Goal: Information Seeking & Learning: Check status

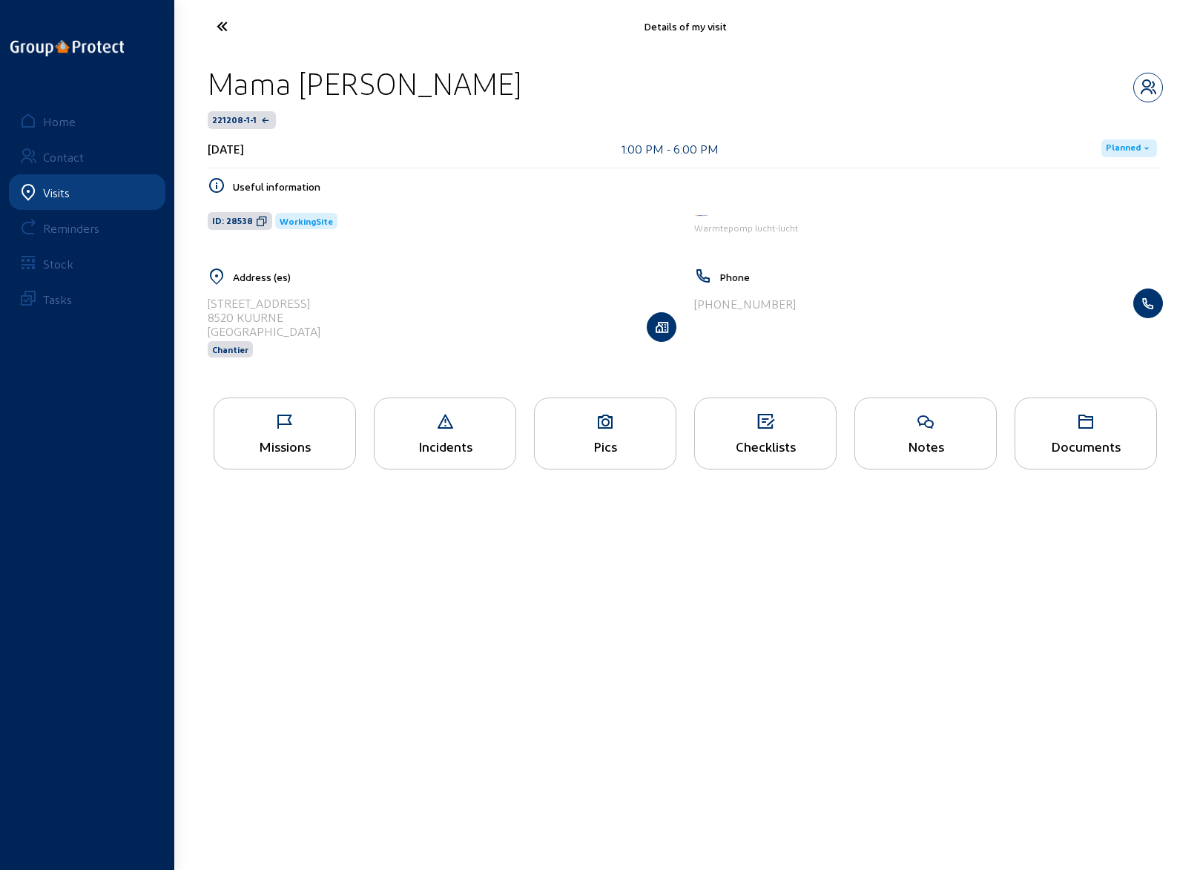
click at [290, 431] on div "Missions" at bounding box center [285, 434] width 142 height 72
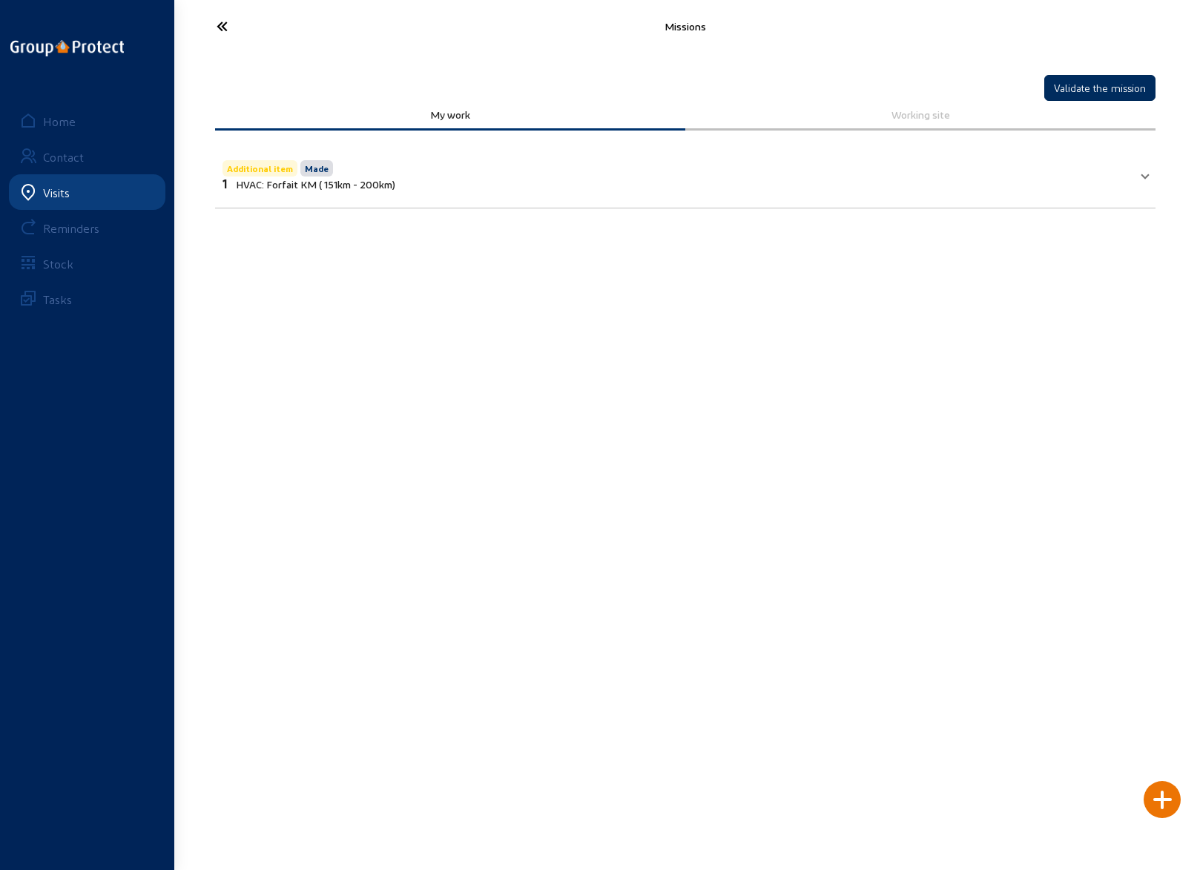
click at [1079, 91] on button "Validate the mission" at bounding box center [1099, 88] width 111 height 26
click at [220, 27] on icon at bounding box center [277, 26] width 136 height 26
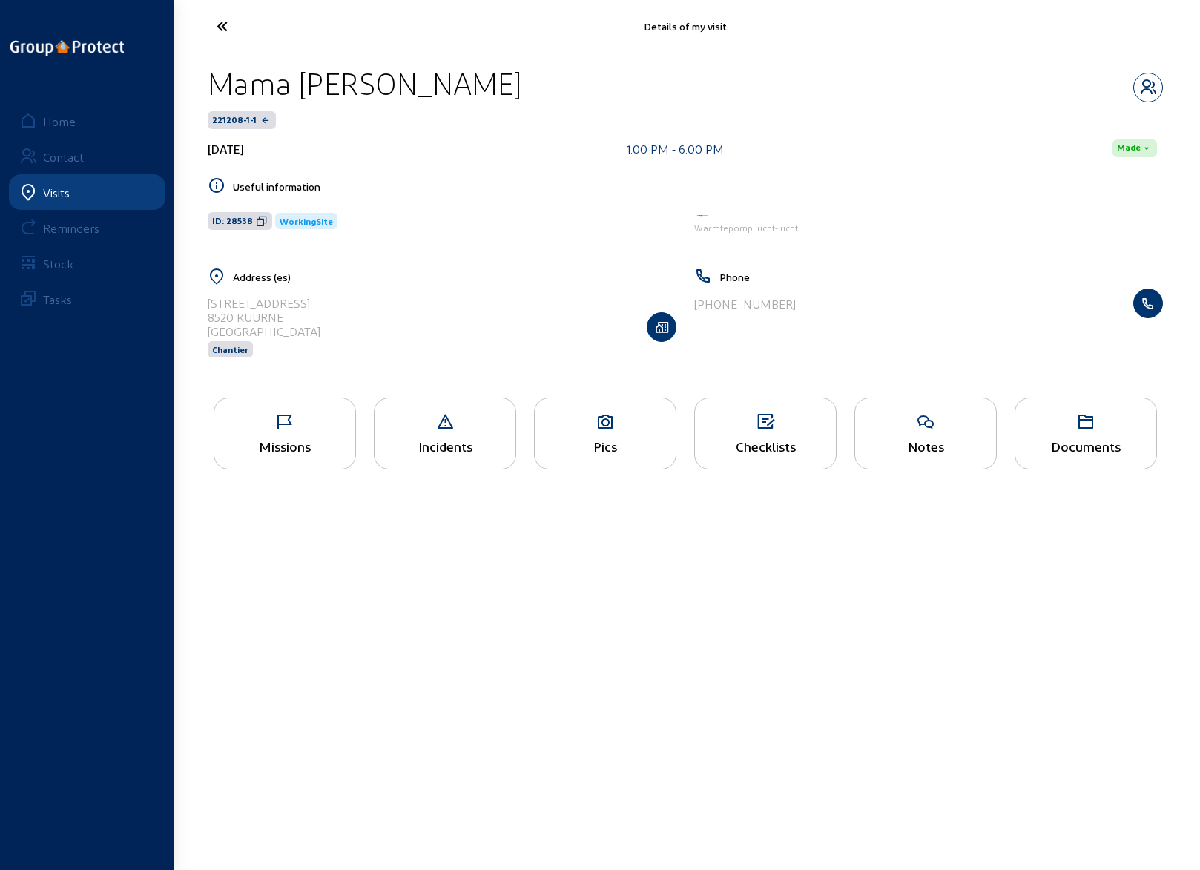
click at [227, 29] on icon at bounding box center [277, 26] width 136 height 26
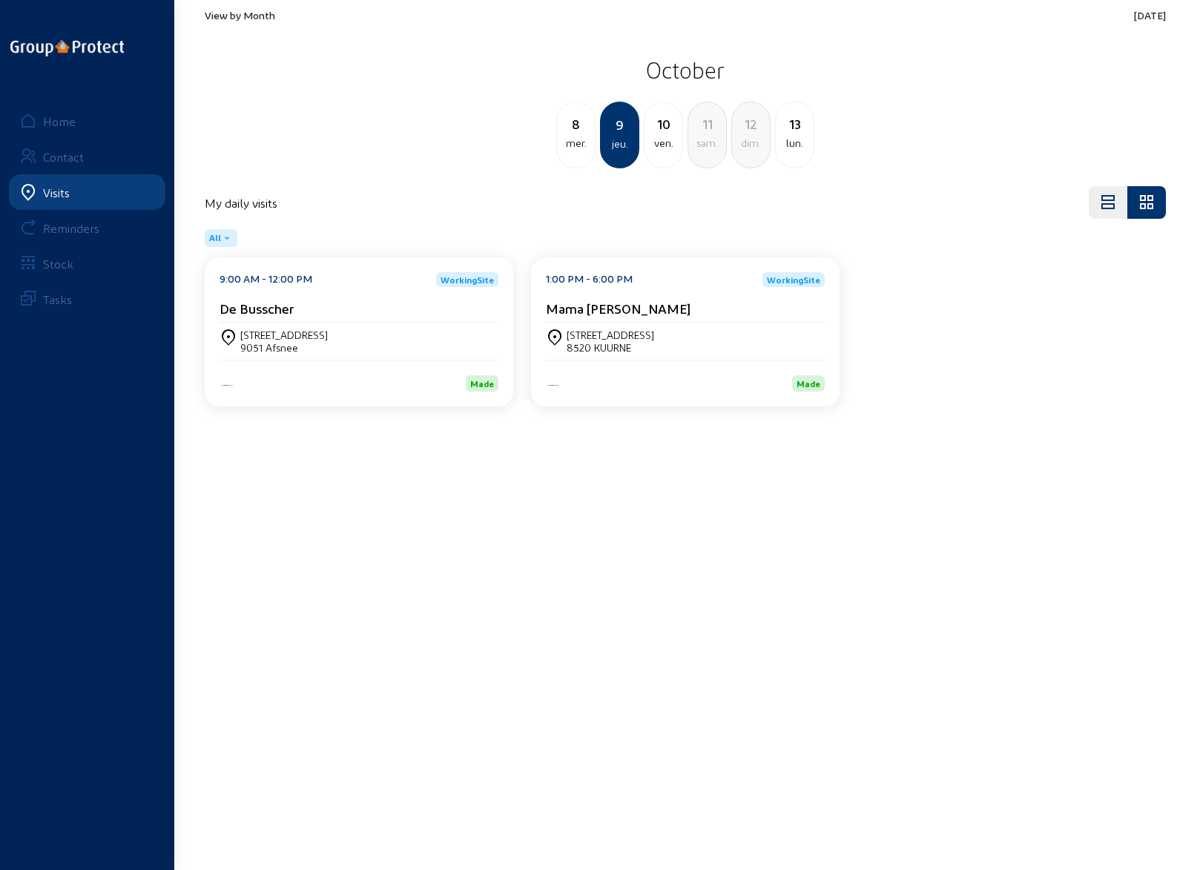
click at [657, 138] on div "ven." at bounding box center [664, 143] width 38 height 18
click at [302, 352] on div "2930 BRASSCHAAT" at bounding box center [285, 347] width 91 height 13
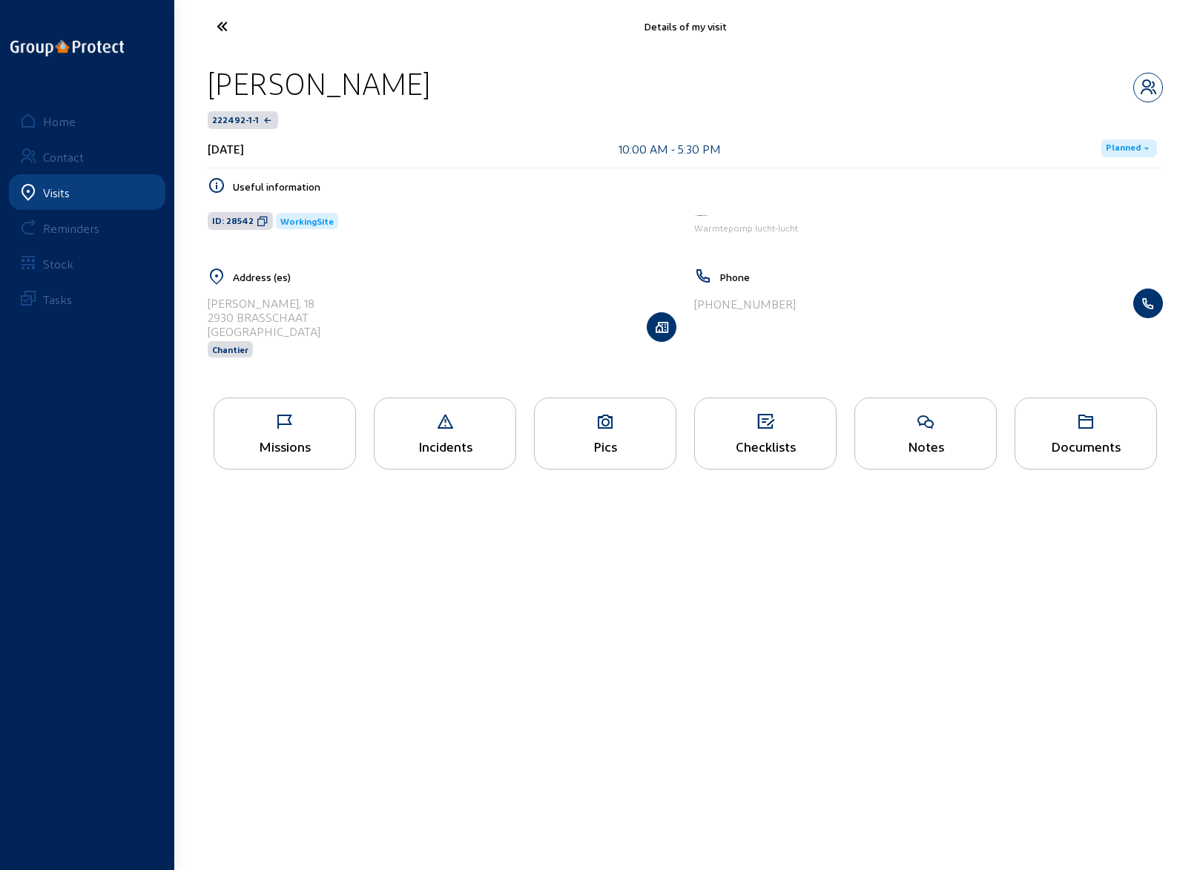
click at [282, 415] on icon at bounding box center [284, 422] width 141 height 18
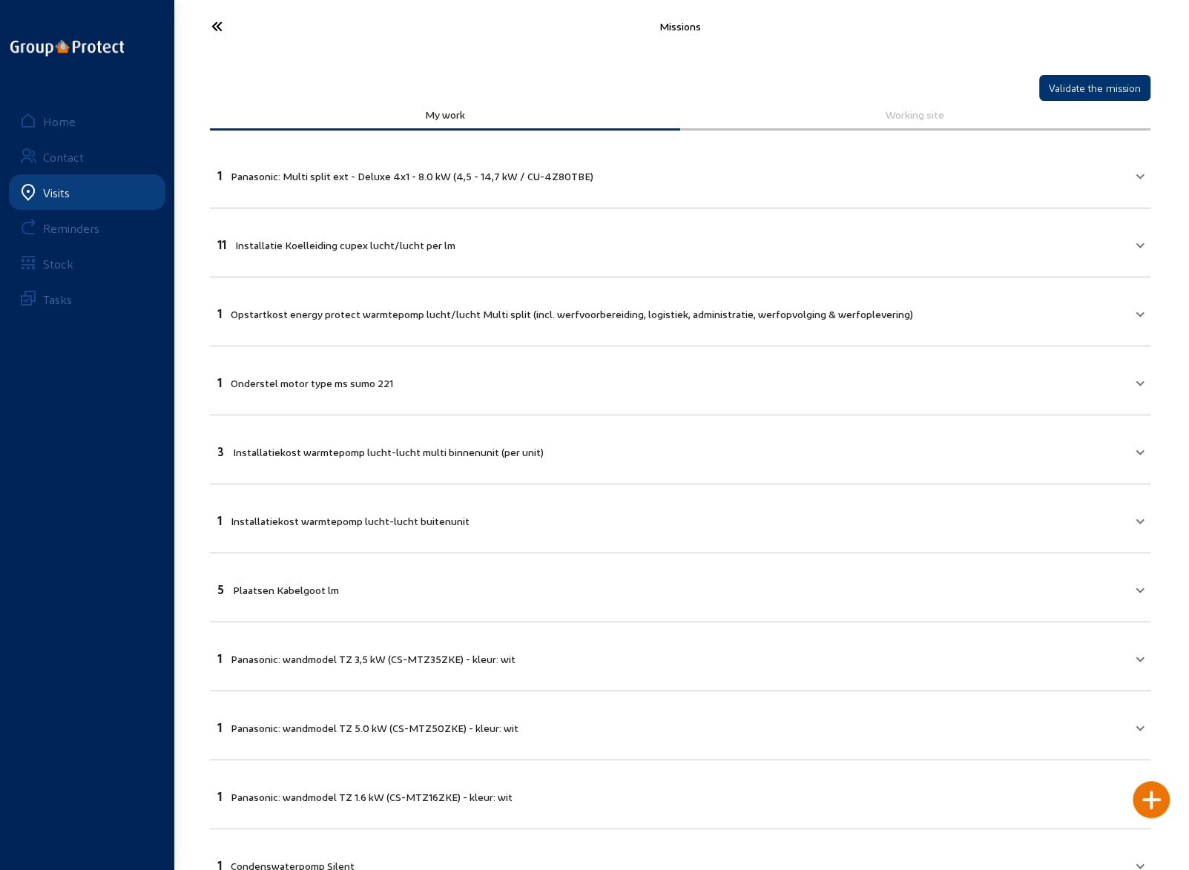
click at [310, 244] on span "Installatie Koelleiding cupex lucht/lucht per lm" at bounding box center [345, 245] width 220 height 13
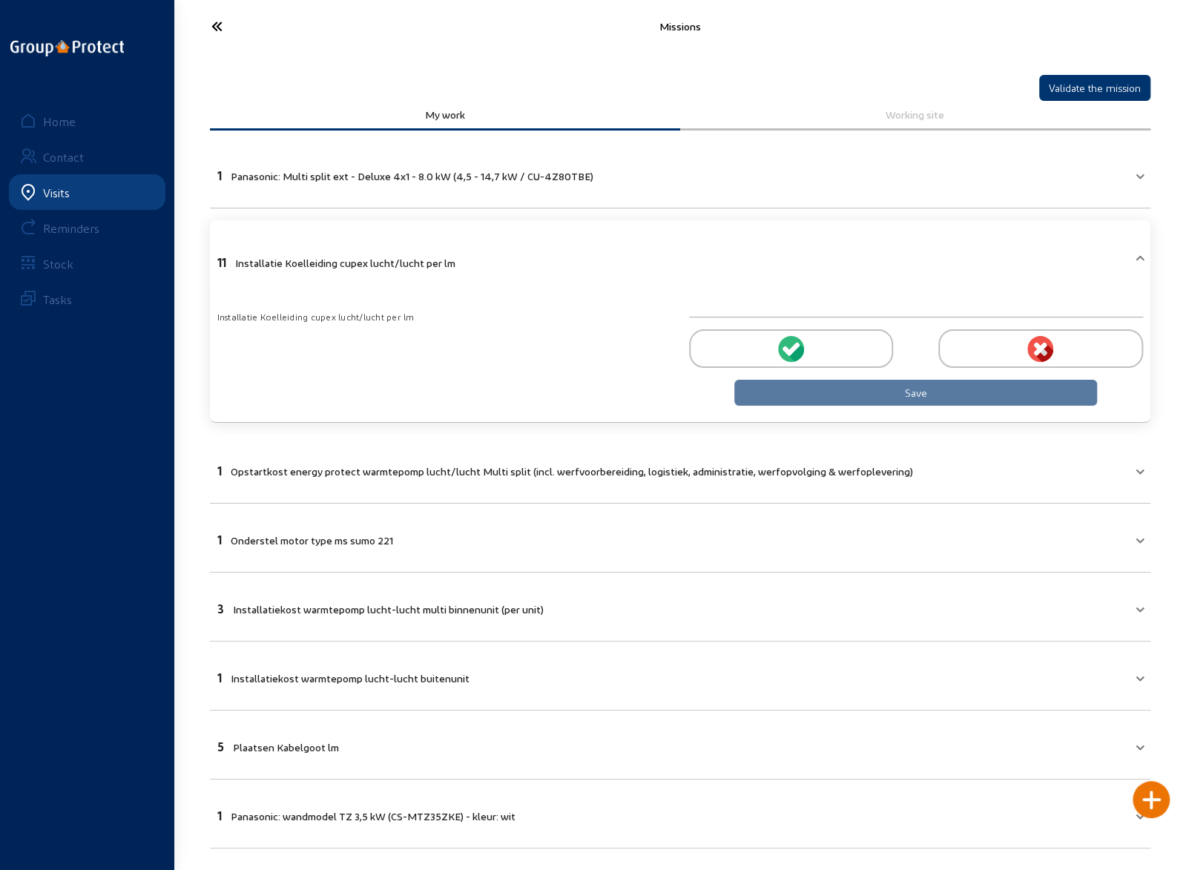
click at [310, 244] on mat-expansion-panel-header "11 Installatie Koelleiding cupex [PERSON_NAME]/[PERSON_NAME] per lm" at bounding box center [680, 260] width 940 height 62
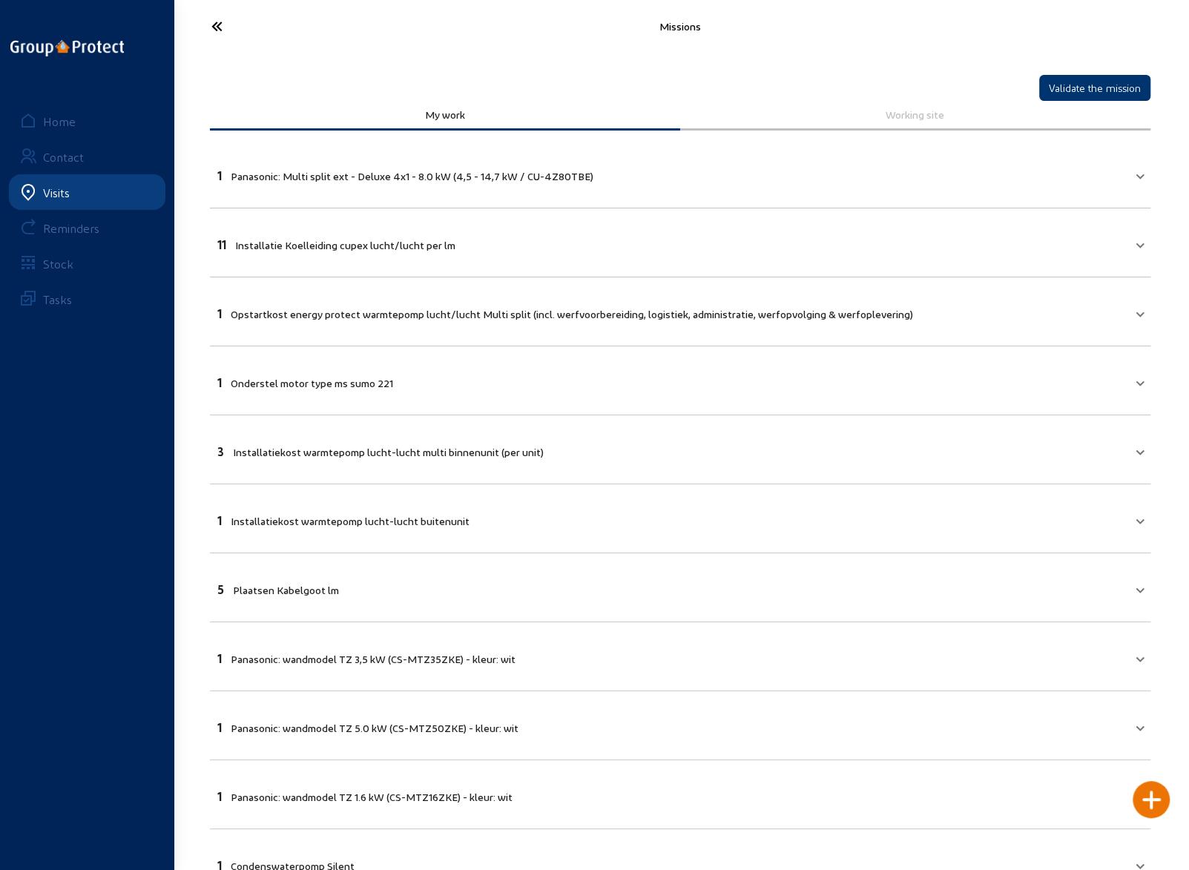
click at [292, 311] on span "Opstartkost energy protect warmtepomp lucht/lucht Multi split (incl. werfvoorbe…" at bounding box center [572, 314] width 682 height 13
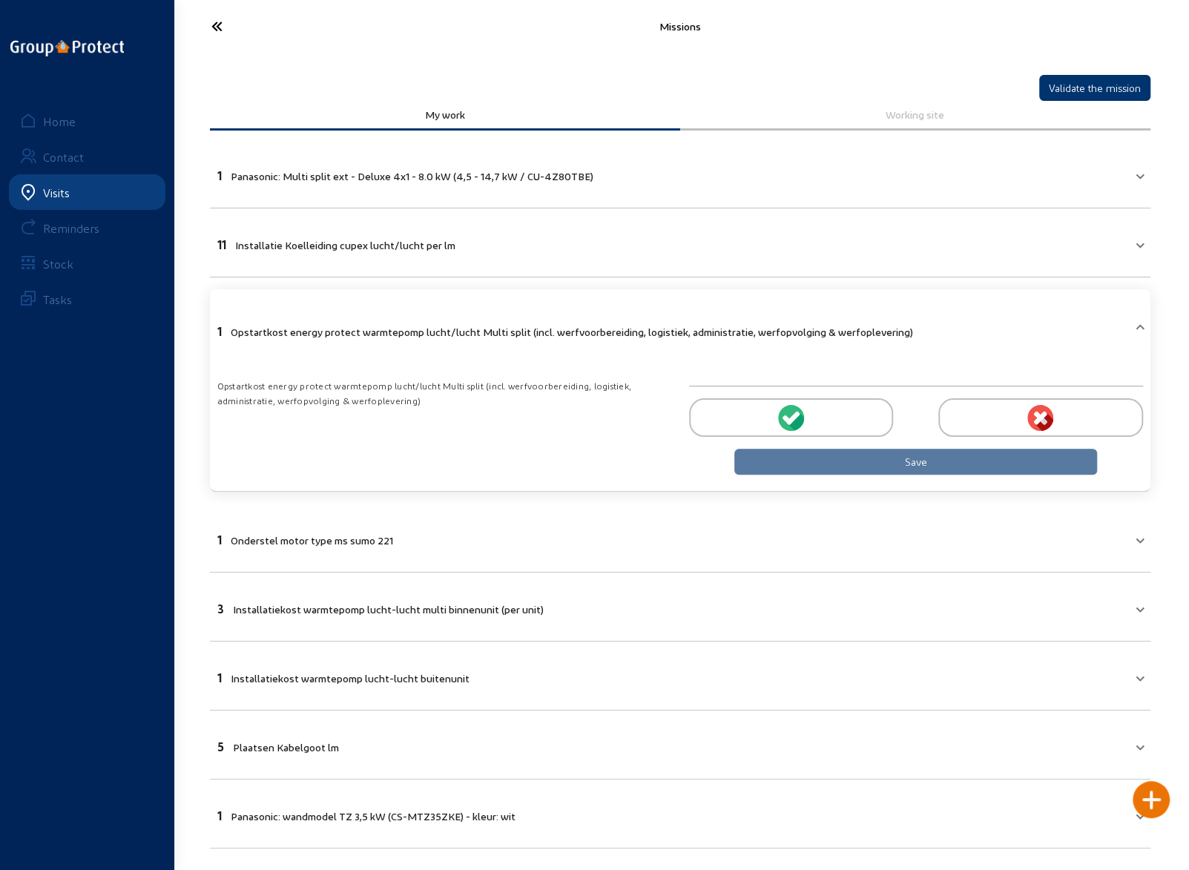
click at [498, 333] on span "Opstartkost energy protect warmtepomp lucht/lucht Multi split (incl. werfvoorbe…" at bounding box center [572, 332] width 682 height 13
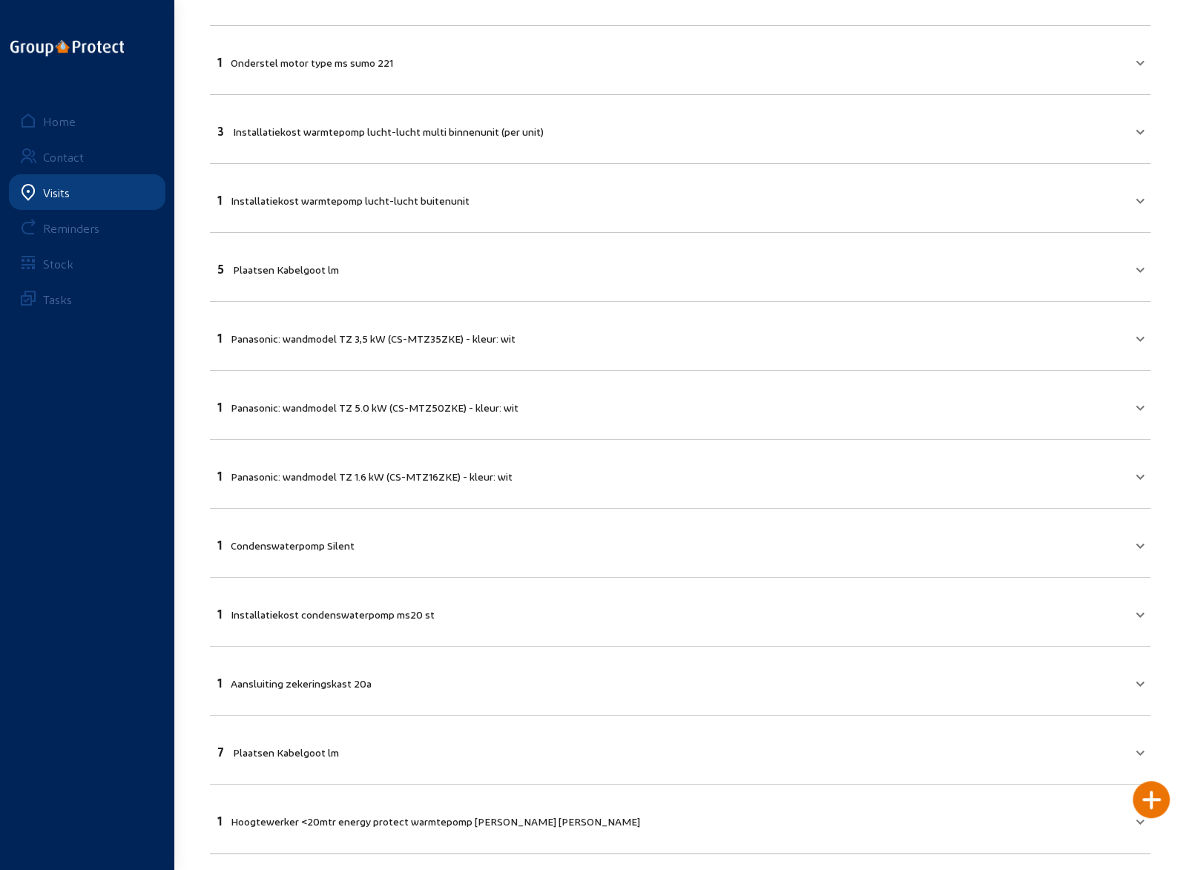
scroll to position [328, 0]
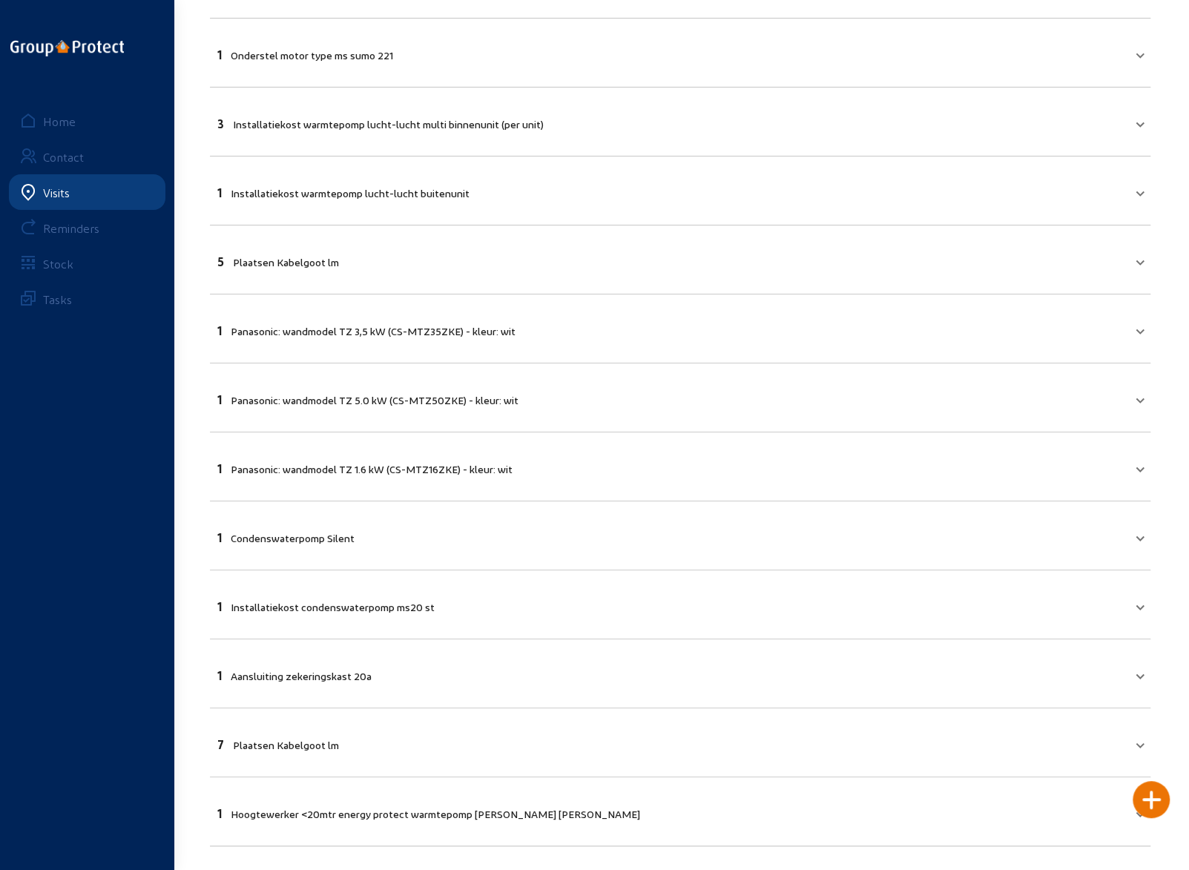
click at [383, 823] on mat-expansion-panel-header "1 Hoogtewerker <20mtr energy protect warmtepomp [PERSON_NAME] [PERSON_NAME]" at bounding box center [680, 811] width 940 height 50
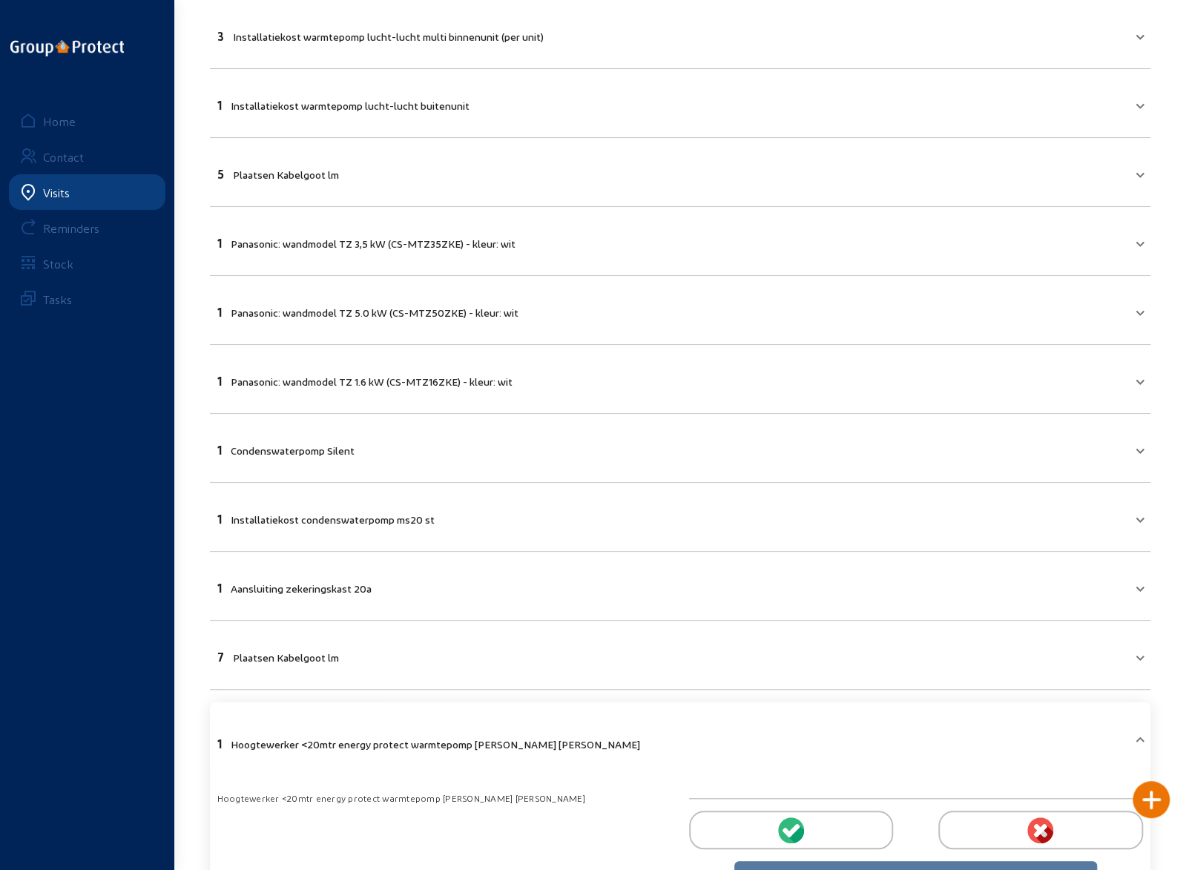
scroll to position [473, 0]
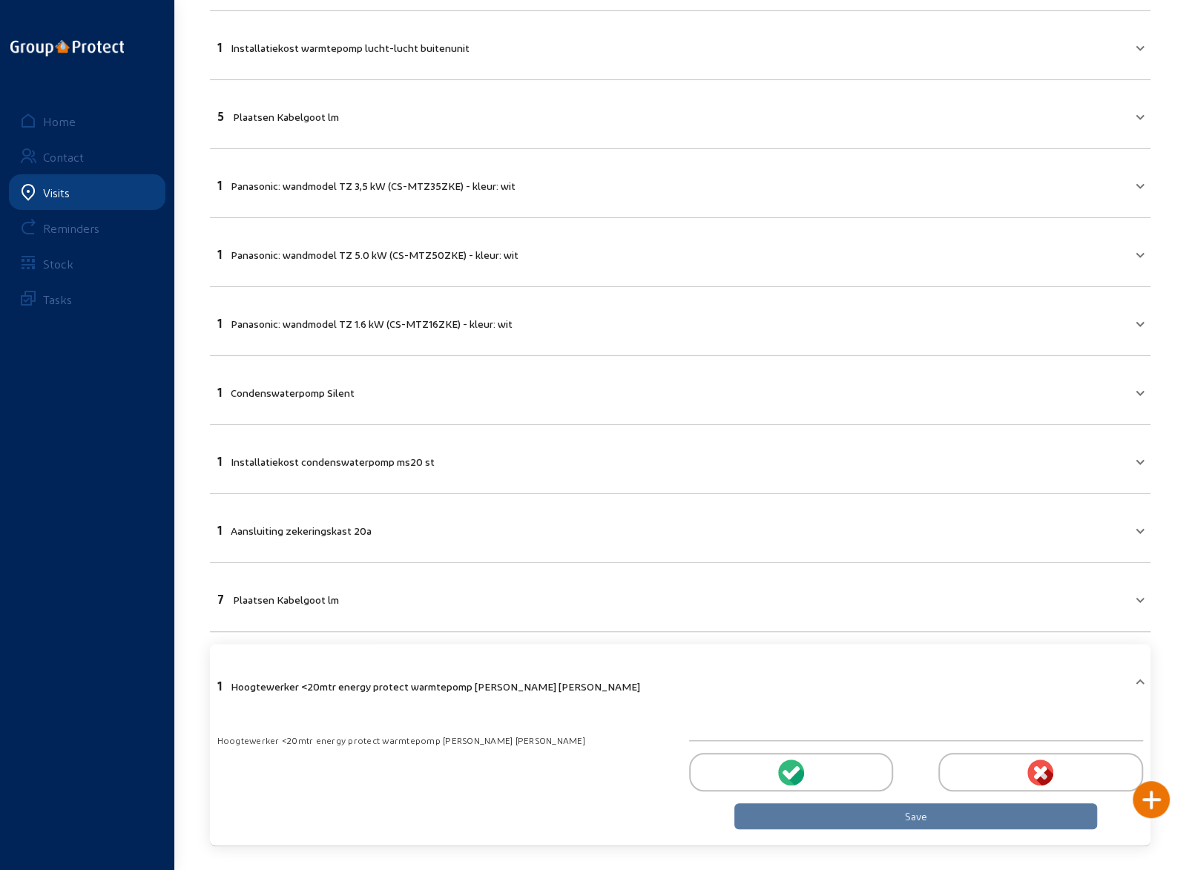
click at [610, 679] on mat-panel-title "1 Hoogtewerker <20mtr energy protect warmtepomp [PERSON_NAME] [PERSON_NAME]" at bounding box center [671, 684] width 908 height 17
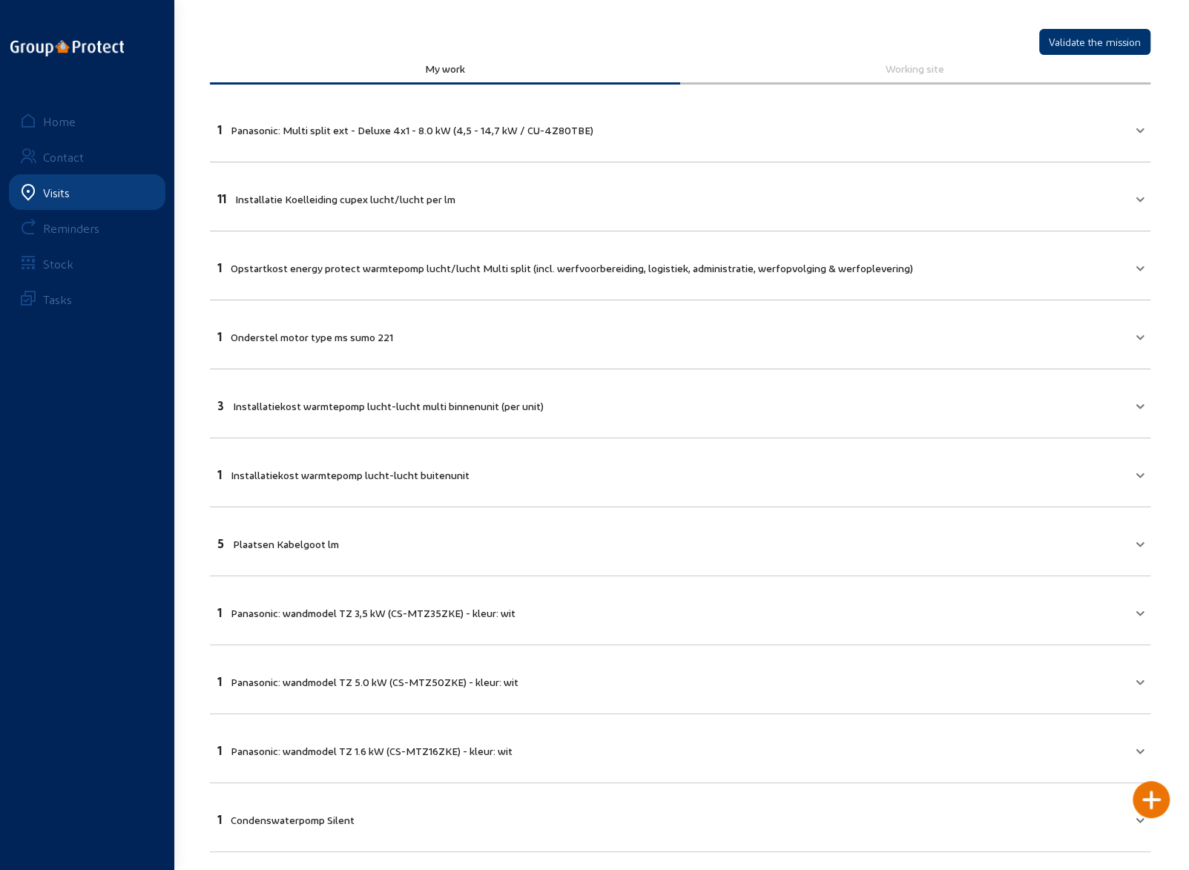
scroll to position [0, 0]
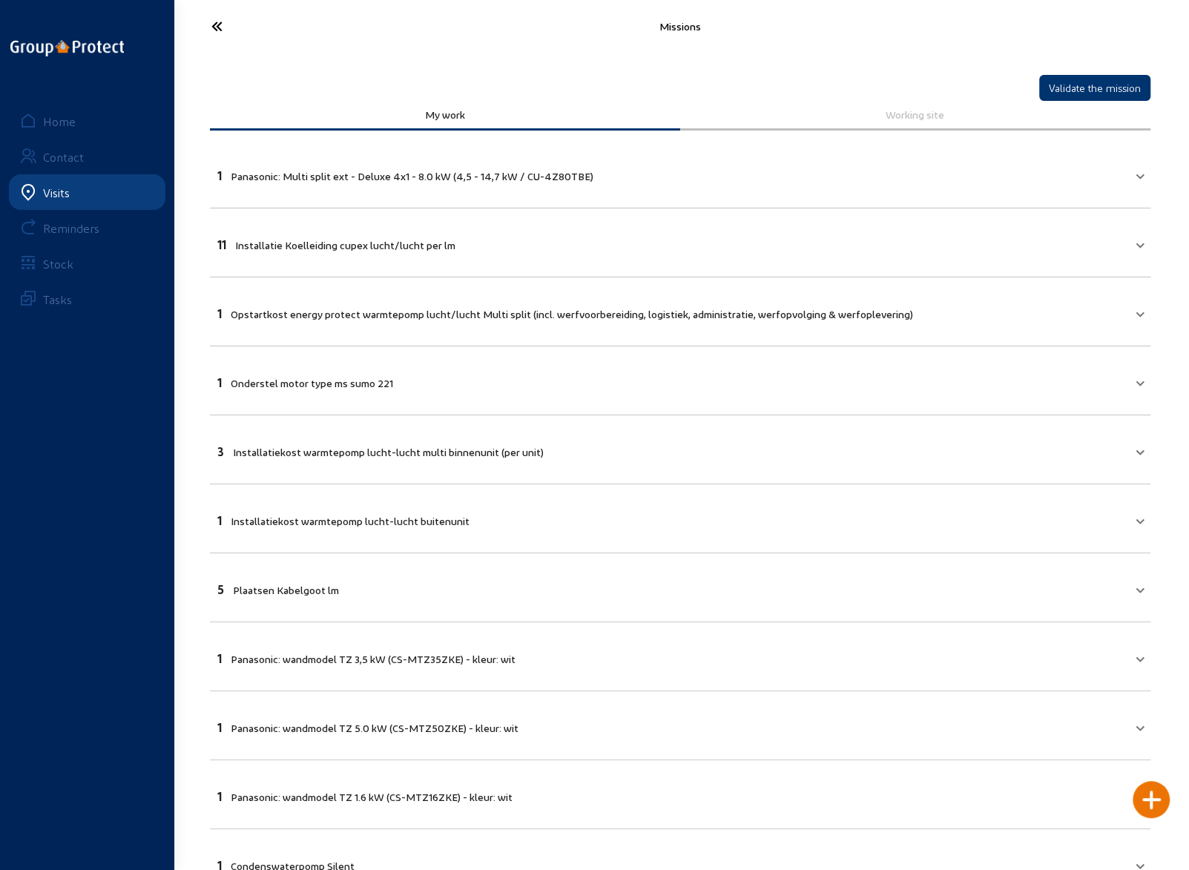
click at [214, 24] on icon at bounding box center [272, 26] width 136 height 26
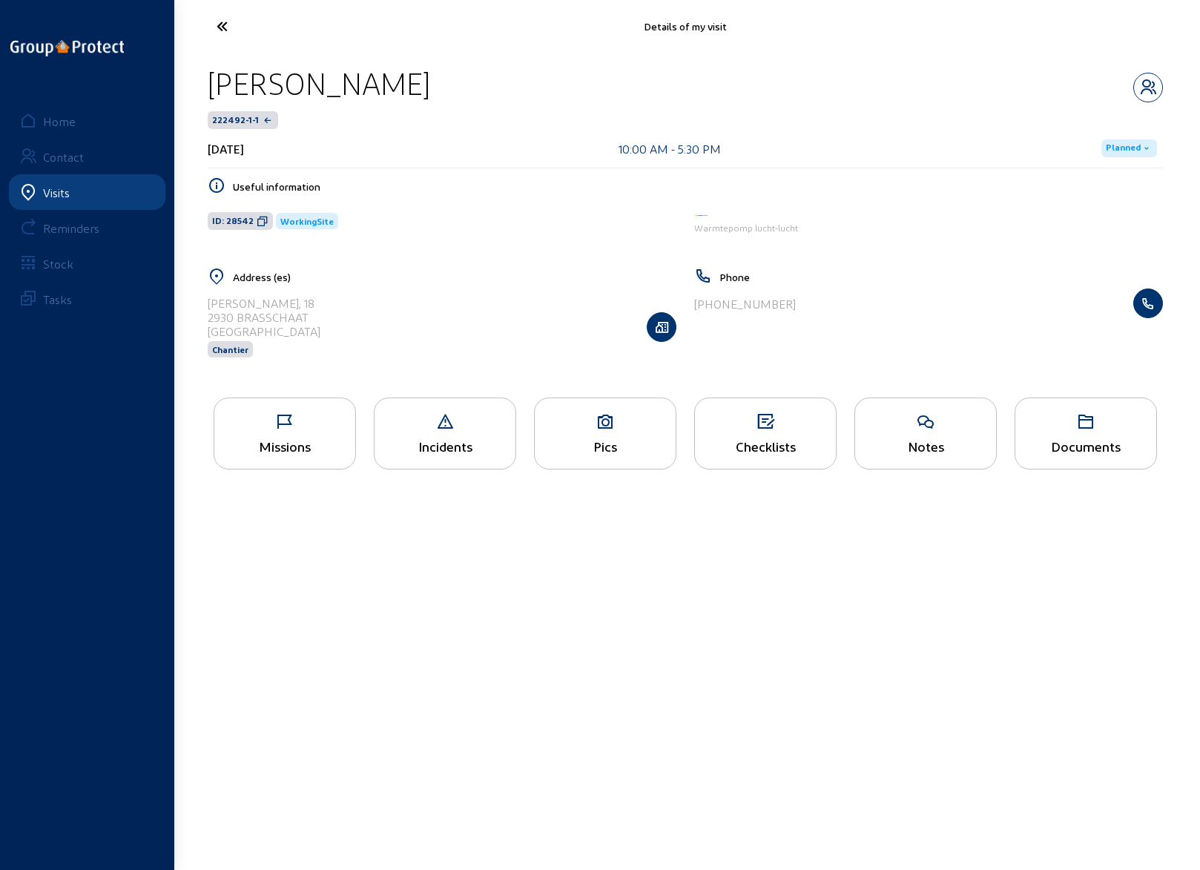
click at [748, 430] on div "Checklists" at bounding box center [765, 434] width 142 height 72
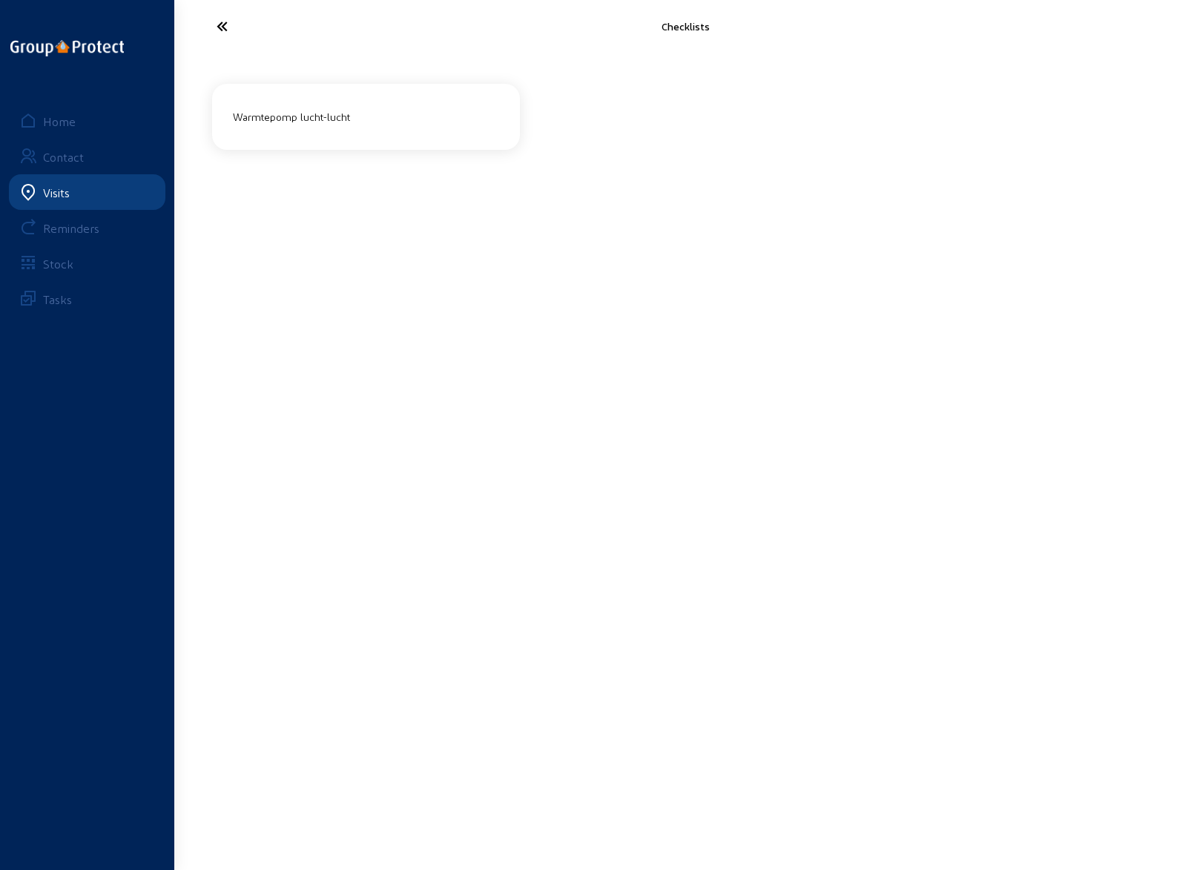
click at [352, 117] on div "Warmtepomp lucht-lucht" at bounding box center [366, 117] width 278 height 24
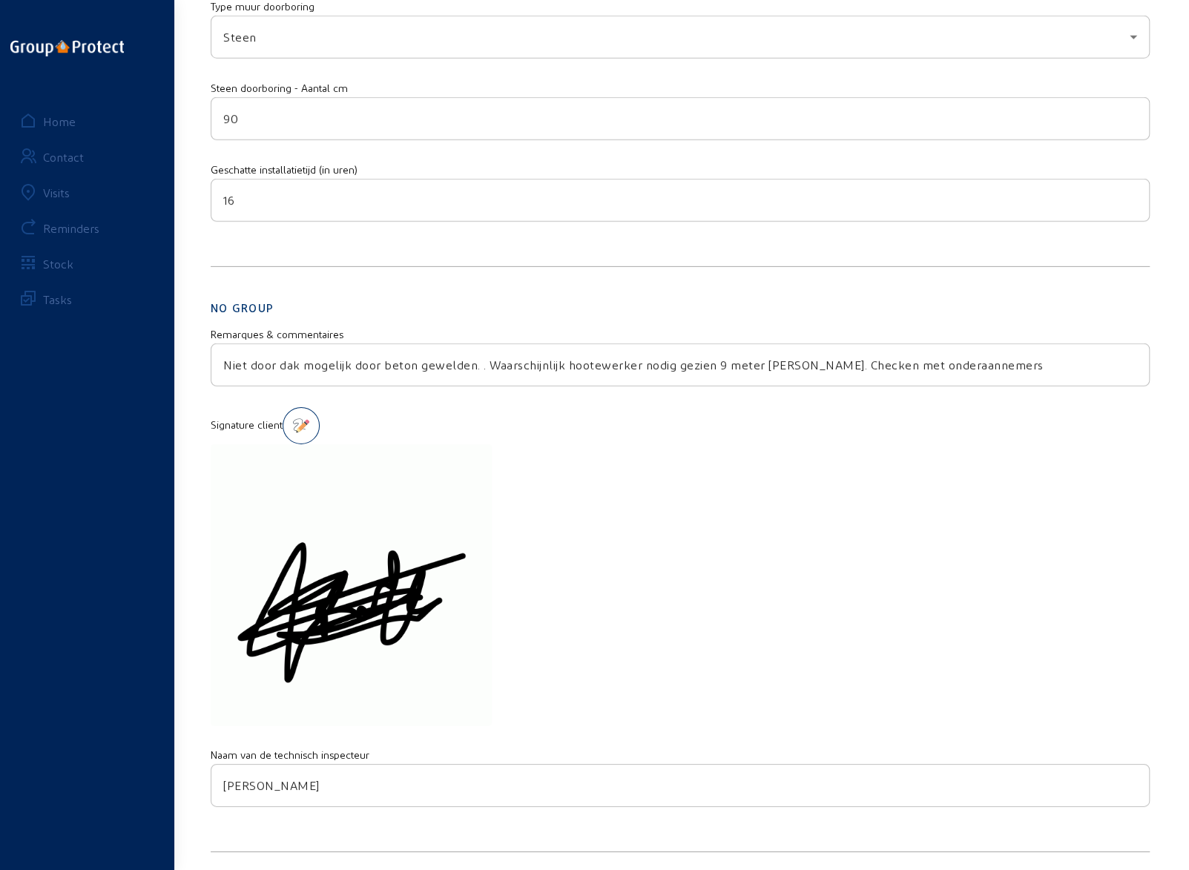
scroll to position [2802, 0]
drag, startPoint x: 223, startPoint y: 354, endPoint x: 988, endPoint y: 358, distance: 765.4
click at [988, 358] on input "Niet door dak mogelijk door beton gewelden. . Waarschijnlijk hootewerker nodig …" at bounding box center [680, 365] width 914 height 18
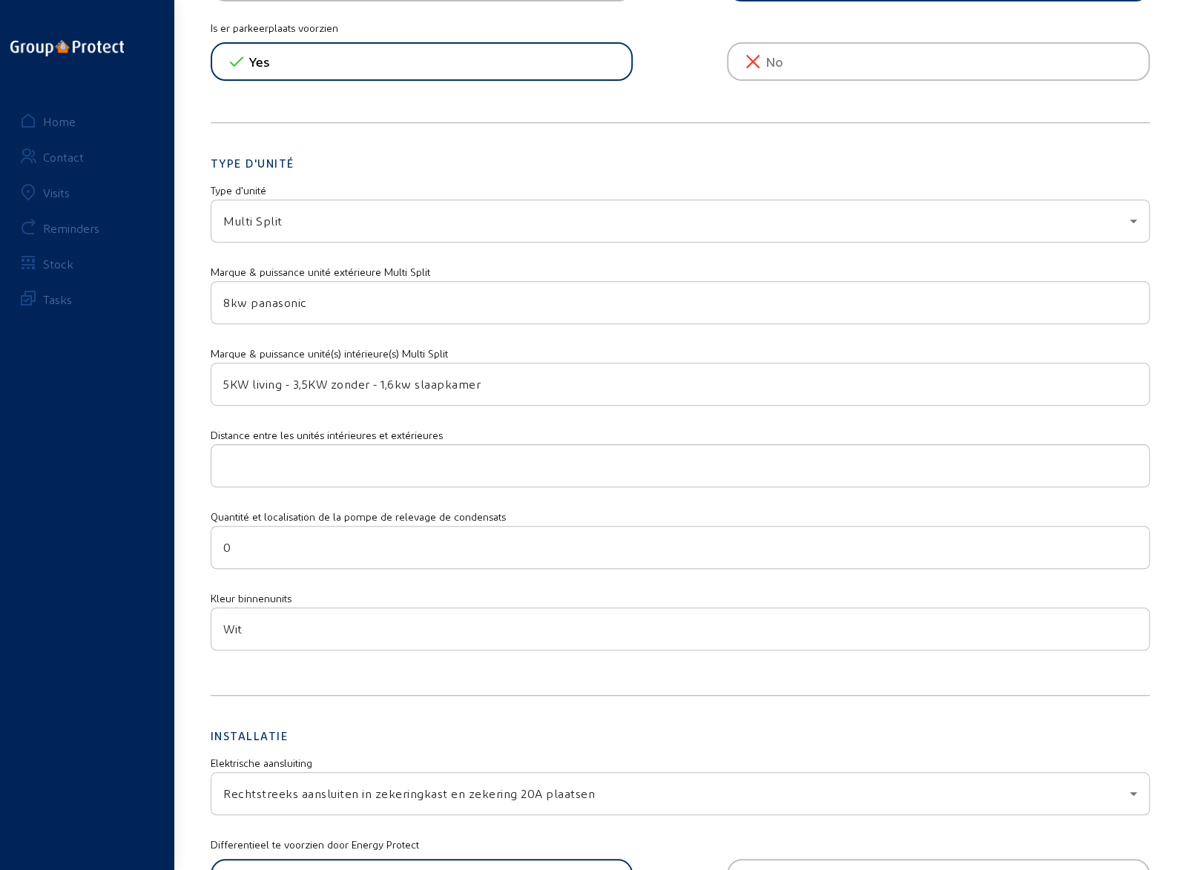
scroll to position [0, 0]
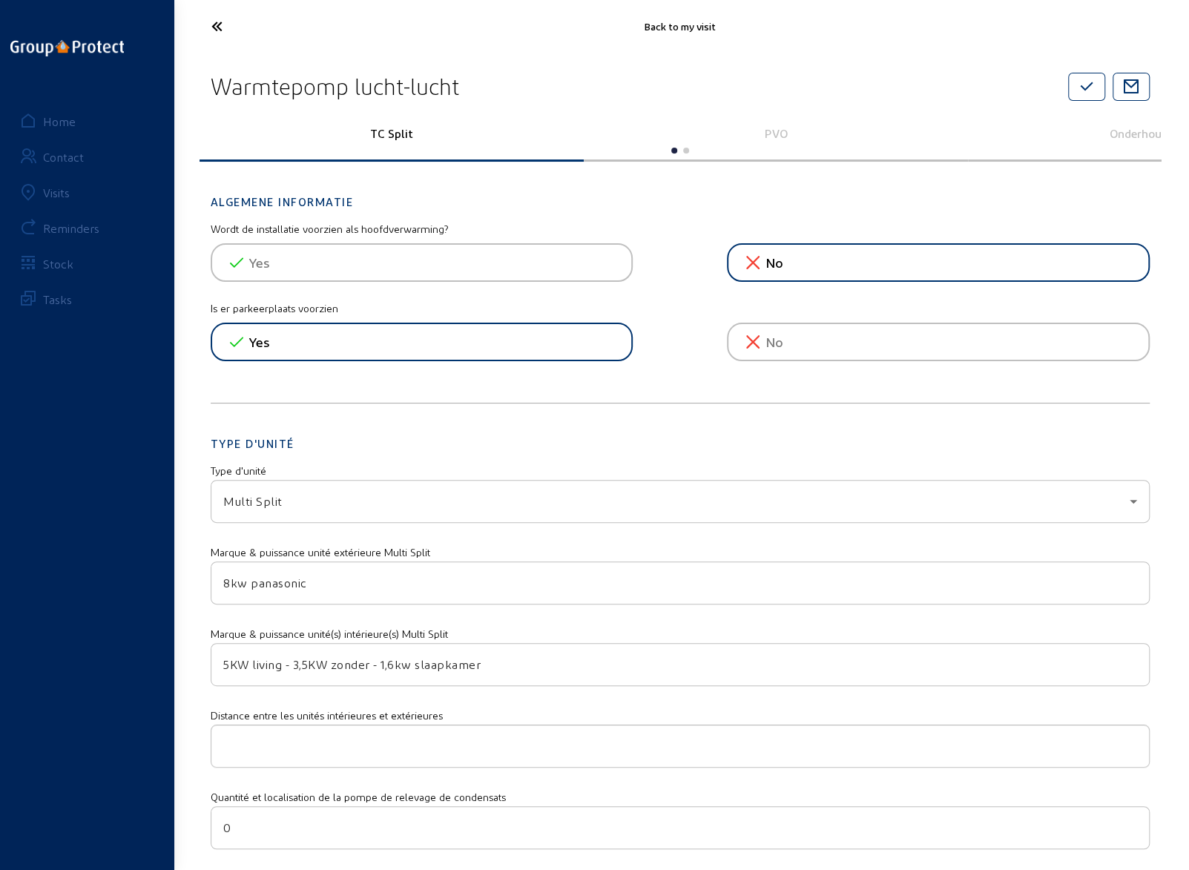
click at [214, 21] on icon at bounding box center [272, 26] width 136 height 26
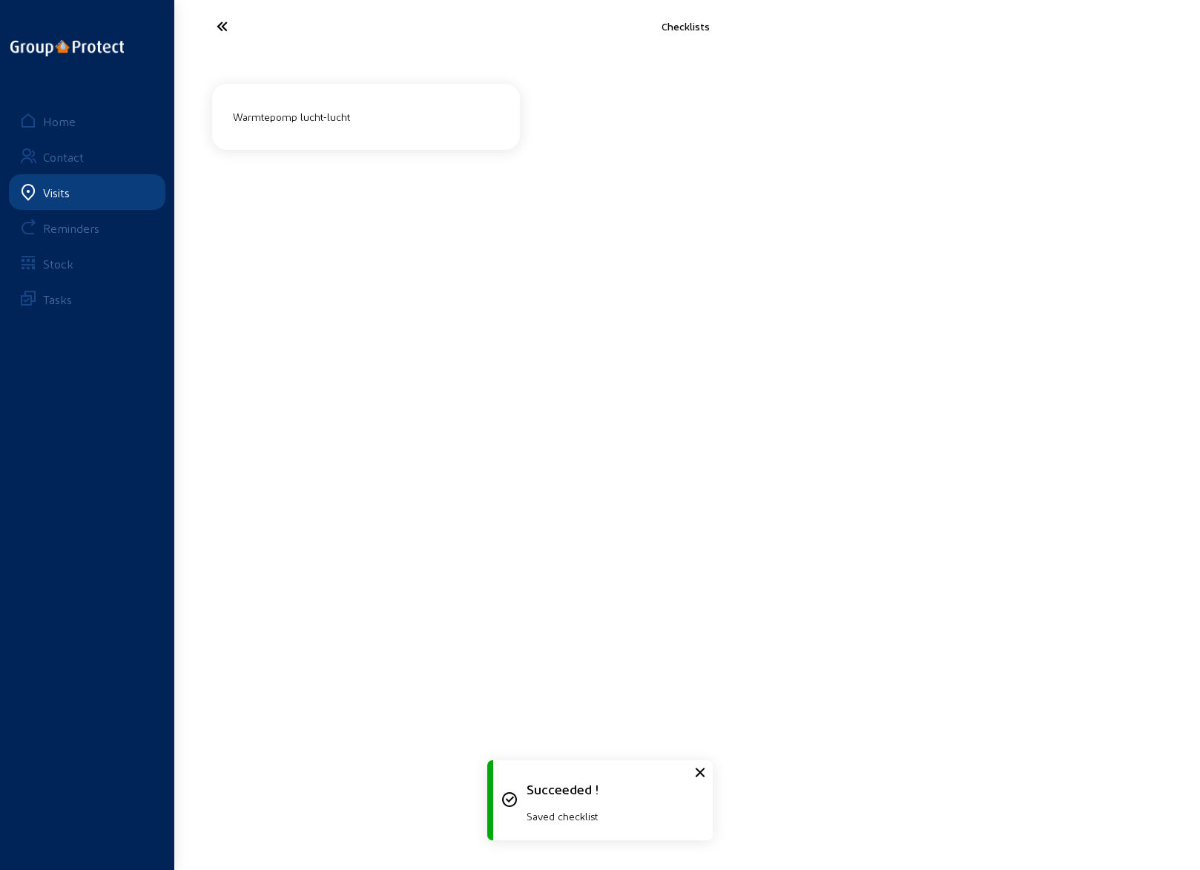
click at [222, 24] on icon at bounding box center [277, 26] width 136 height 26
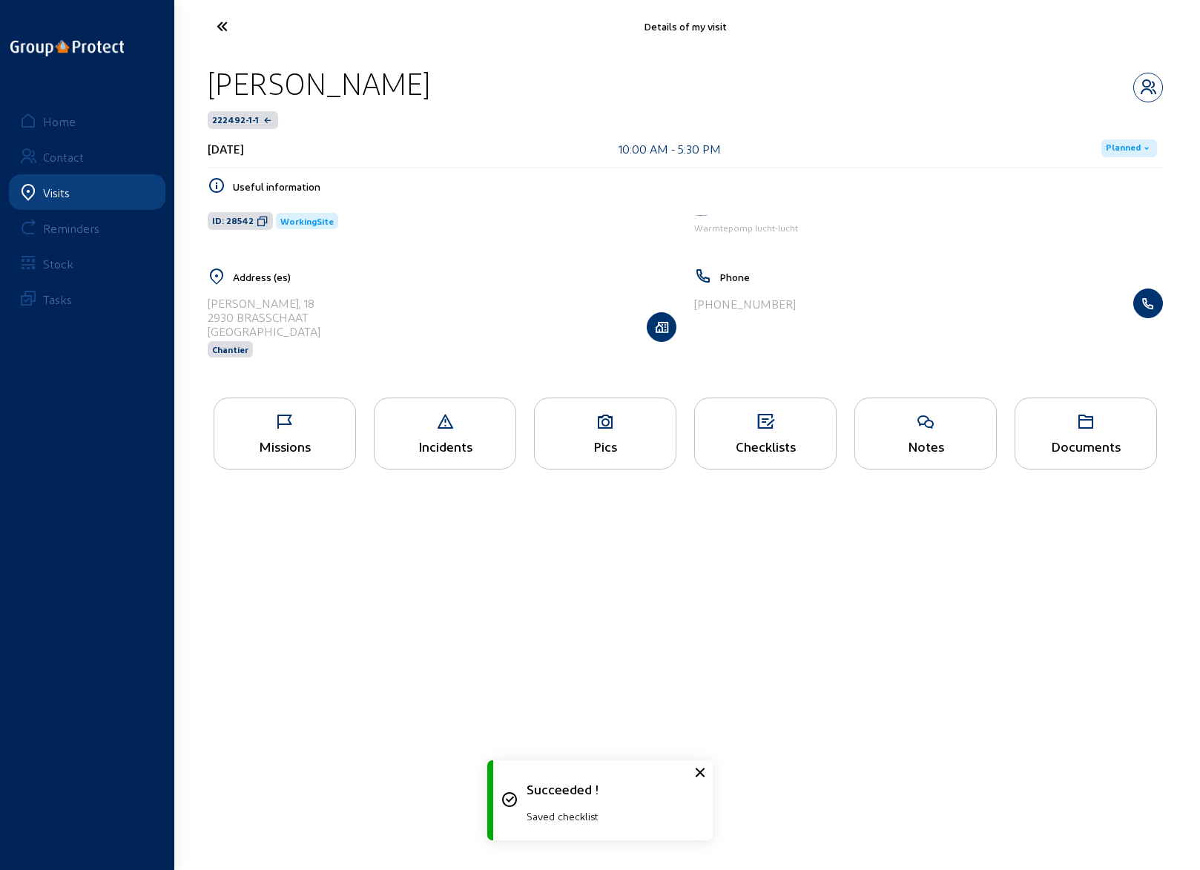
click at [597, 427] on icon at bounding box center [605, 422] width 141 height 18
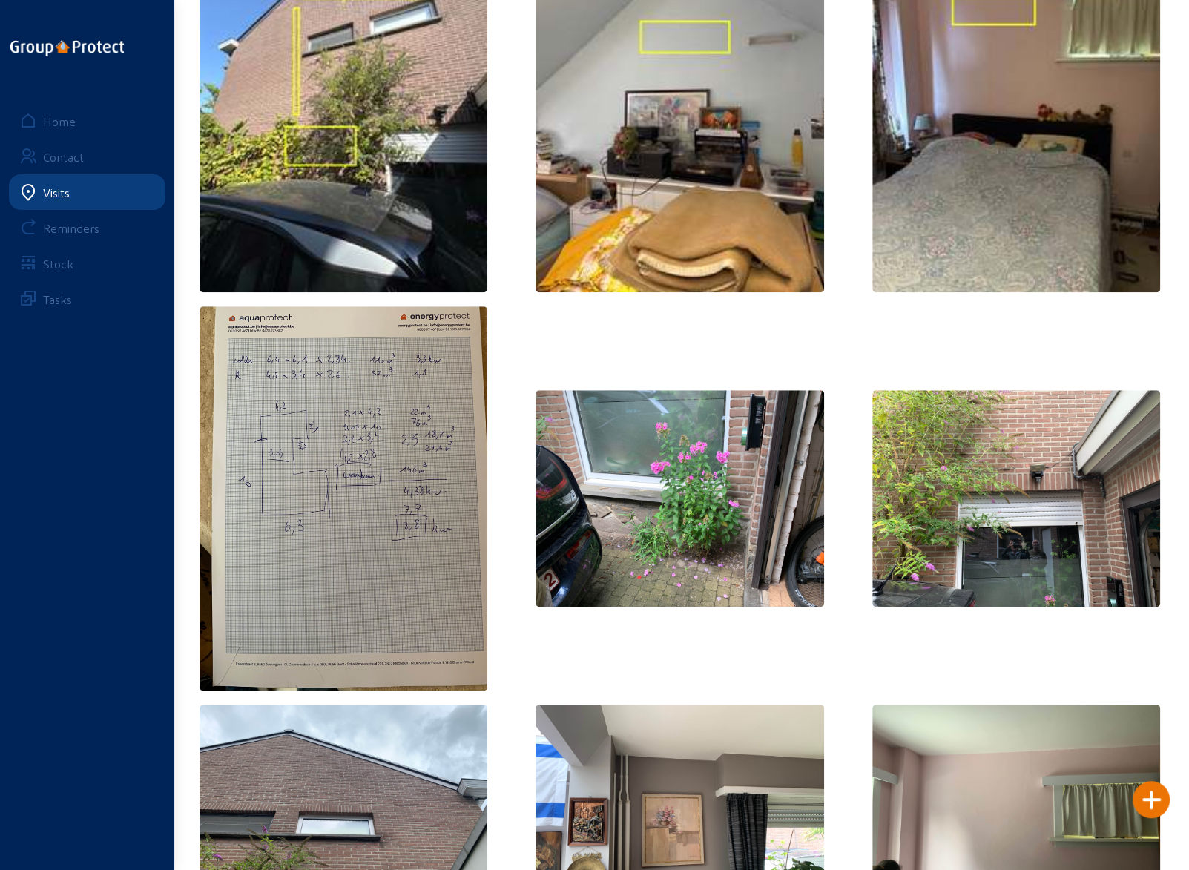
scroll to position [593, 0]
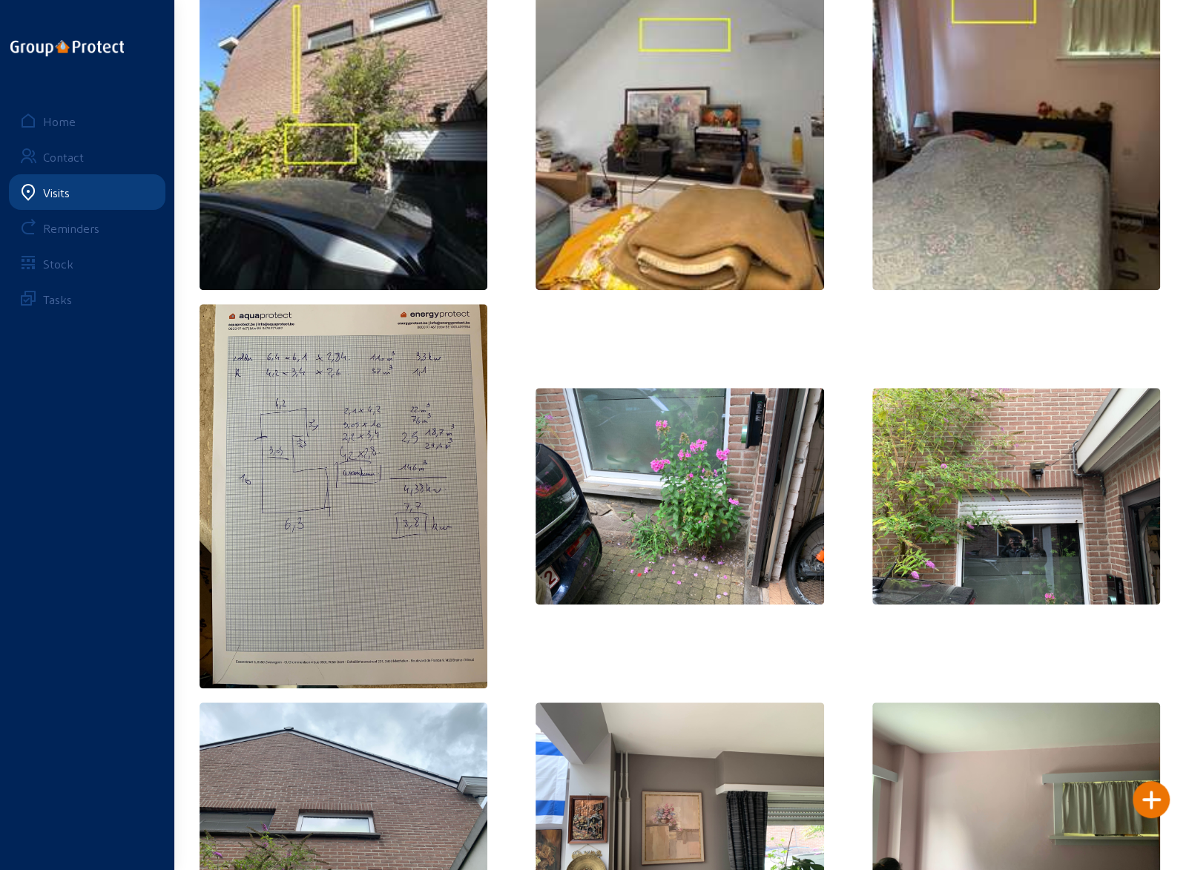
click at [656, 514] on img at bounding box center [679, 496] width 289 height 217
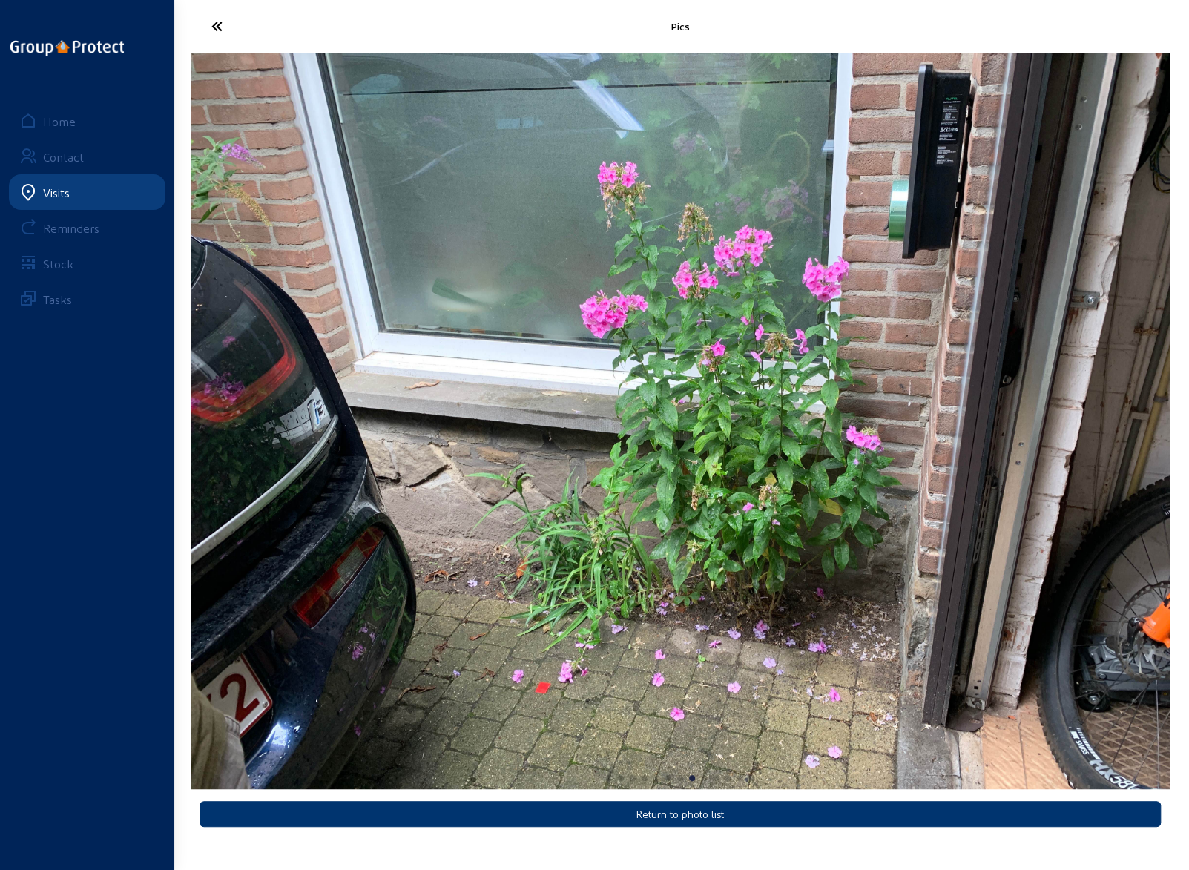
scroll to position [0, 0]
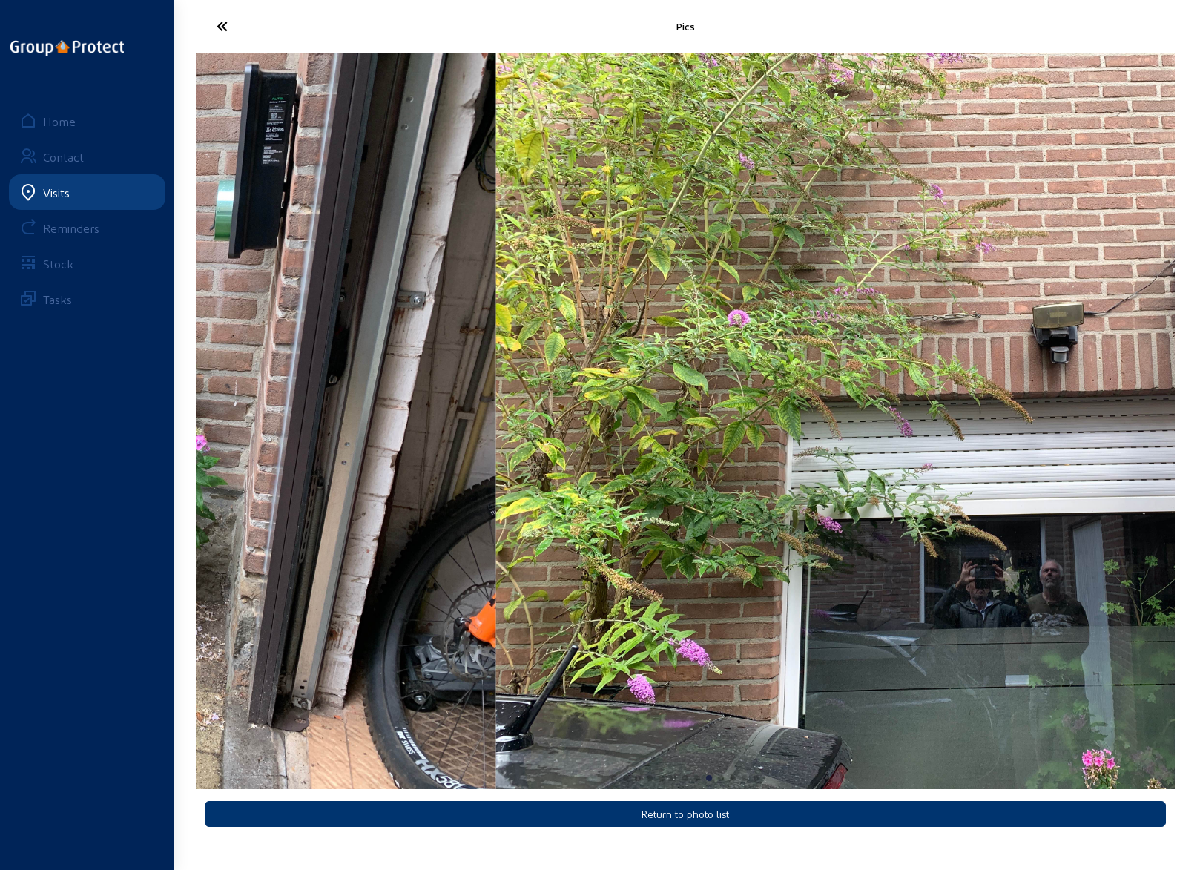
click at [215, 454] on img "8 / 13" at bounding box center [6, 421] width 979 height 736
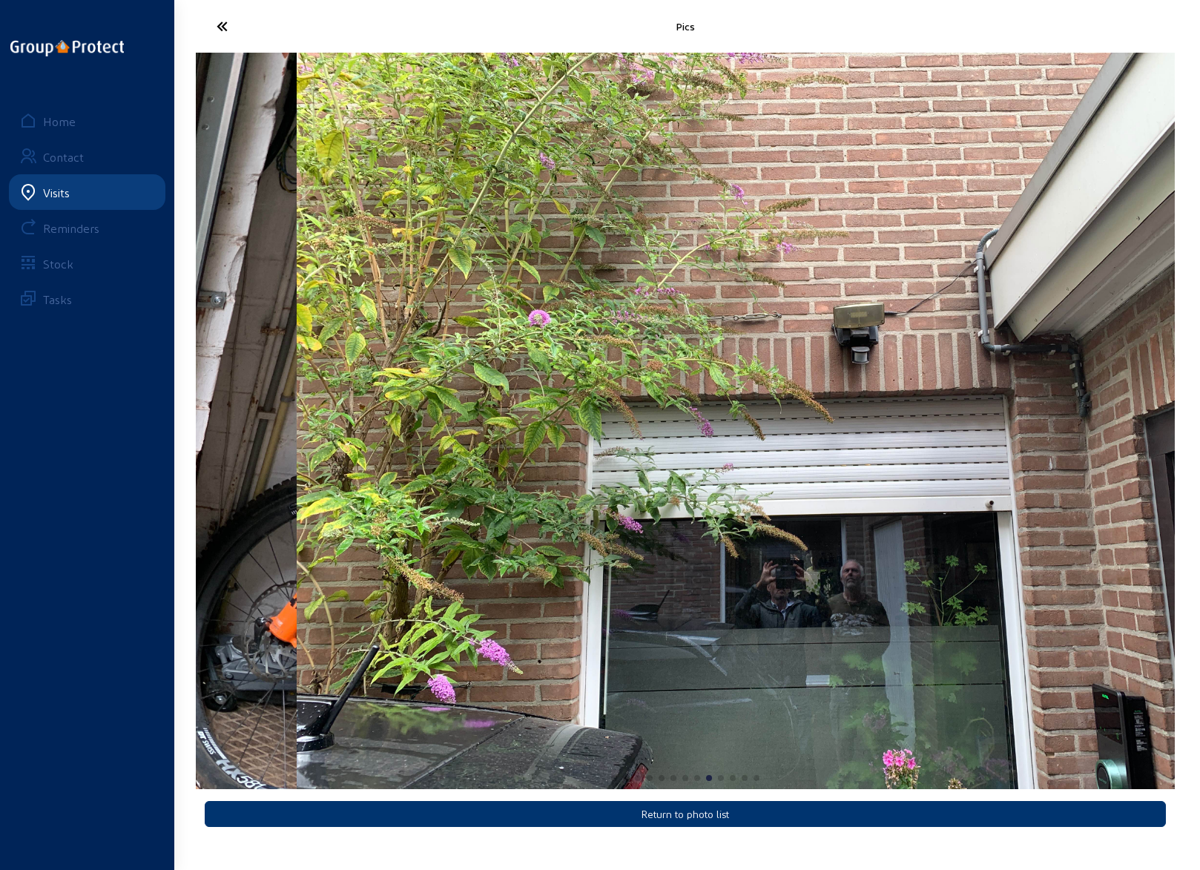
click at [593, 494] on img "9 / 13" at bounding box center [786, 421] width 979 height 736
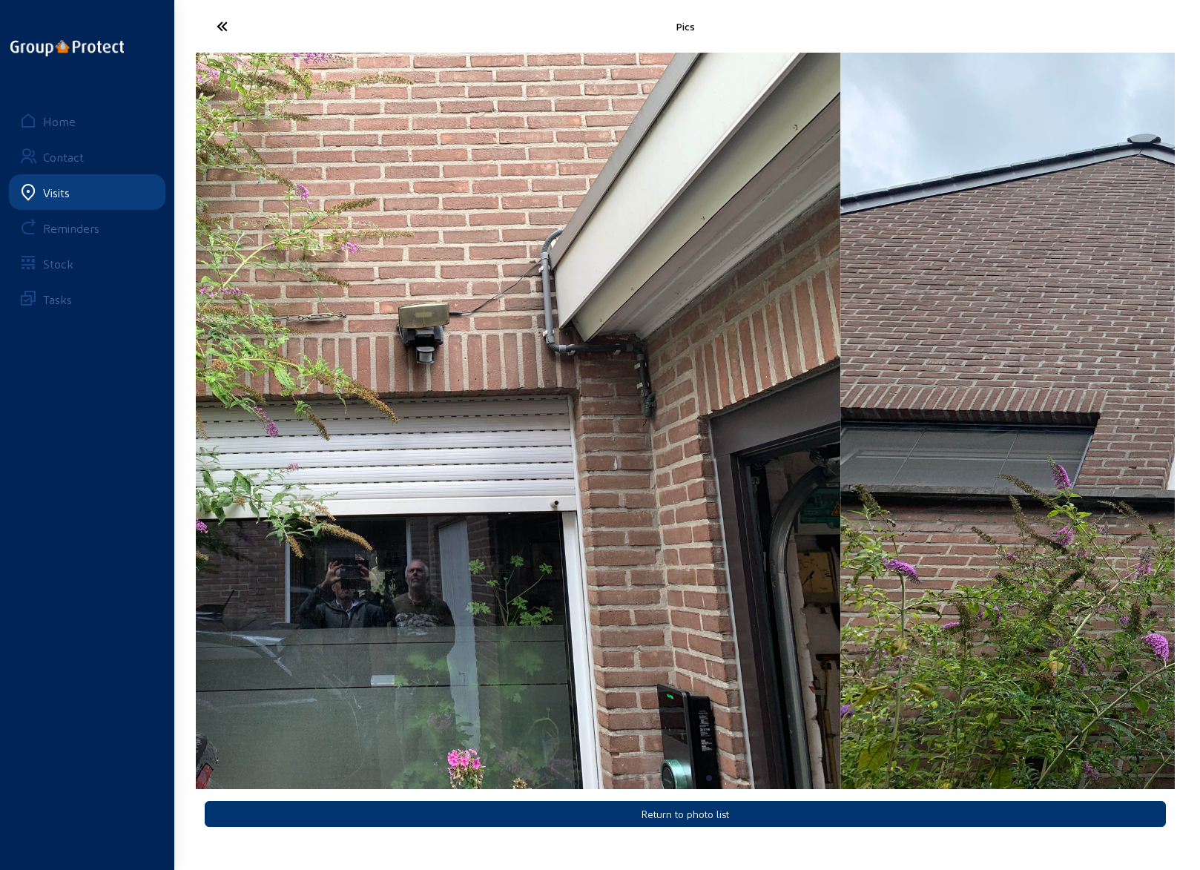
click at [408, 425] on img "9 / 13" at bounding box center [350, 421] width 979 height 736
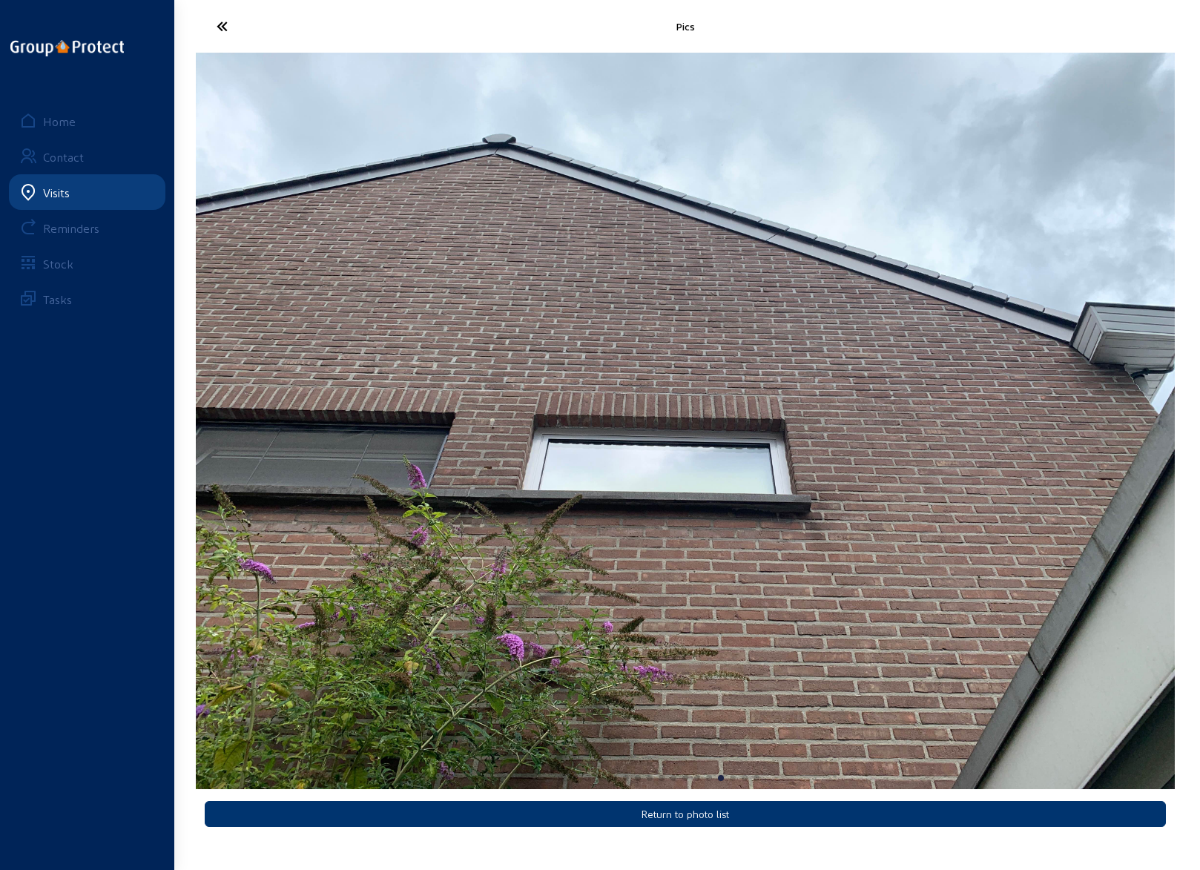
click at [1078, 571] on img "10 / 13" at bounding box center [685, 421] width 979 height 736
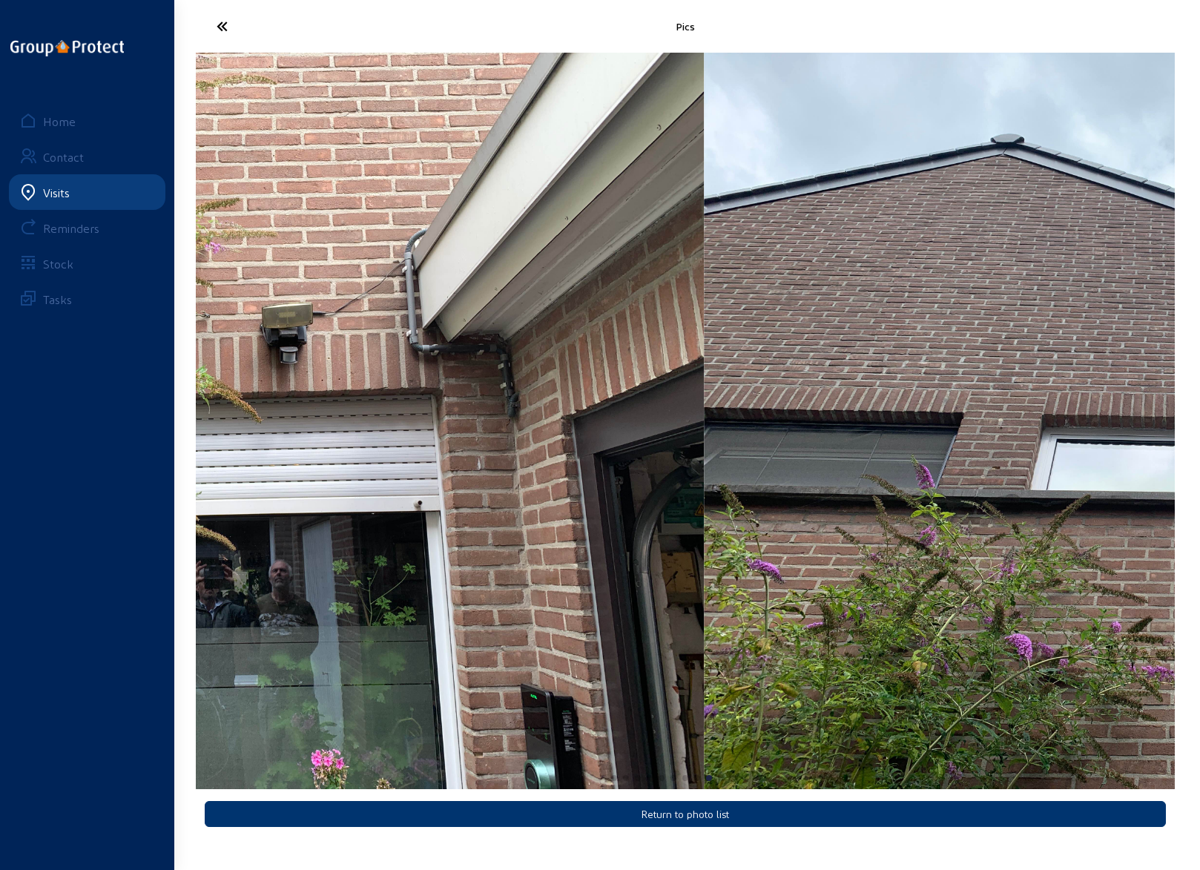
click at [406, 561] on img "9 / 13" at bounding box center [214, 421] width 979 height 736
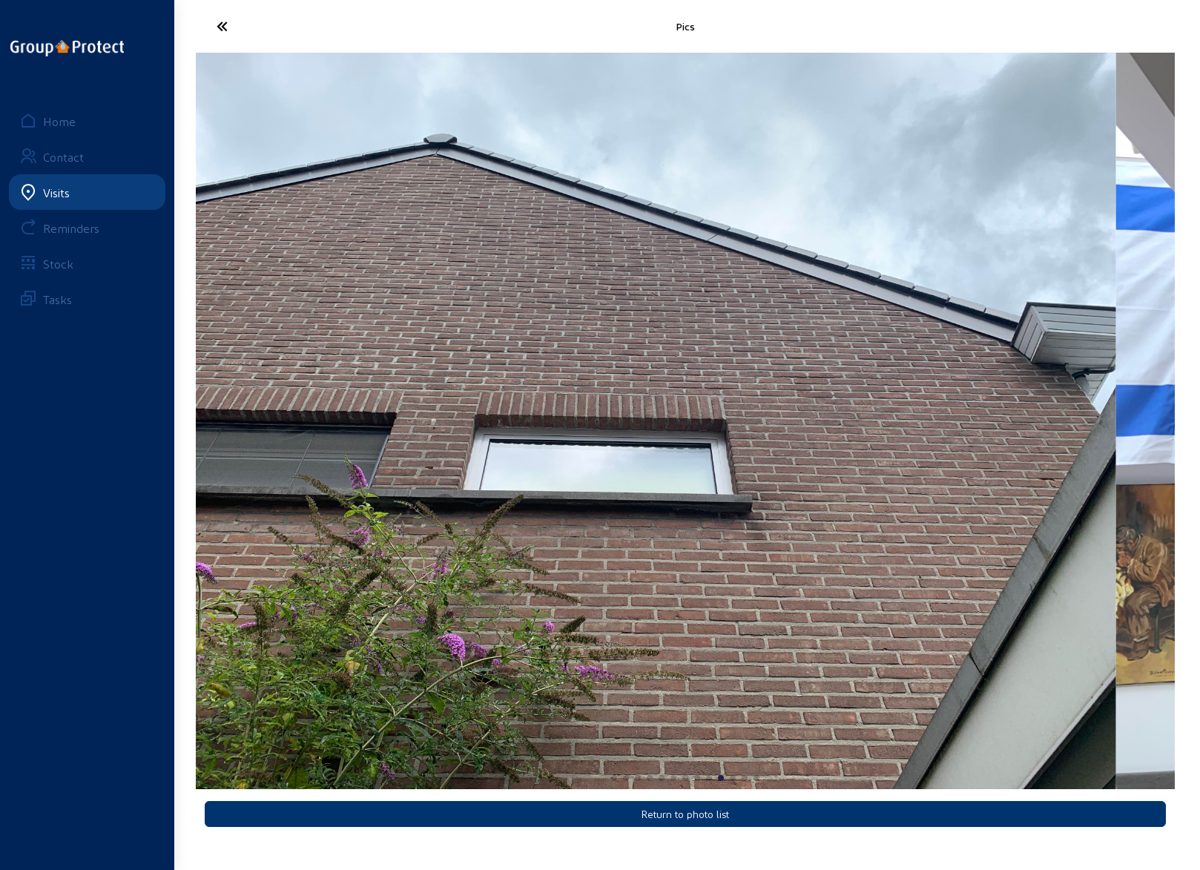
click at [494, 590] on img "10 / 13" at bounding box center [626, 421] width 979 height 736
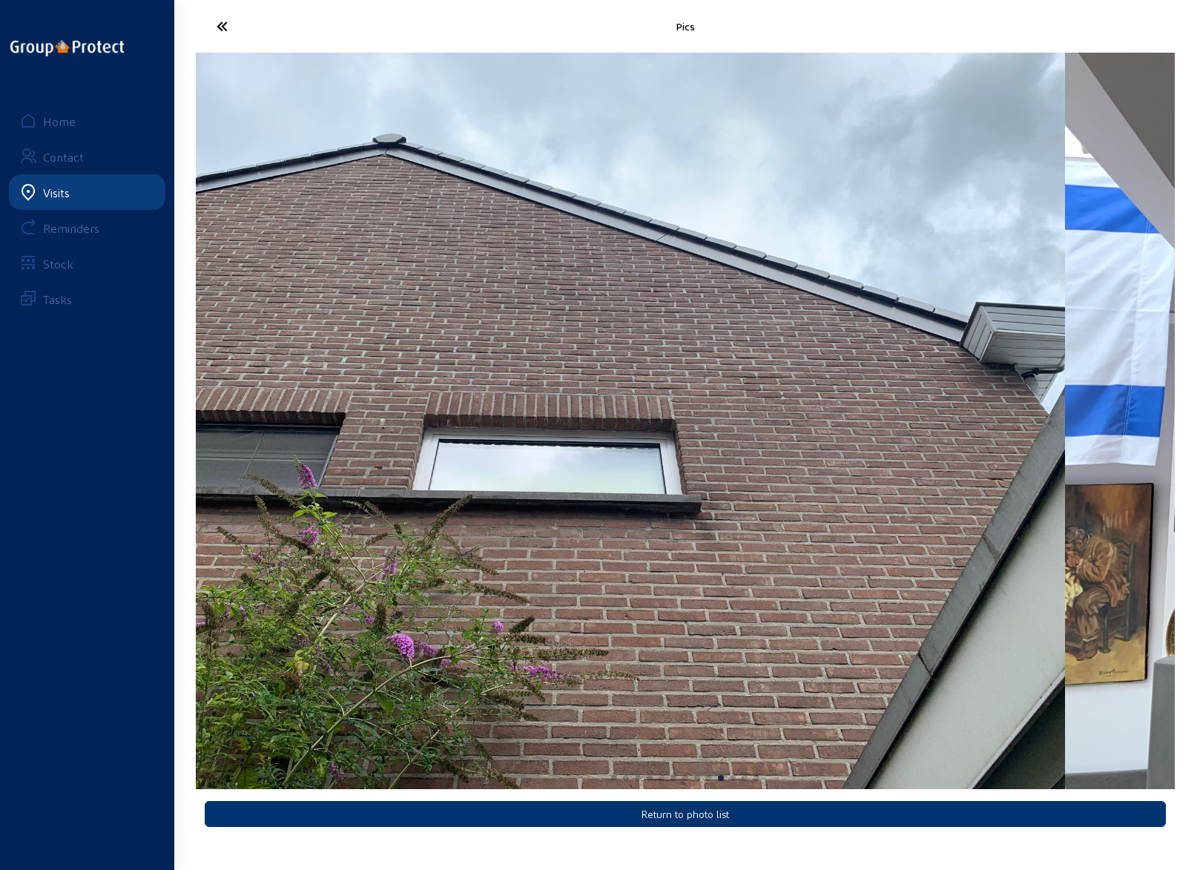
click at [346, 624] on img "10 / 13" at bounding box center [575, 421] width 979 height 736
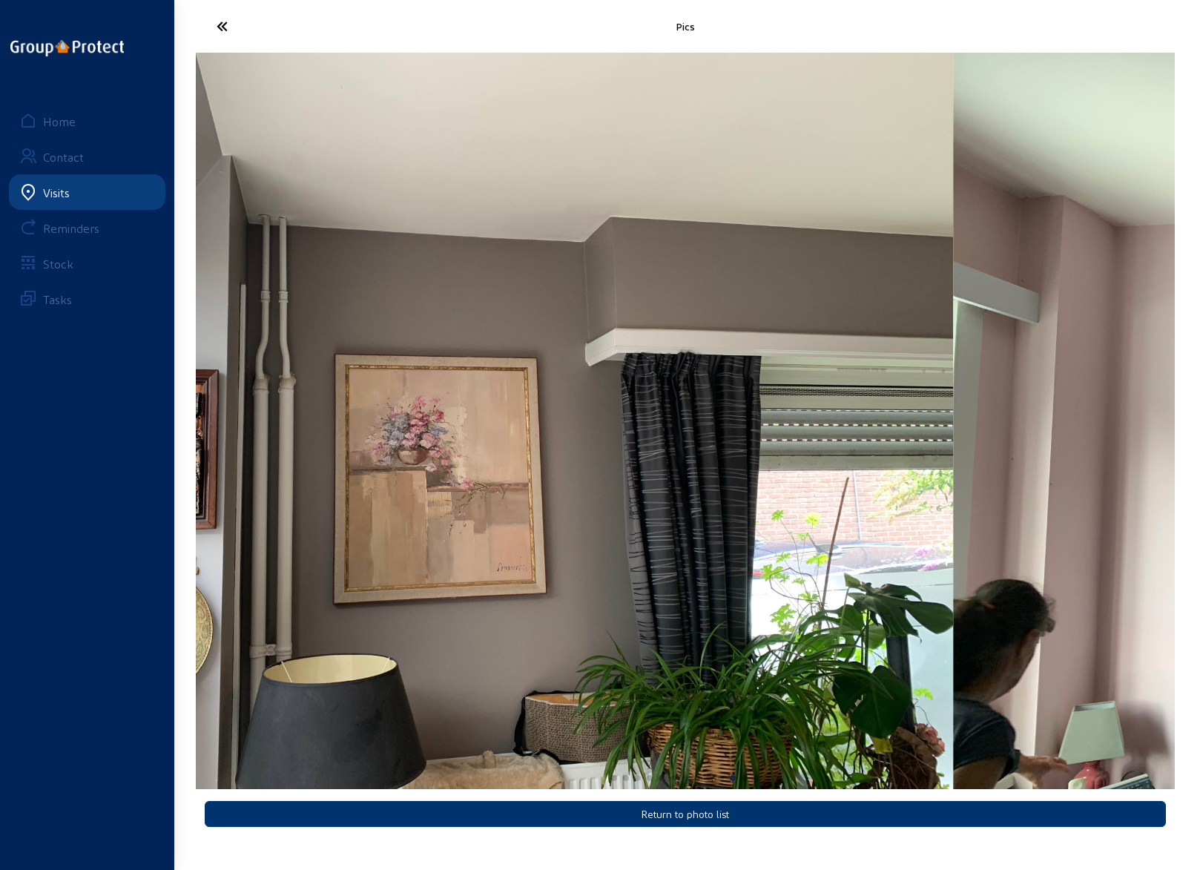
click at [605, 581] on img "11 / 13" at bounding box center [463, 421] width 979 height 736
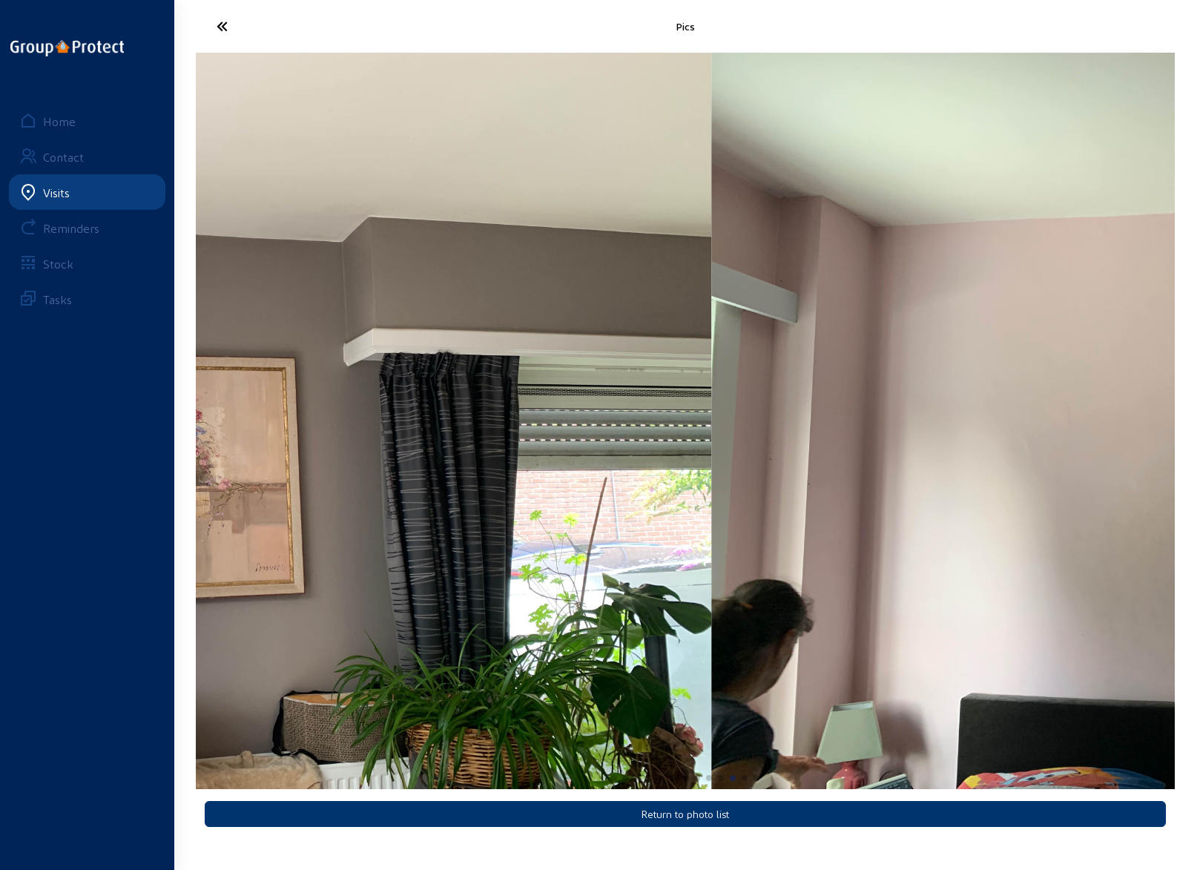
click at [389, 547] on img "11 / 13" at bounding box center [221, 421] width 979 height 736
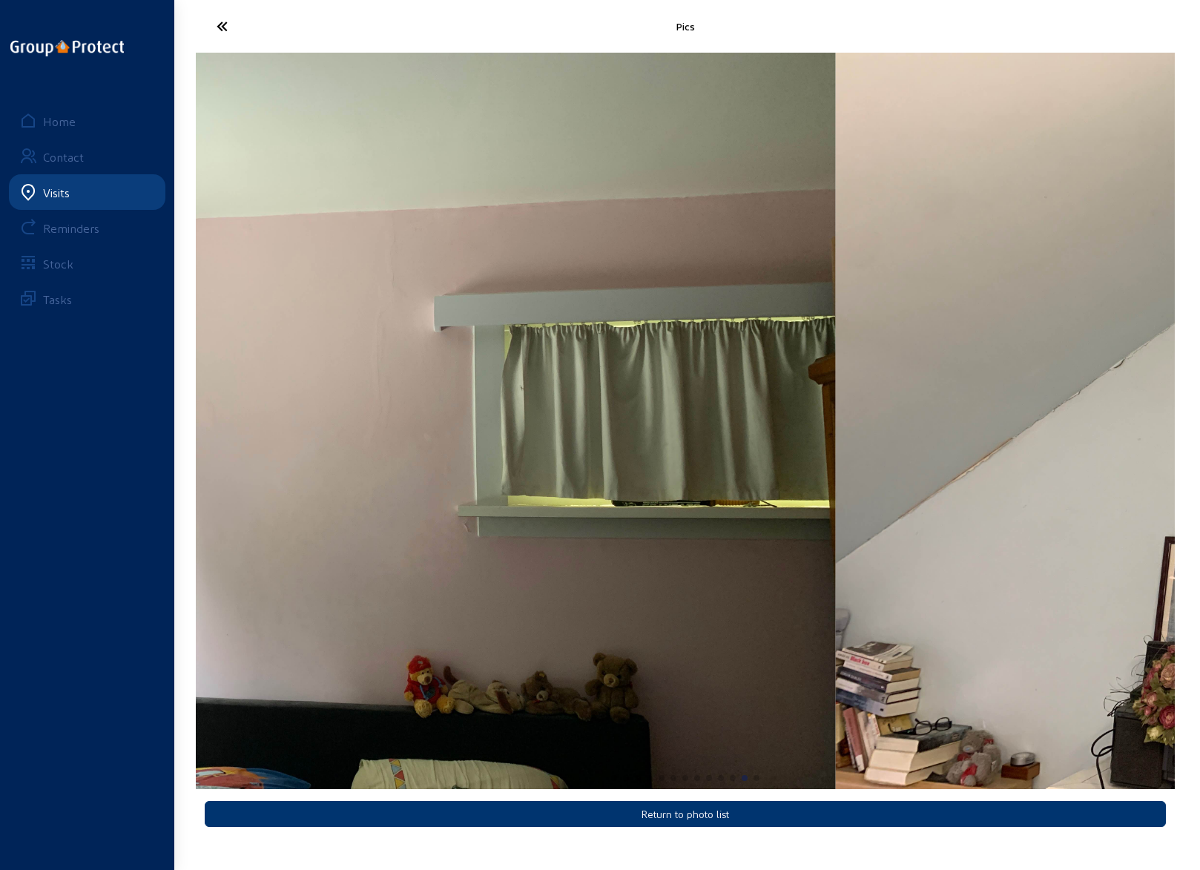
click at [279, 561] on img "12 / 13" at bounding box center [346, 421] width 979 height 736
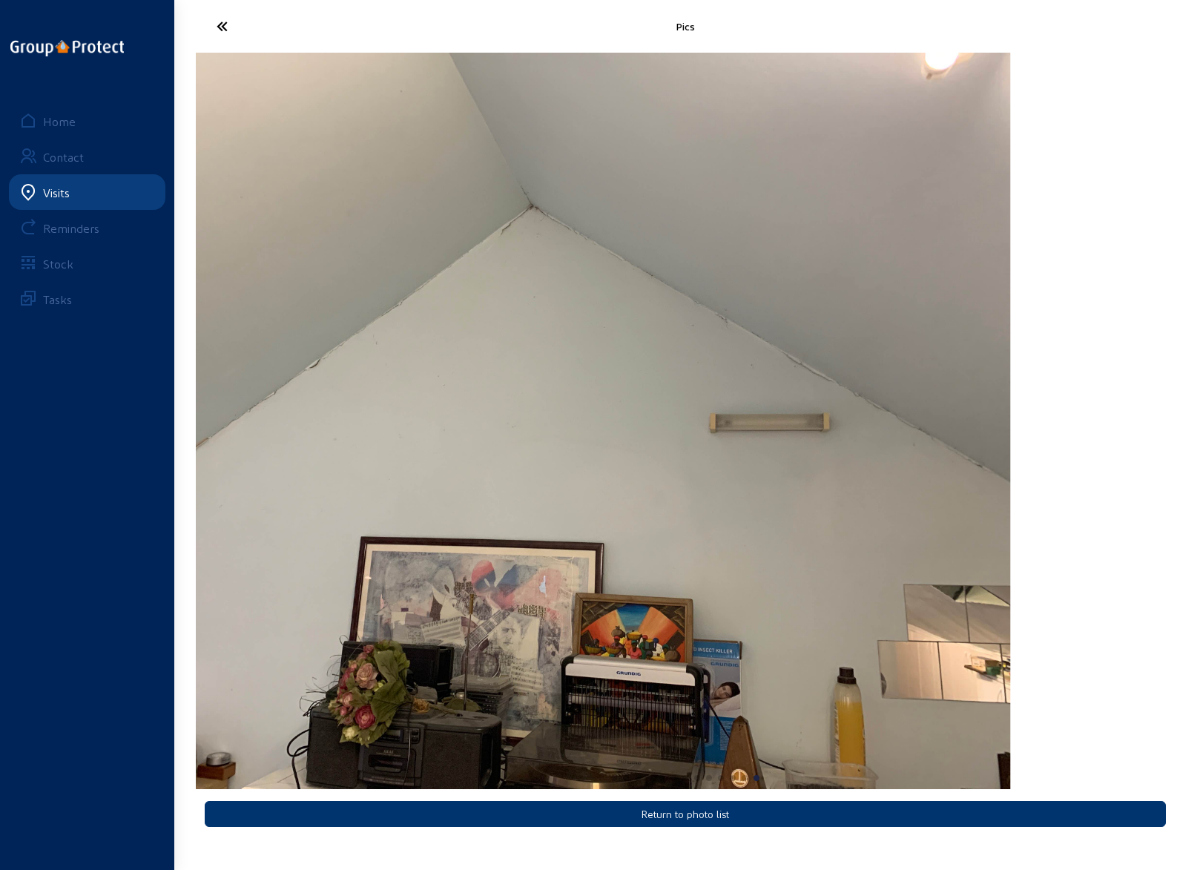
click at [299, 550] on img "13 / 13" at bounding box center [520, 421] width 979 height 736
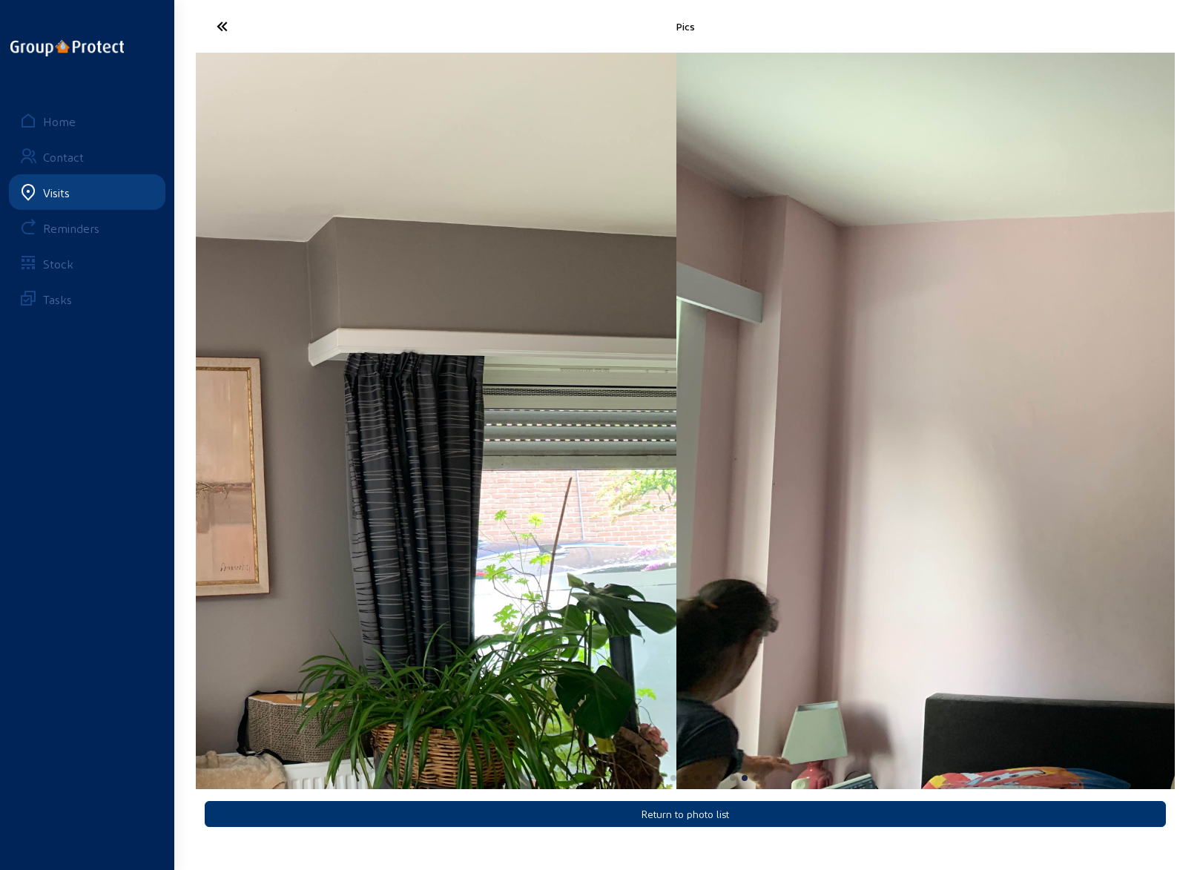
click at [1199, 536] on div "Pics Return to photo list Home Contact Visits Reminders Stock Tasks" at bounding box center [600, 423] width 1200 height 846
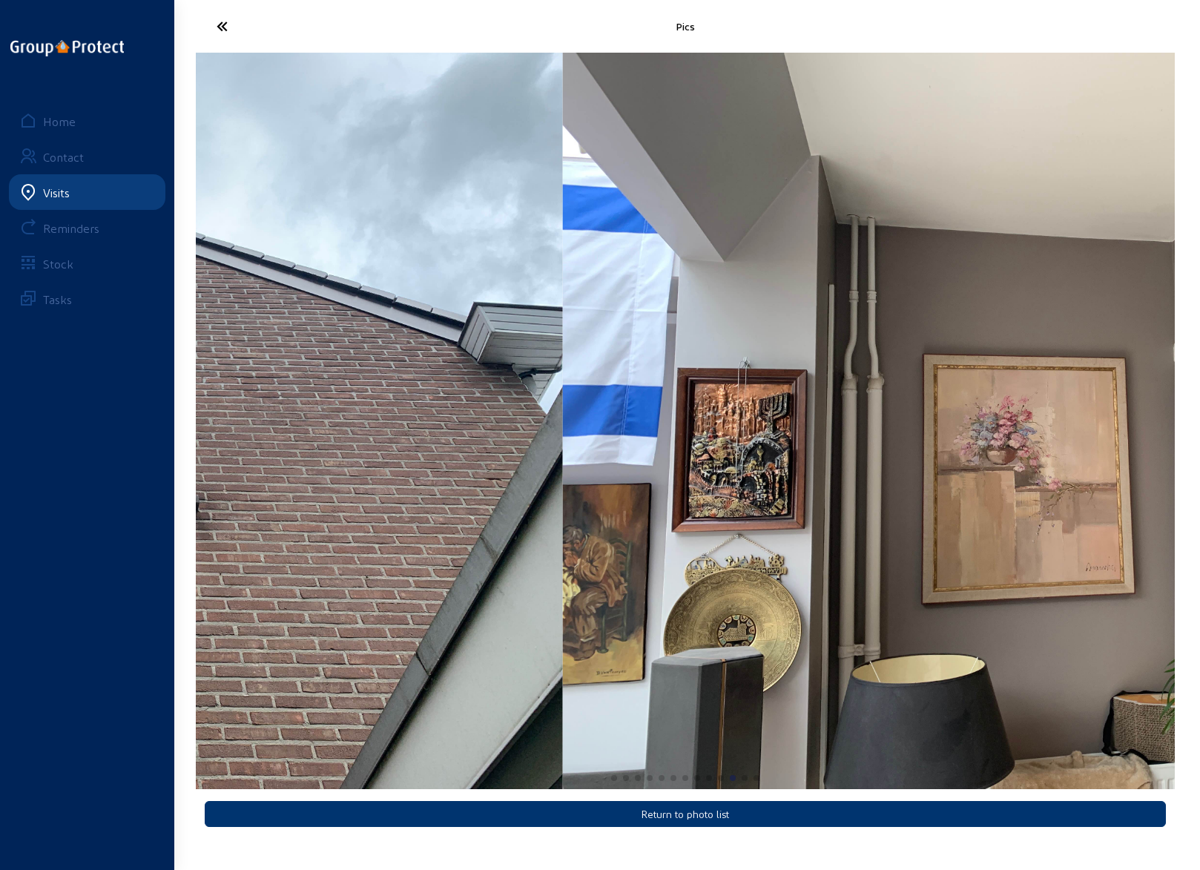
click at [1199, 527] on html "Pics Return to photo list Home Contact Visits Reminders Stock Tasks" at bounding box center [600, 435] width 1200 height 870
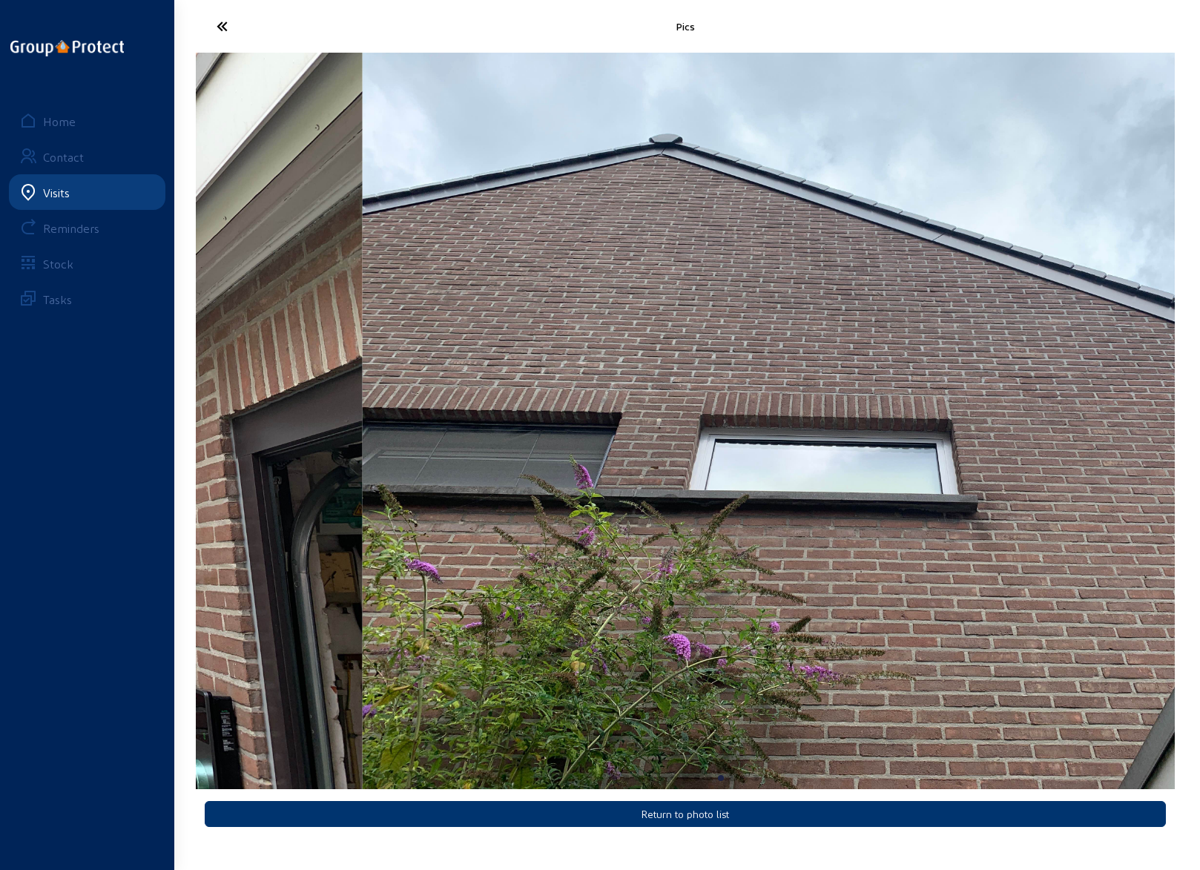
click at [1199, 526] on html "Pics Return to photo list Home Contact Visits Reminders Stock Tasks" at bounding box center [600, 435] width 1200 height 870
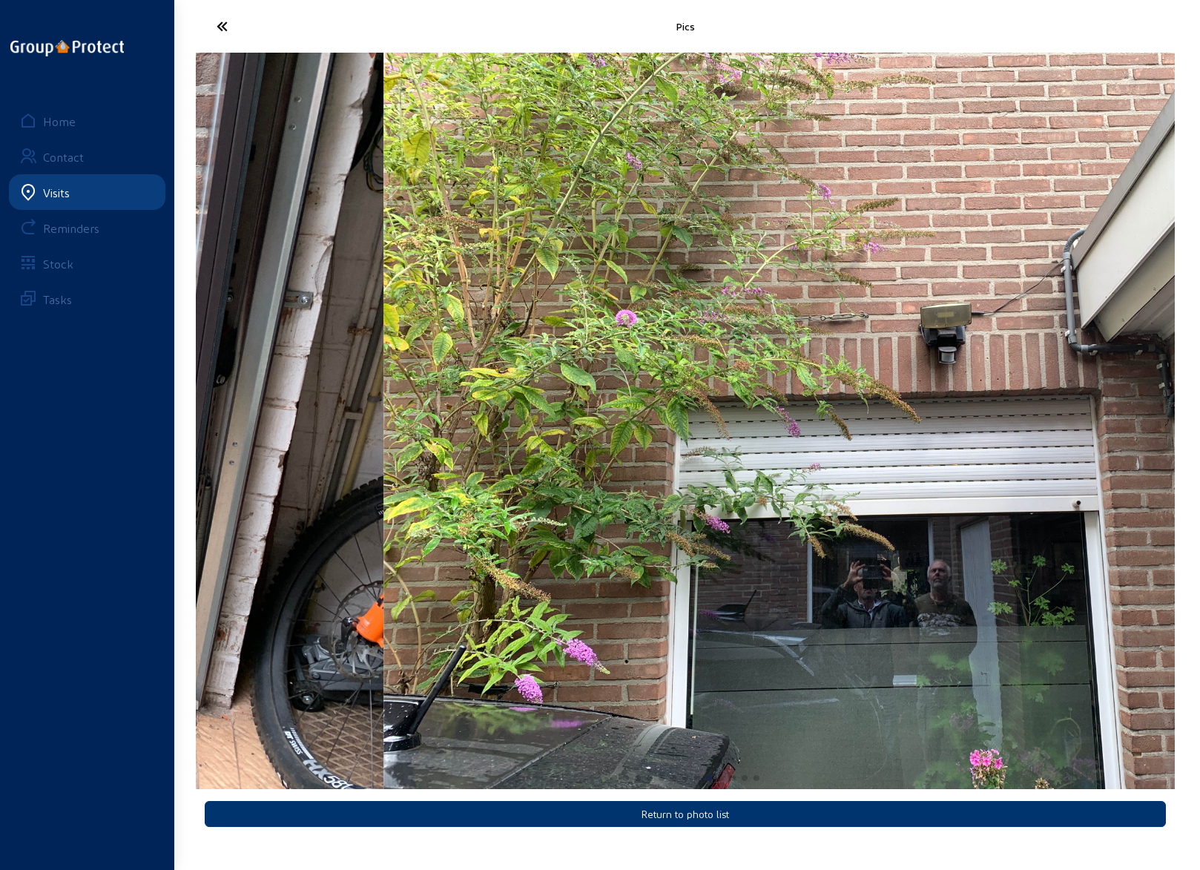
click at [1110, 528] on img "9 / 13" at bounding box center [872, 421] width 979 height 736
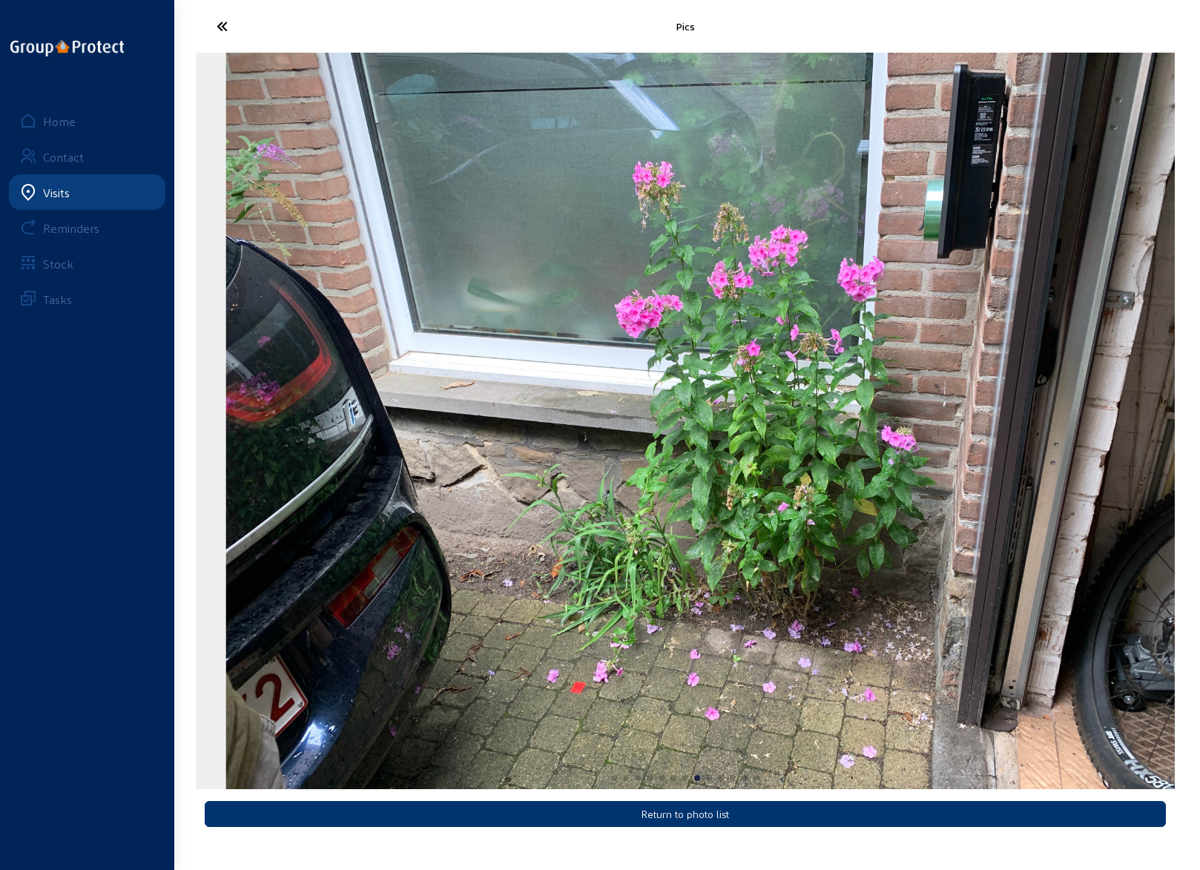
click at [1141, 535] on img "8 / 13" at bounding box center [715, 421] width 979 height 736
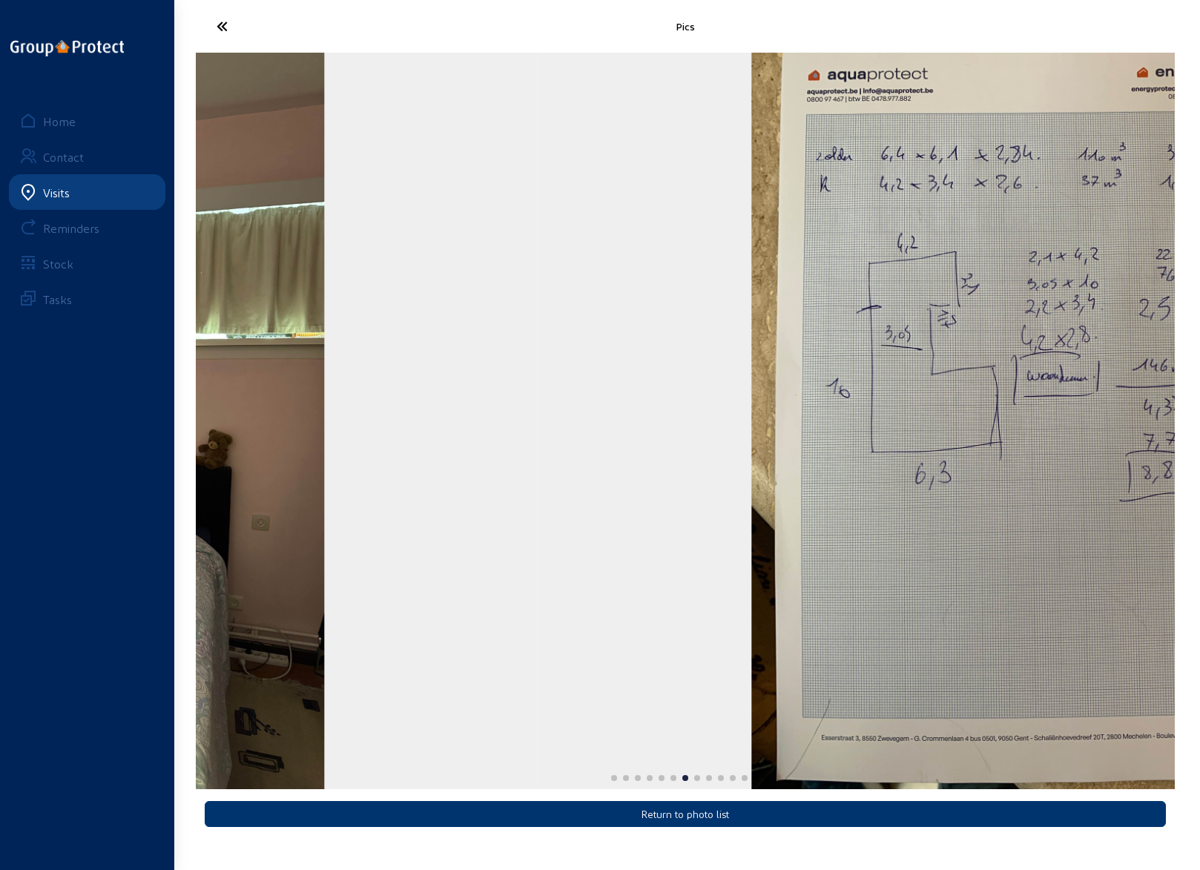
click at [1110, 529] on img "7 / 13" at bounding box center [1027, 421] width 553 height 736
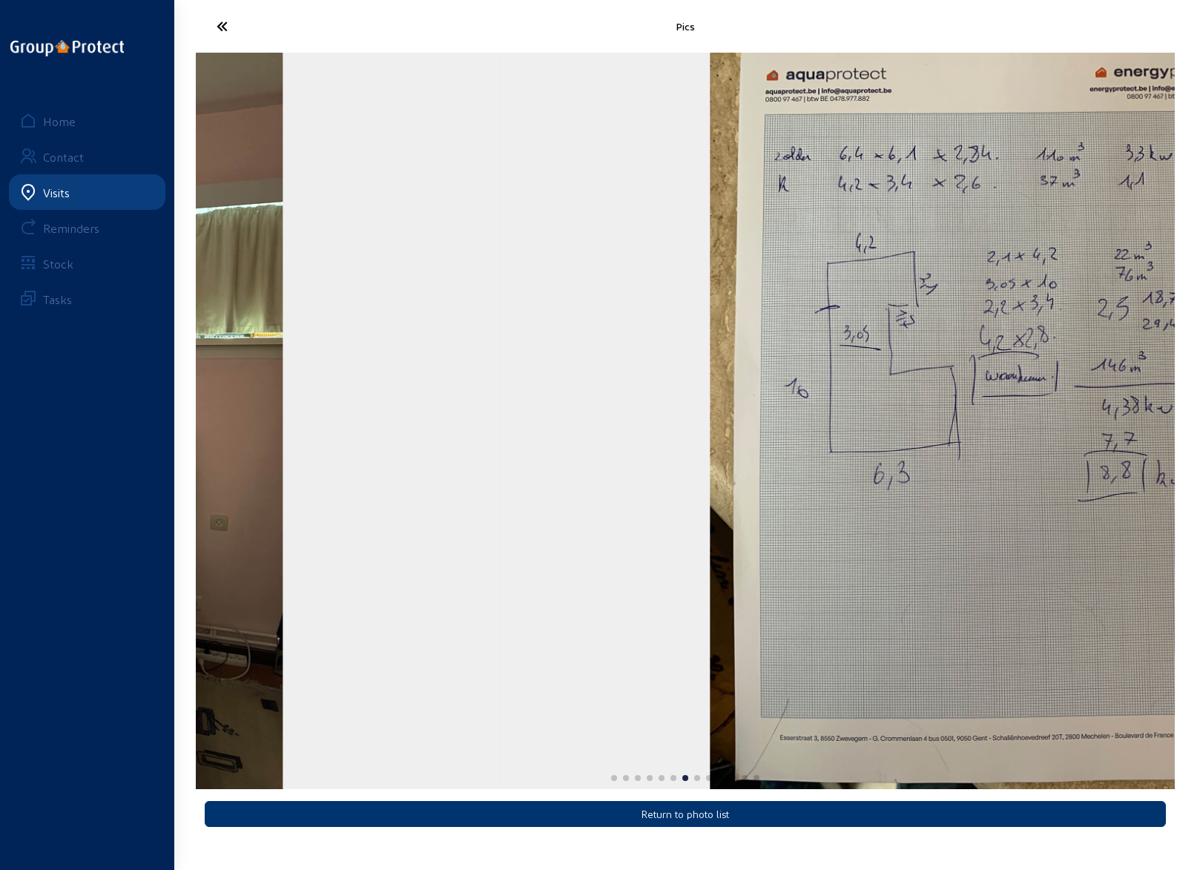
click at [1199, 507] on html "Pics Return to photo list Home Contact Visits Reminders Stock Tasks" at bounding box center [600, 435] width 1200 height 870
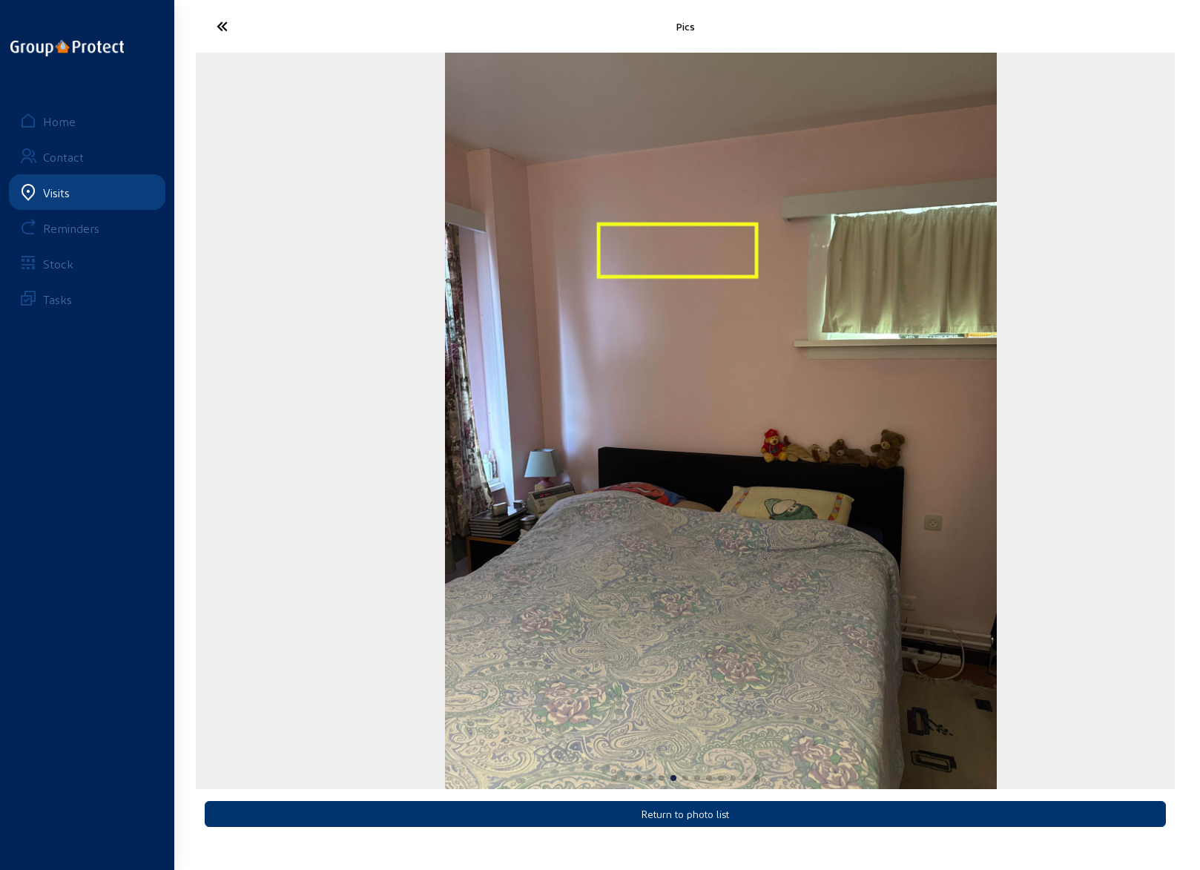
click at [1199, 507] on html "Pics Return to photo list Home Contact Visits Reminders Stock Tasks" at bounding box center [600, 435] width 1200 height 870
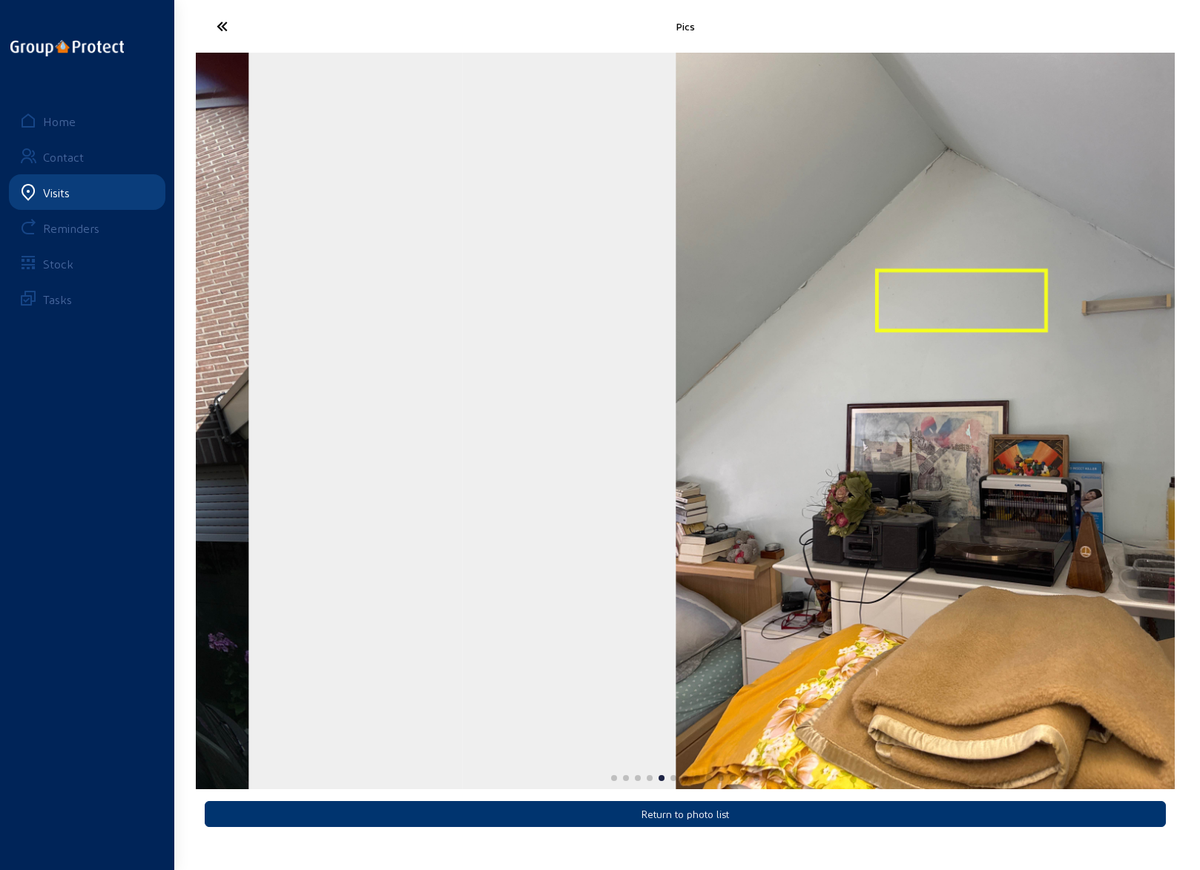
click at [1199, 502] on html "Pics Return to photo list Home Contact Visits Reminders Stock Tasks" at bounding box center [600, 435] width 1200 height 870
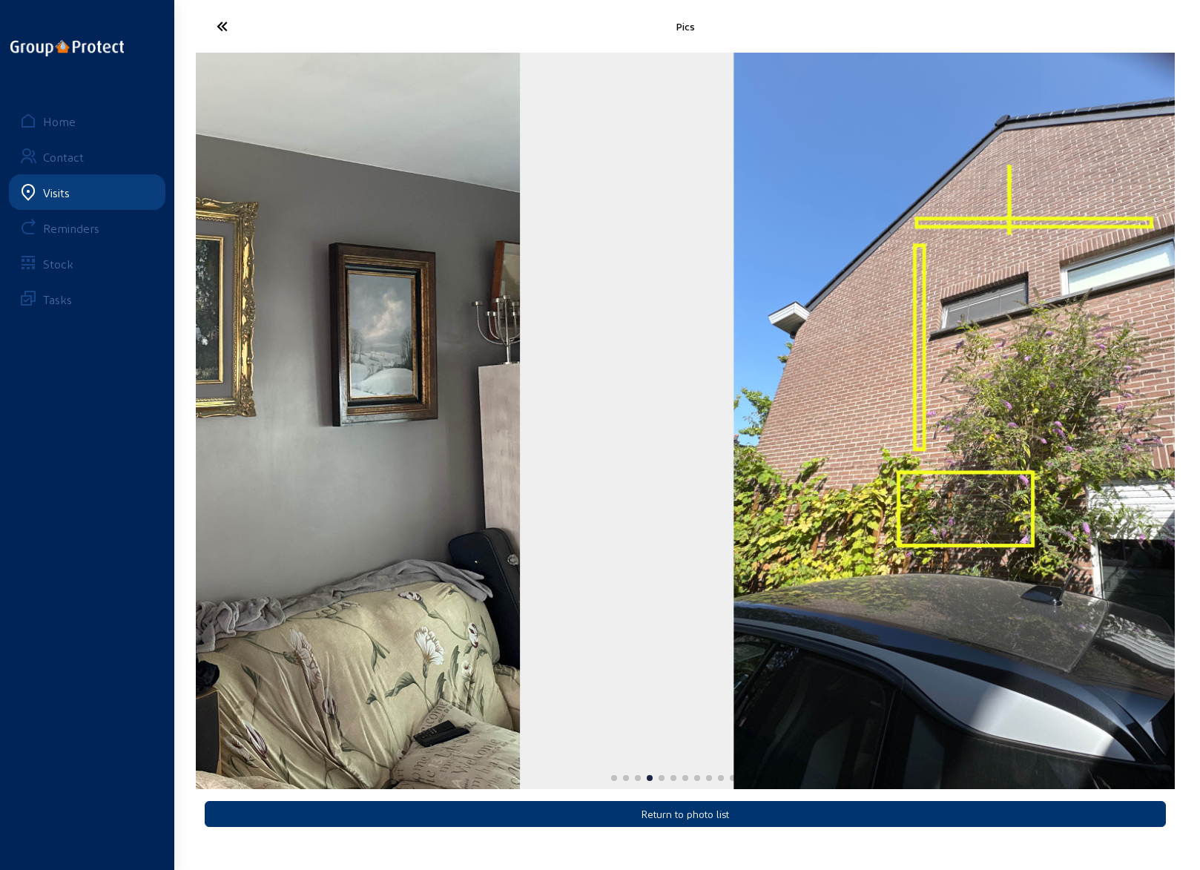
click at [1199, 506] on html "Pics Return to photo list Home Contact Visits Reminders Stock Tasks" at bounding box center [600, 435] width 1200 height 870
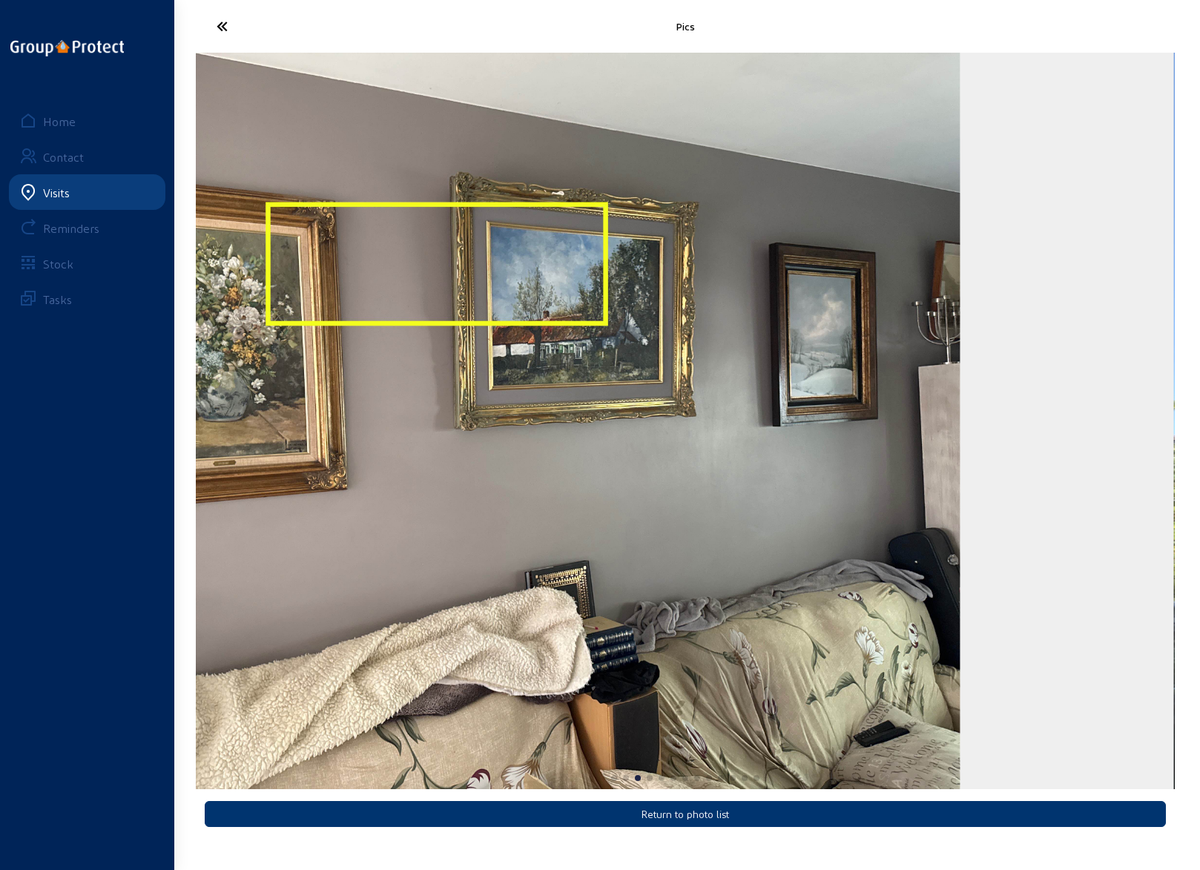
click at [831, 514] on img "3 / 13" at bounding box center [470, 421] width 979 height 736
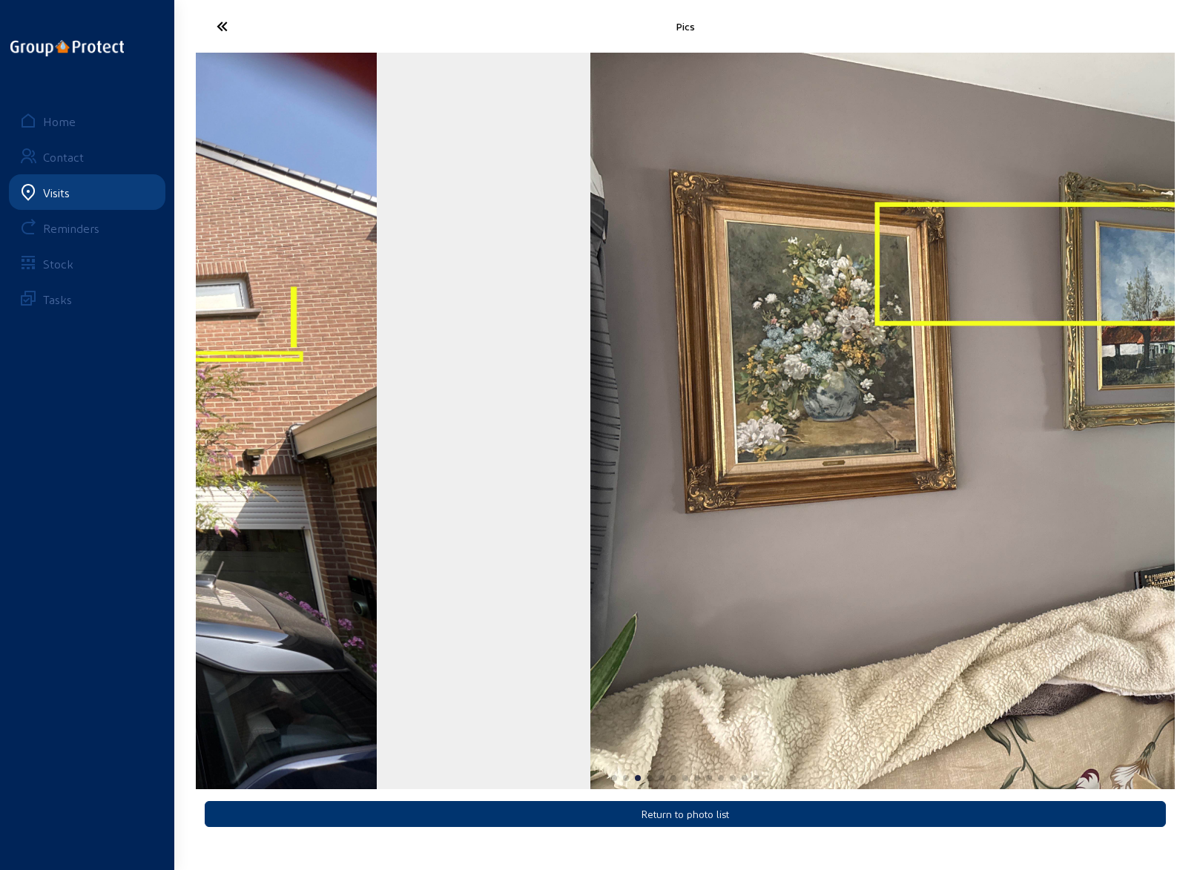
click at [1199, 440] on html "Pics Return to photo list Home Contact Visits Reminders Stock Tasks" at bounding box center [600, 435] width 1200 height 870
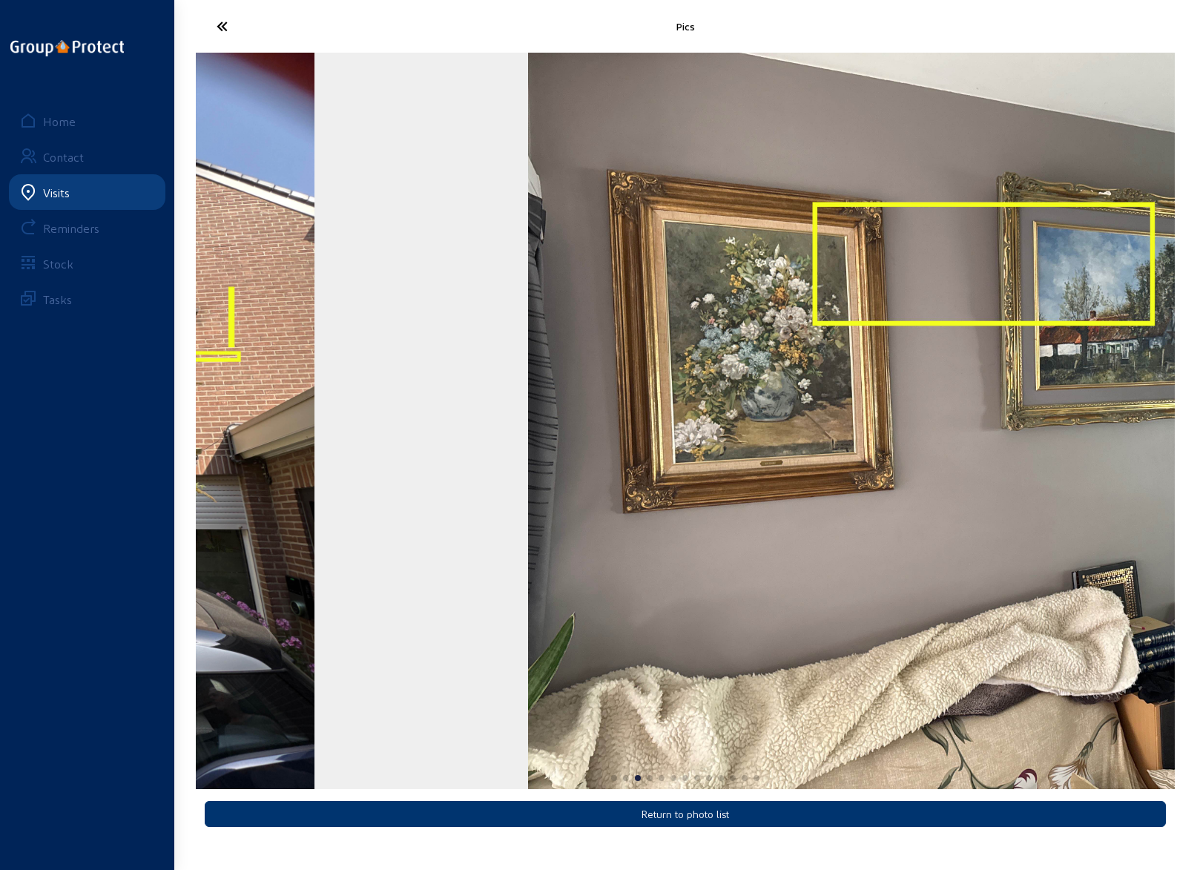
click at [986, 539] on img "3 / 13" at bounding box center [1017, 421] width 979 height 736
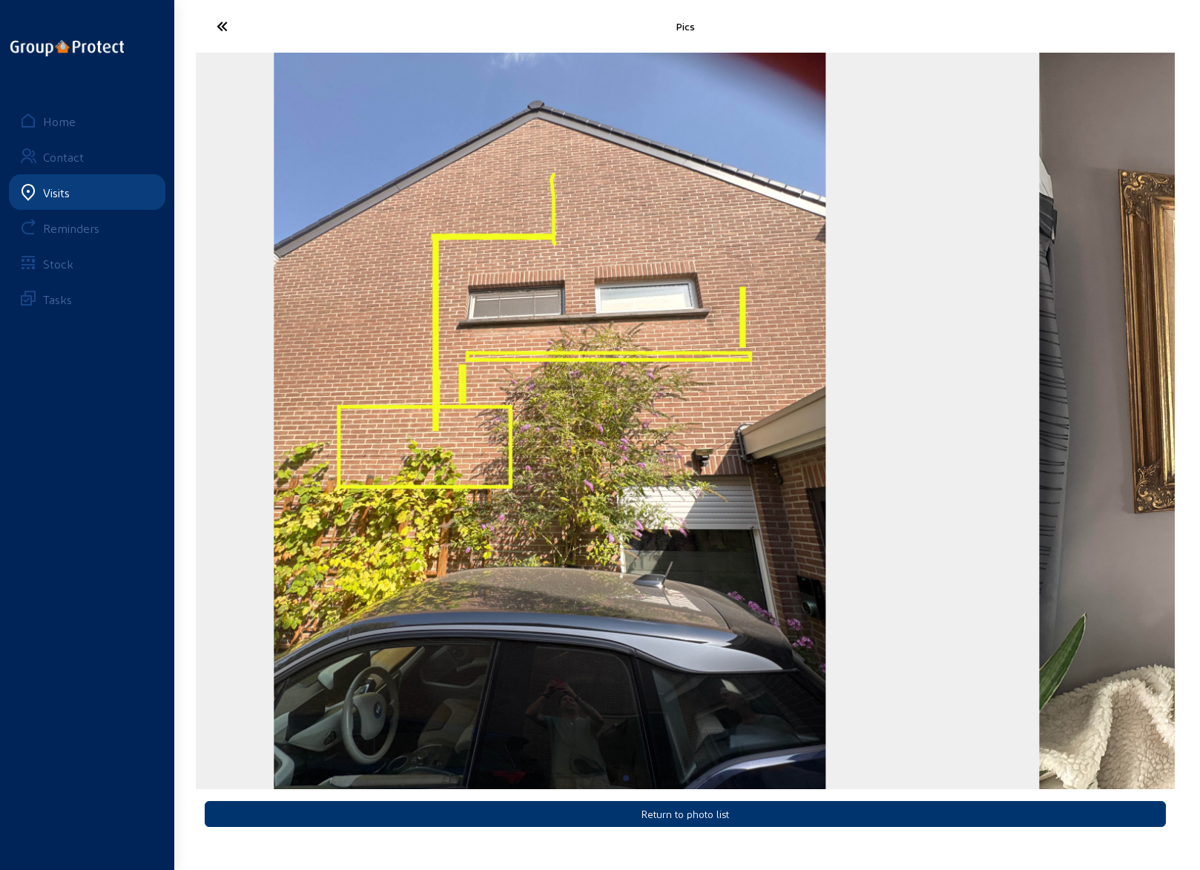
click at [368, 490] on img "2 / 13" at bounding box center [550, 421] width 553 height 736
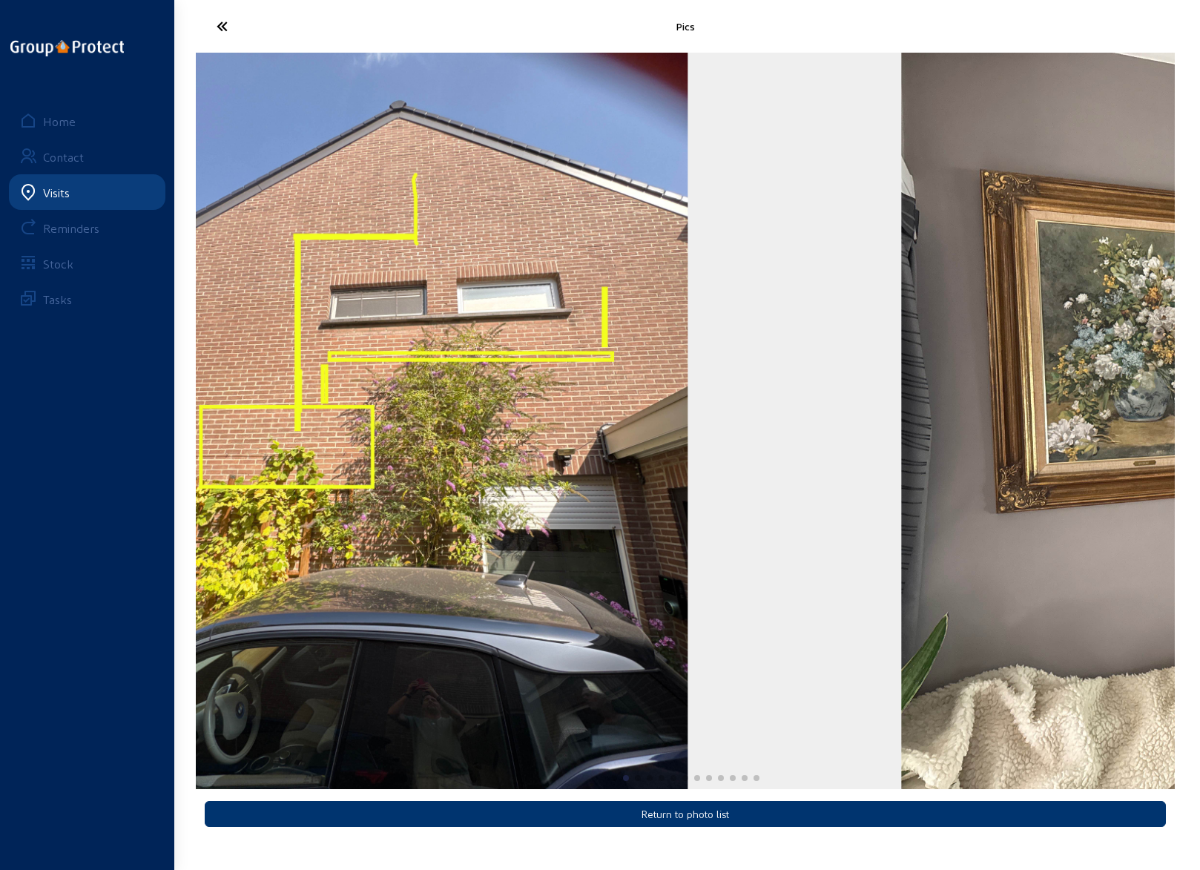
click at [154, 521] on div "Pics Return to photo list Home Contact Visits Reminders Stock Tasks" at bounding box center [600, 423] width 1200 height 846
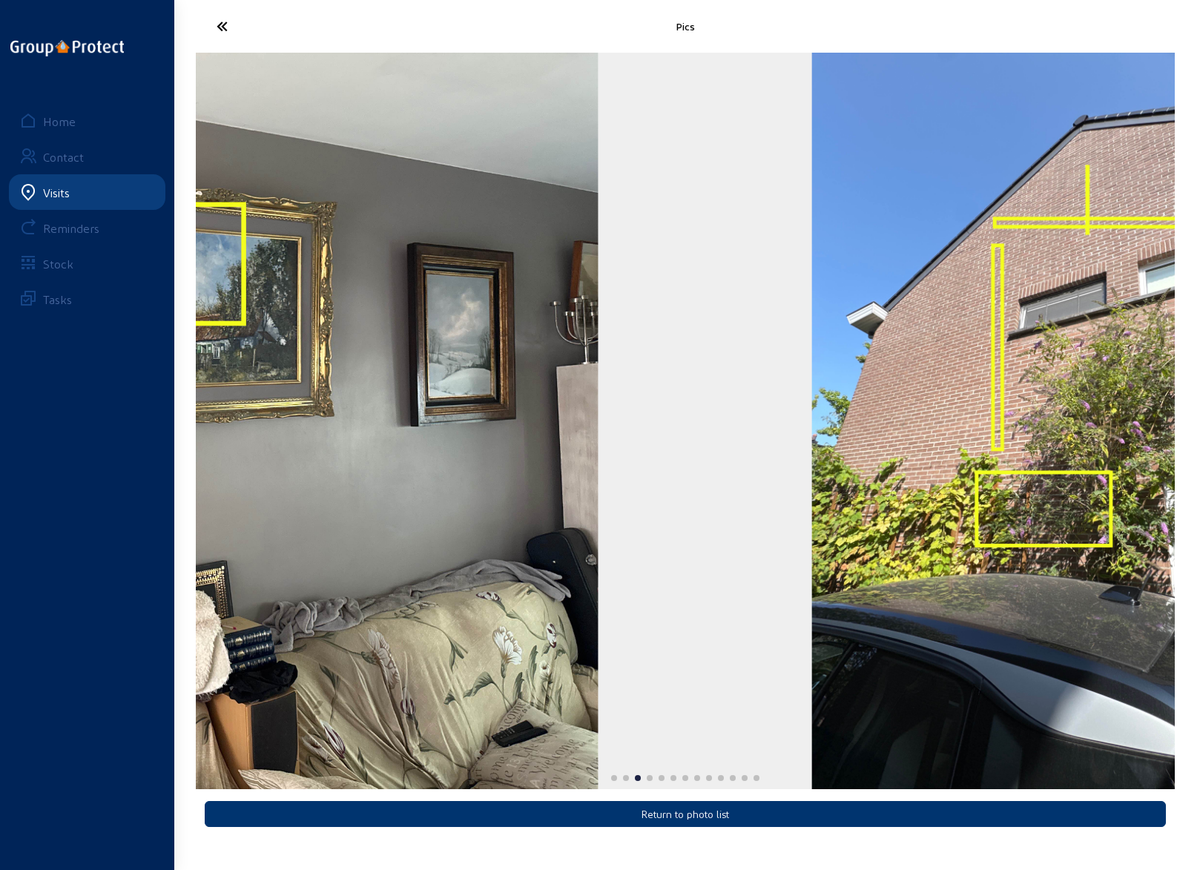
click at [122, 513] on div "Pics Return to photo list Home Contact Visits Reminders Stock Tasks" at bounding box center [600, 423] width 1200 height 846
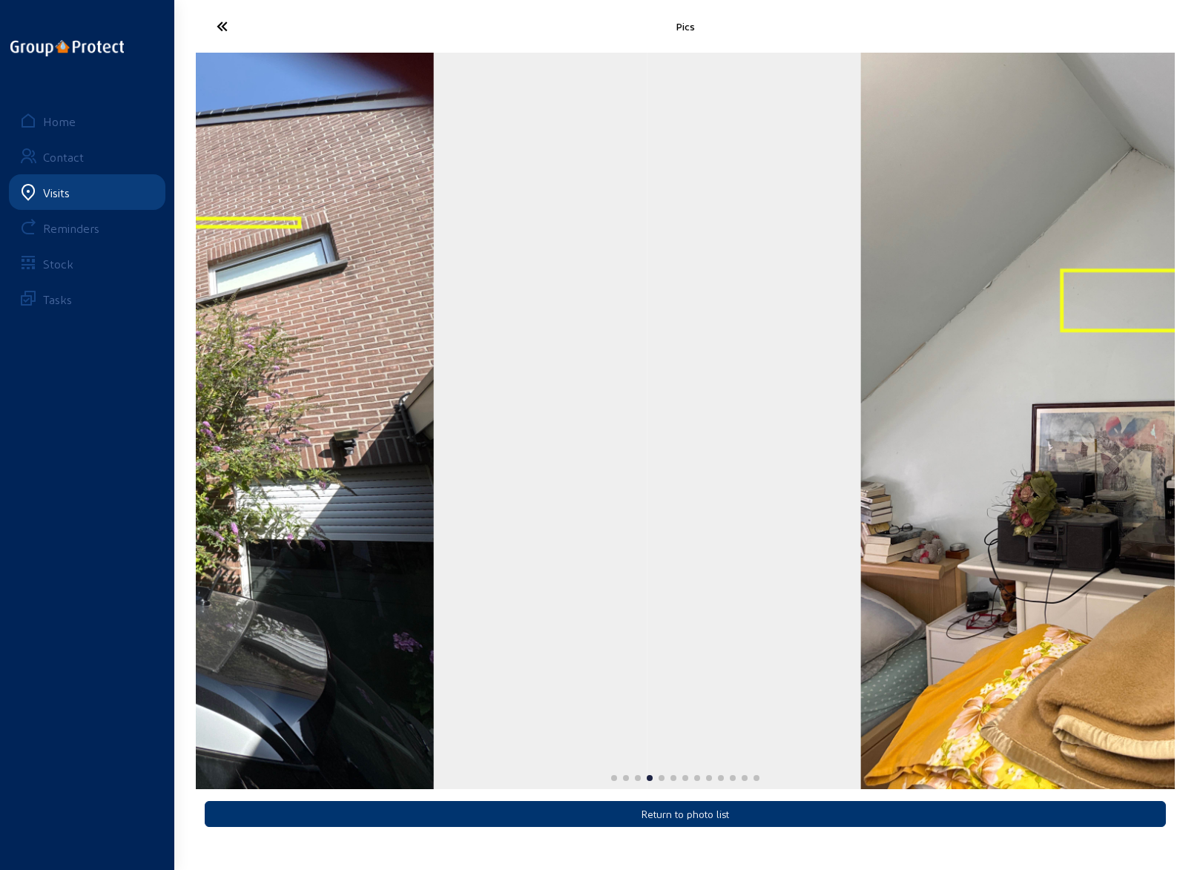
click at [112, 494] on div "Pics Return to photo list Home Contact Visits Reminders Stock Tasks" at bounding box center [600, 423] width 1200 height 846
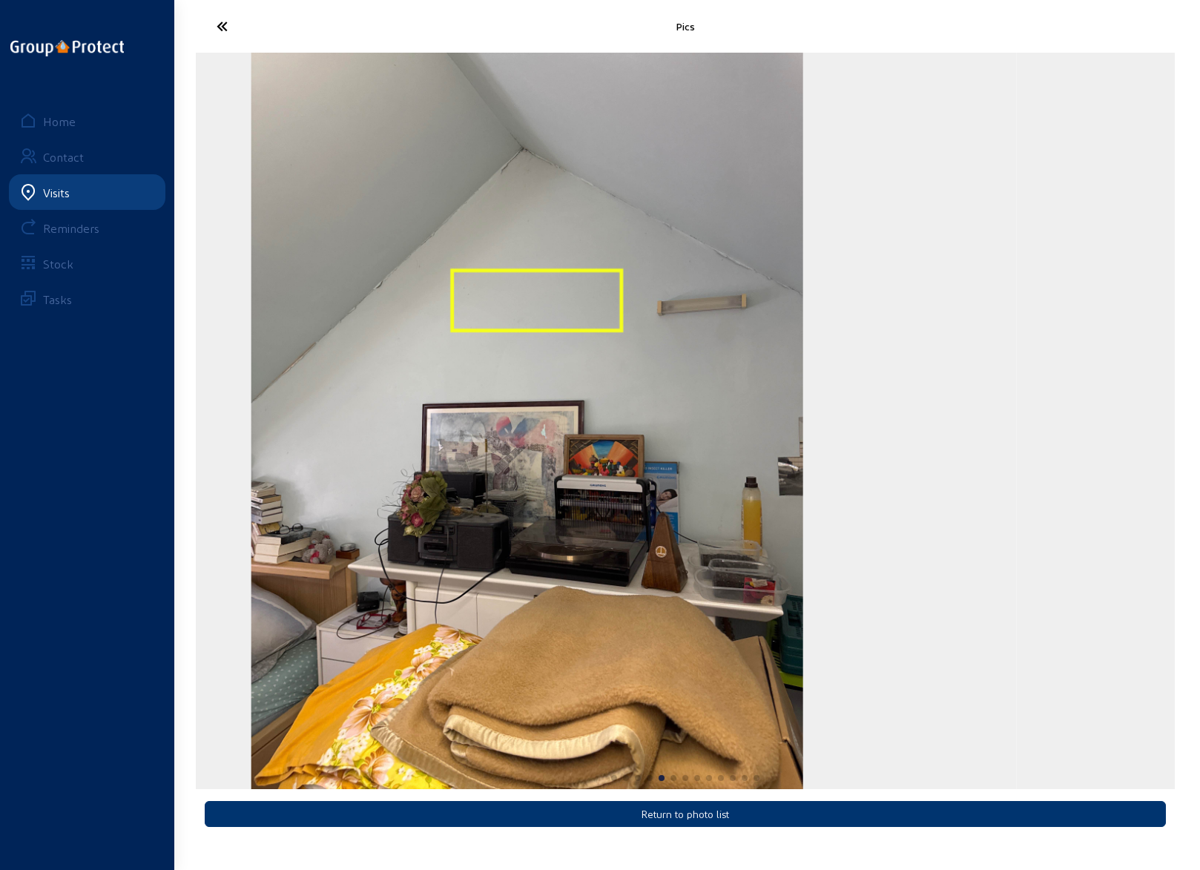
click at [114, 494] on div "Pics Return to photo list Home Contact Visits Reminders Stock Tasks" at bounding box center [600, 423] width 1200 height 846
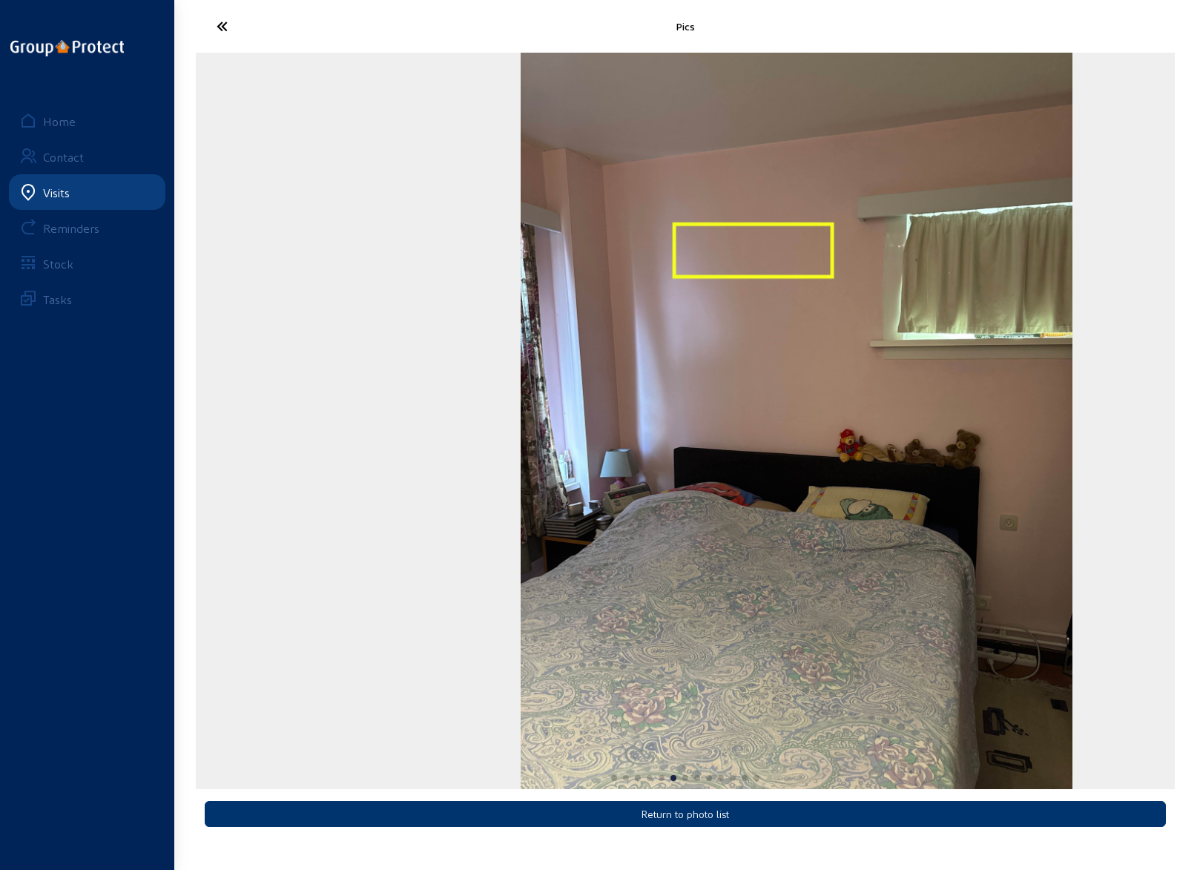
click at [1073, 484] on img "6 / 13" at bounding box center [797, 421] width 553 height 736
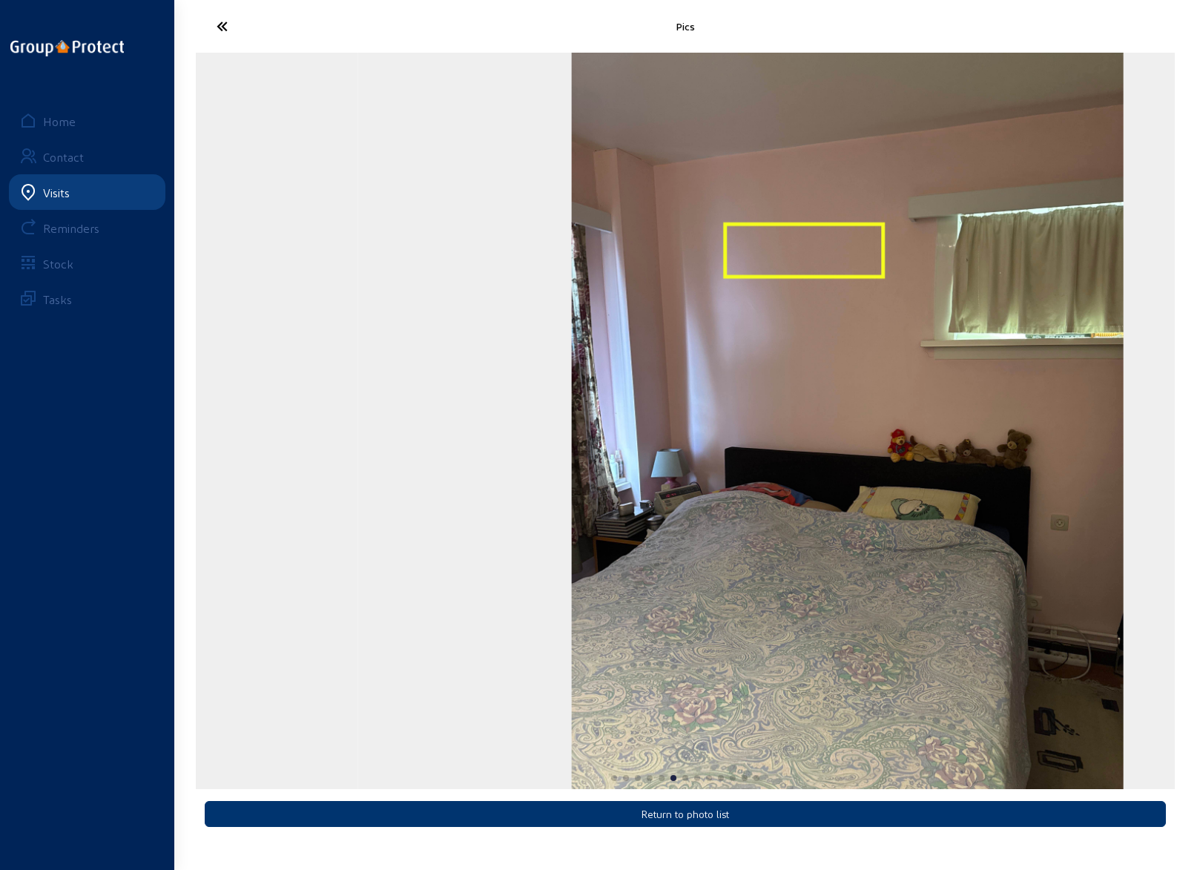
click at [1145, 481] on div "6 / 13" at bounding box center [847, 421] width 979 height 736
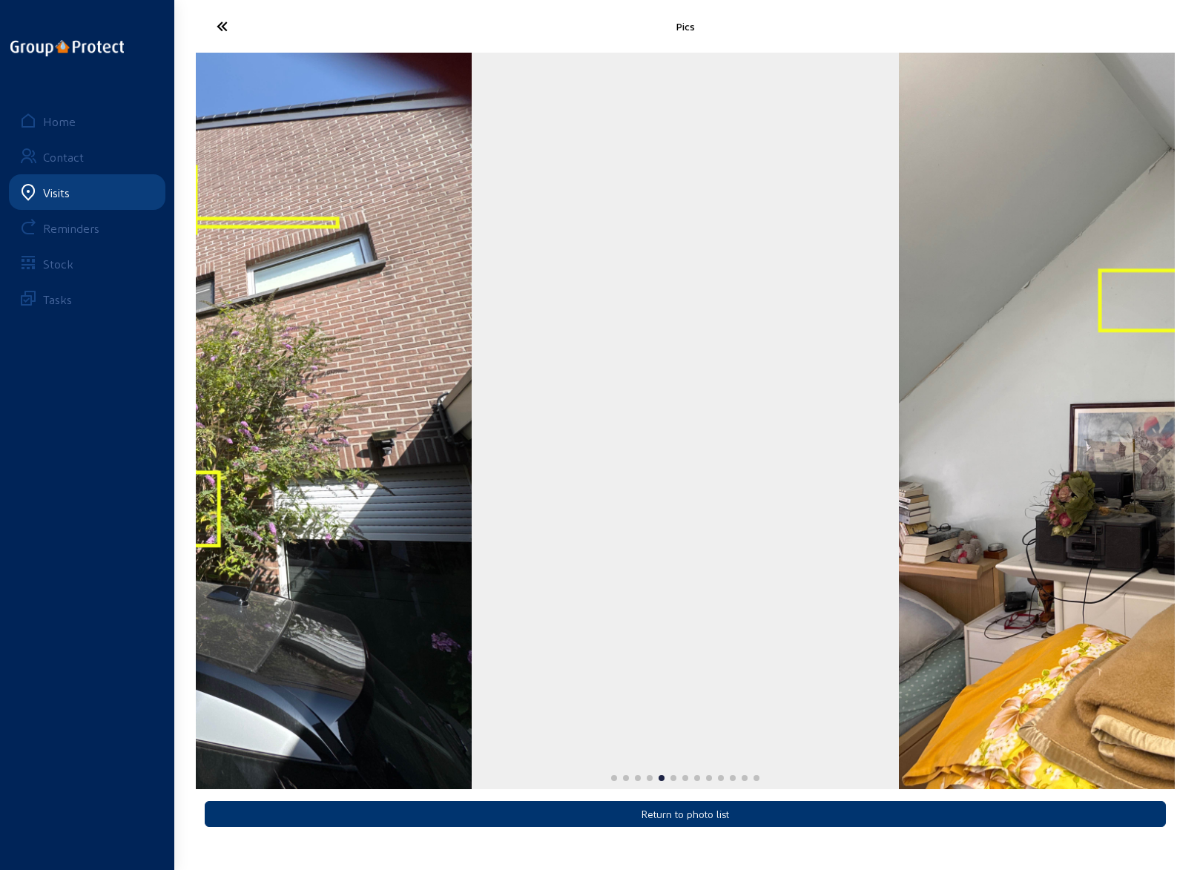
click at [1176, 467] on div "Pics Return to photo list Home Contact Visits Reminders Stock Tasks" at bounding box center [600, 423] width 1200 height 846
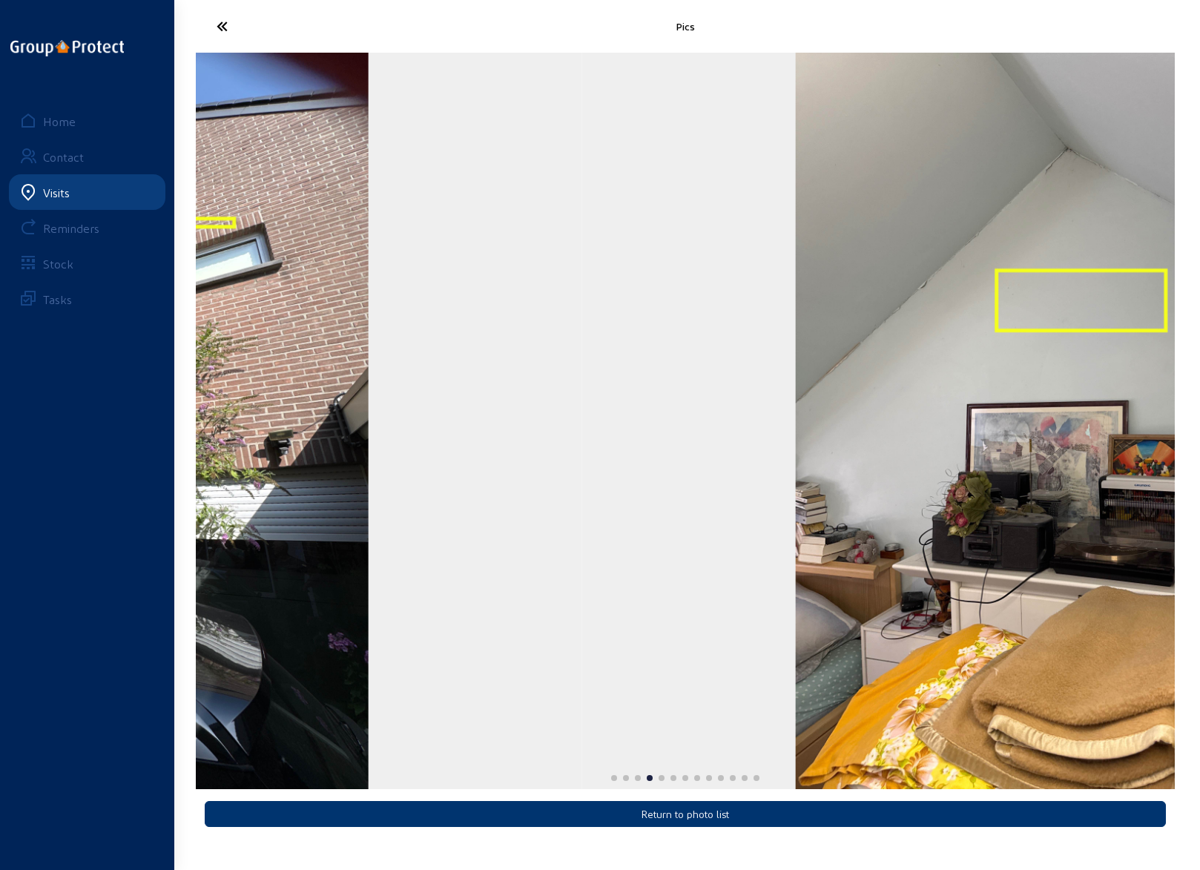
click at [161, 409] on div "Pics Return to photo list Home Contact Visits Reminders Stock Tasks" at bounding box center [600, 423] width 1200 height 846
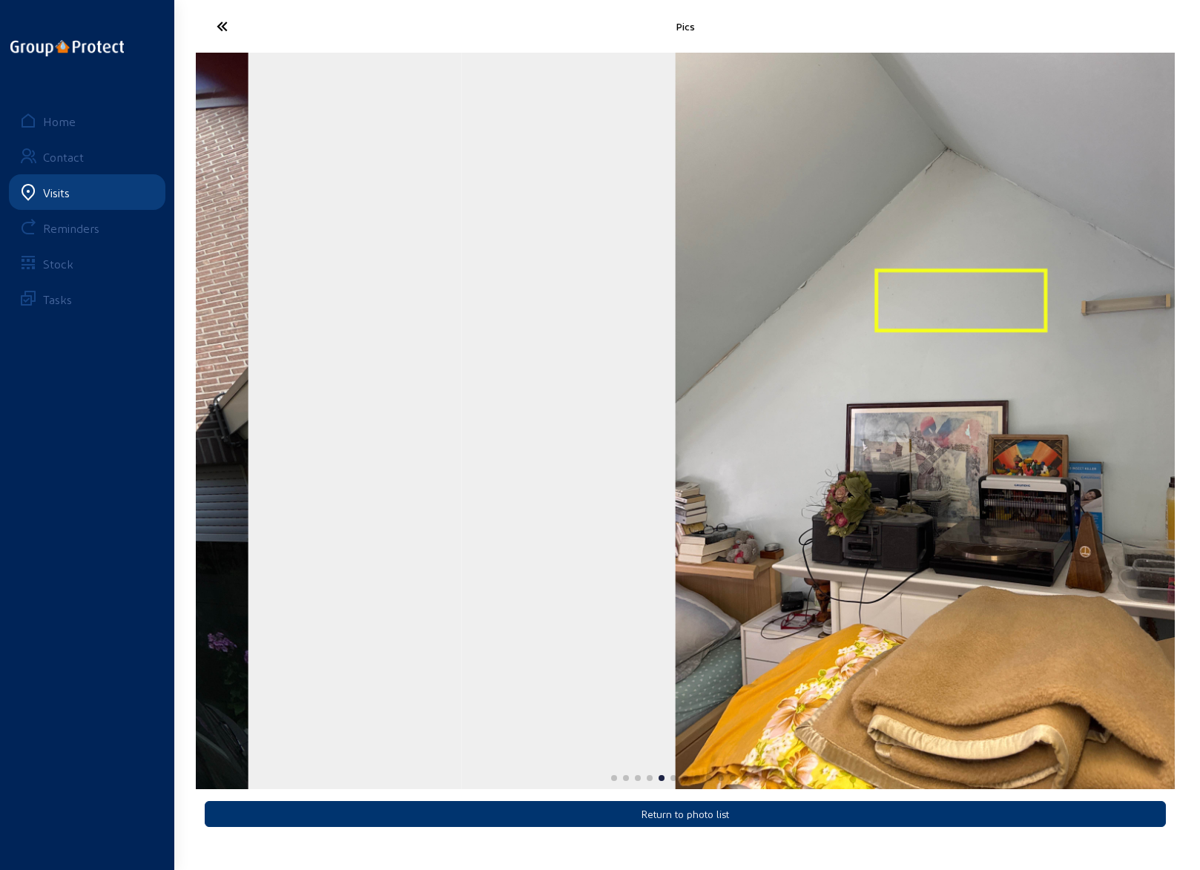
click at [1001, 425] on img "5 / 13" at bounding box center [951, 421] width 553 height 736
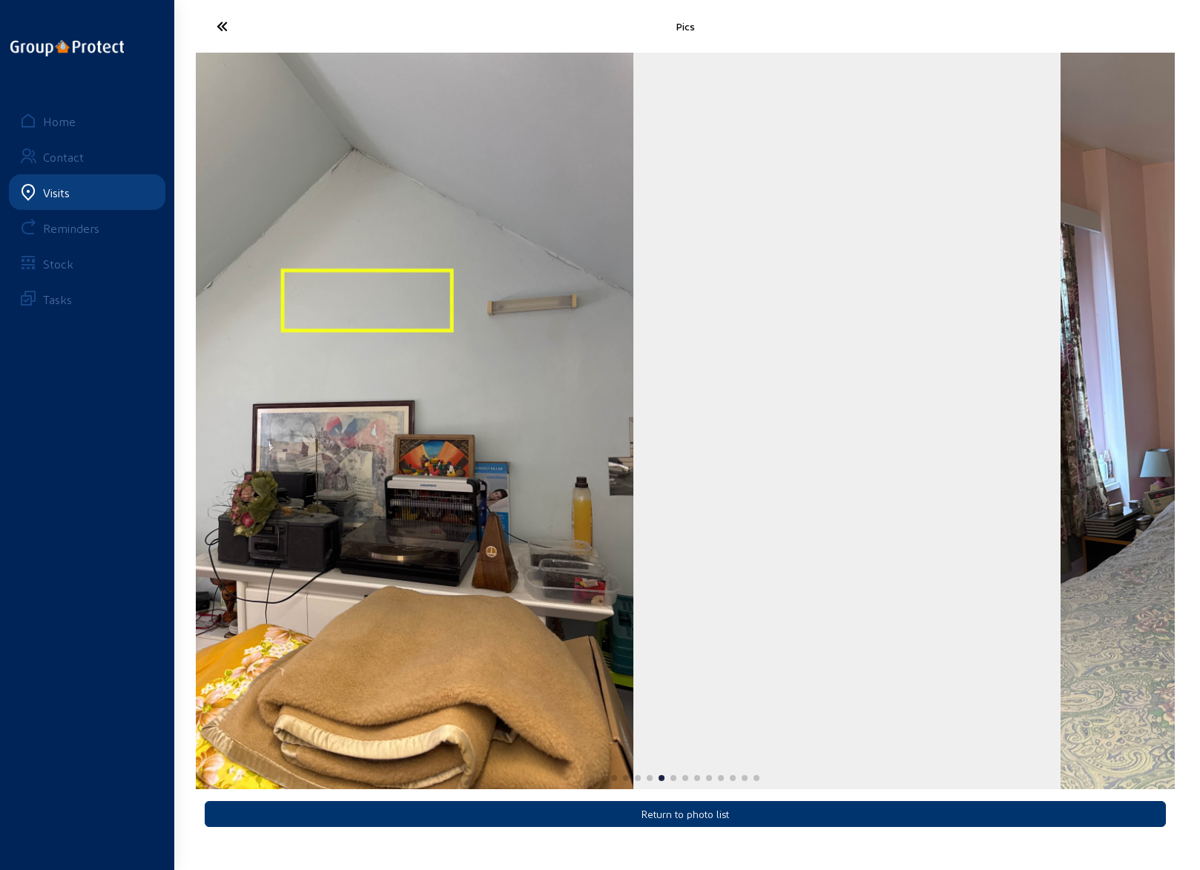
click at [95, 469] on div "Pics Return to photo list Home Contact Visits Reminders Stock Tasks" at bounding box center [600, 423] width 1200 height 846
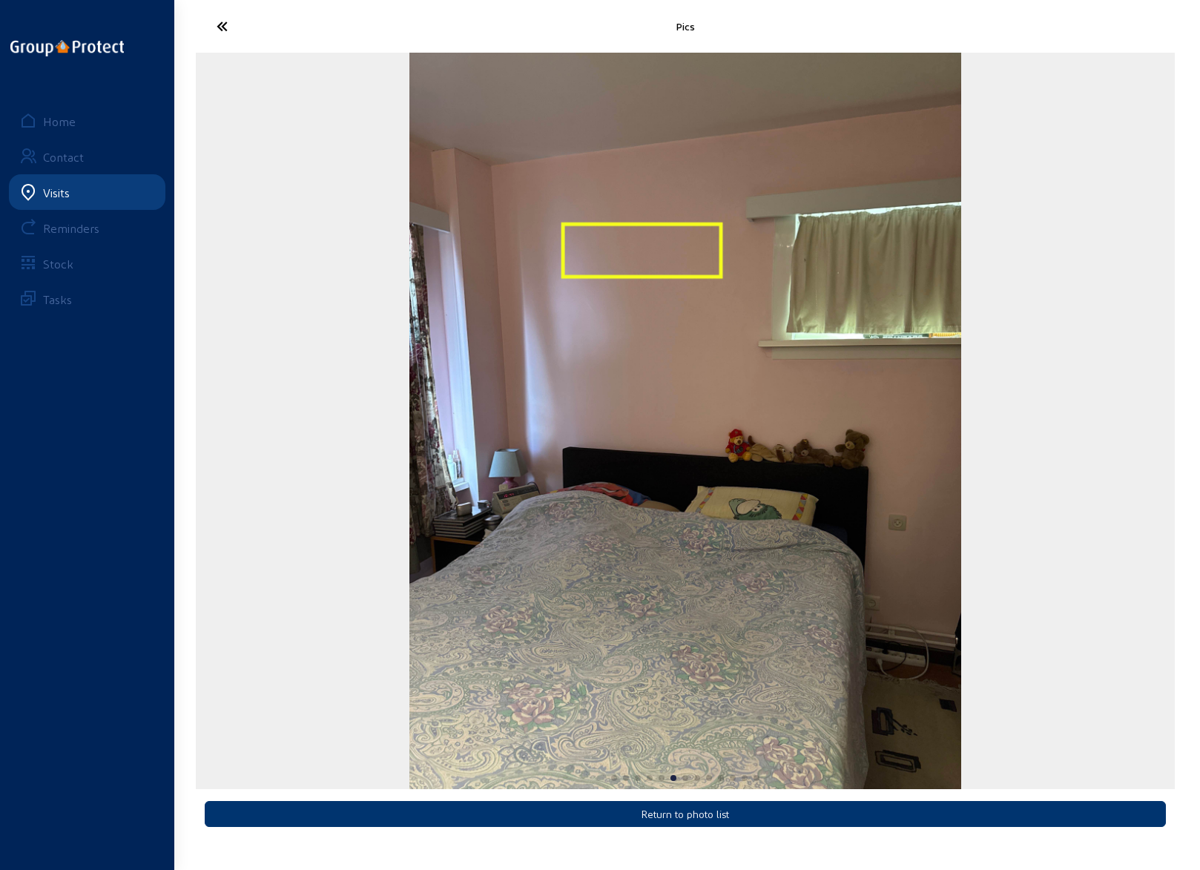
click at [409, 440] on img "6 / 13" at bounding box center [685, 421] width 553 height 736
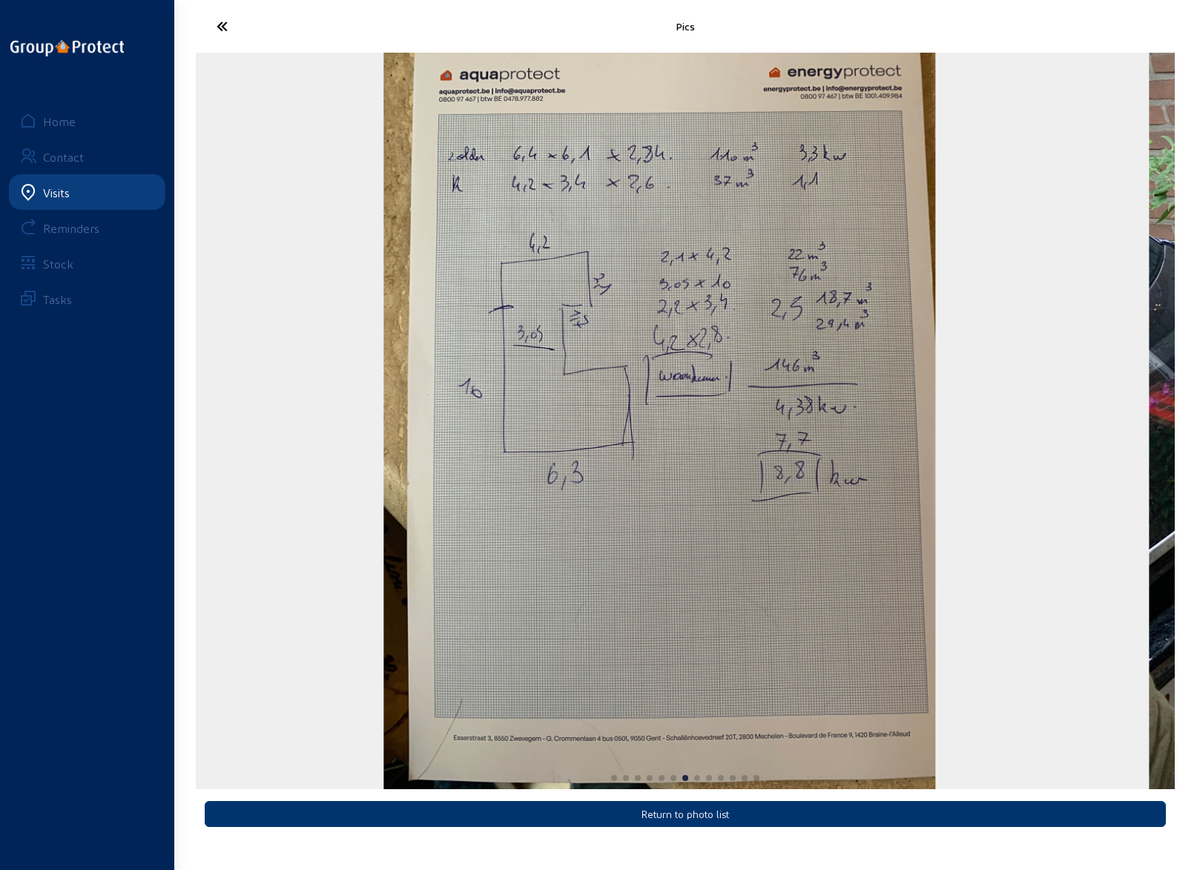
click at [0, 439] on html "Pics Return to photo list Home Contact Visits Reminders Stock Tasks" at bounding box center [600, 435] width 1200 height 870
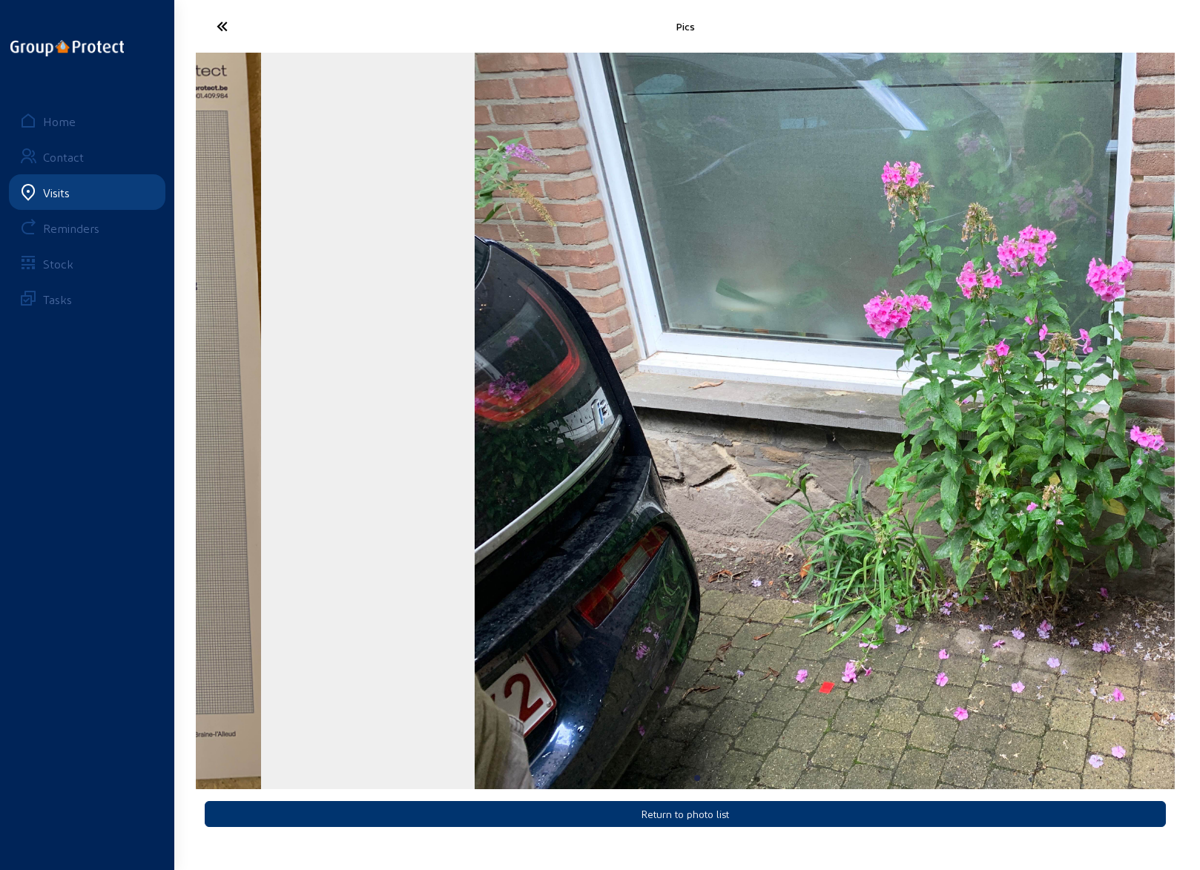
click at [768, 449] on img "8 / 13" at bounding box center [964, 421] width 979 height 736
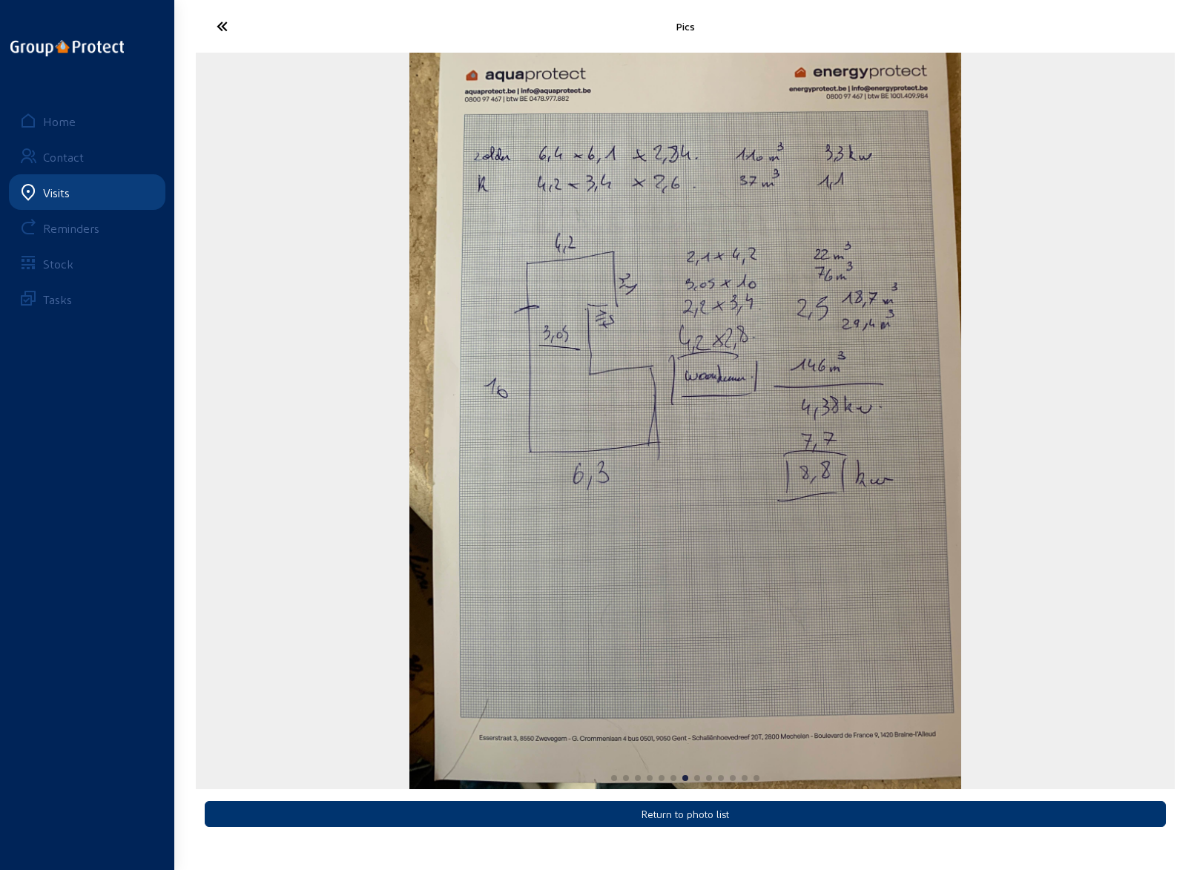
click at [771, 469] on div "7 / 13" at bounding box center [685, 421] width 979 height 736
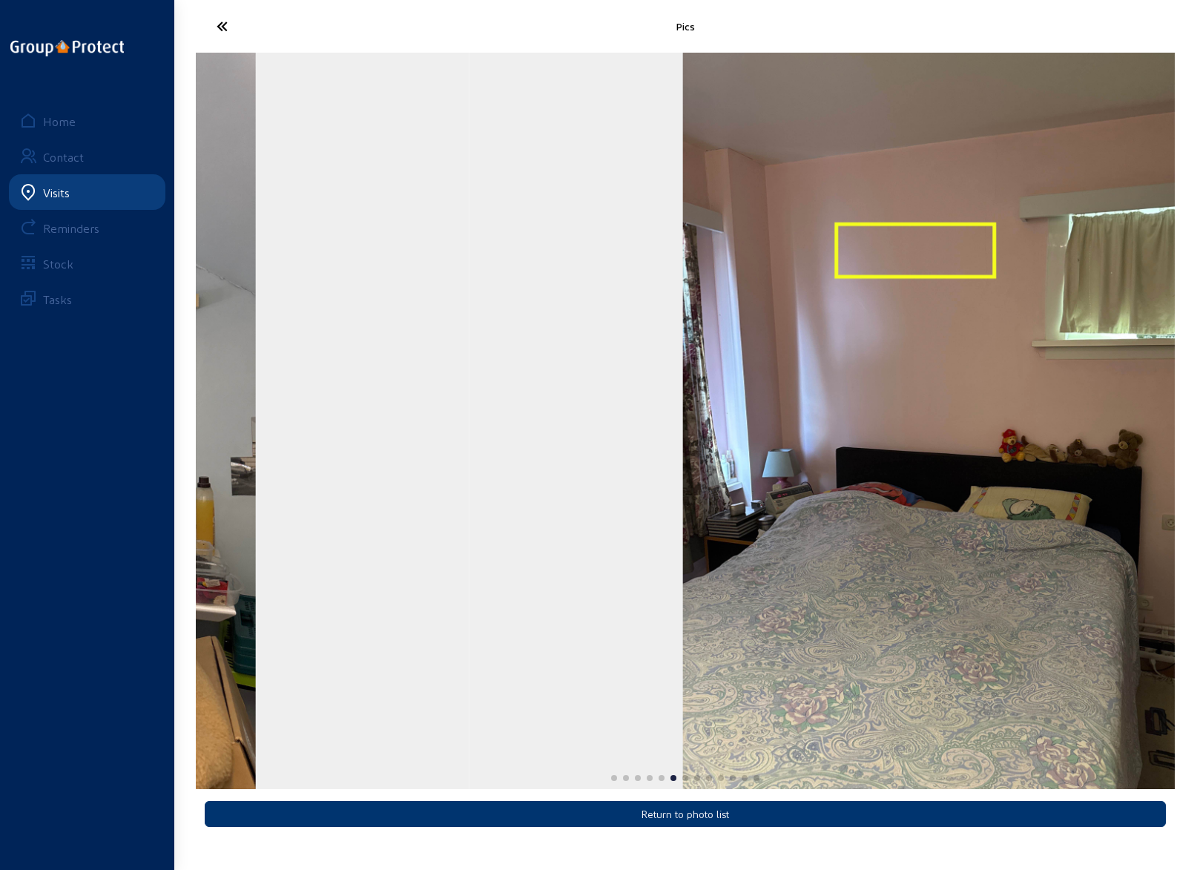
click at [852, 461] on div "6 / 13" at bounding box center [958, 421] width 979 height 736
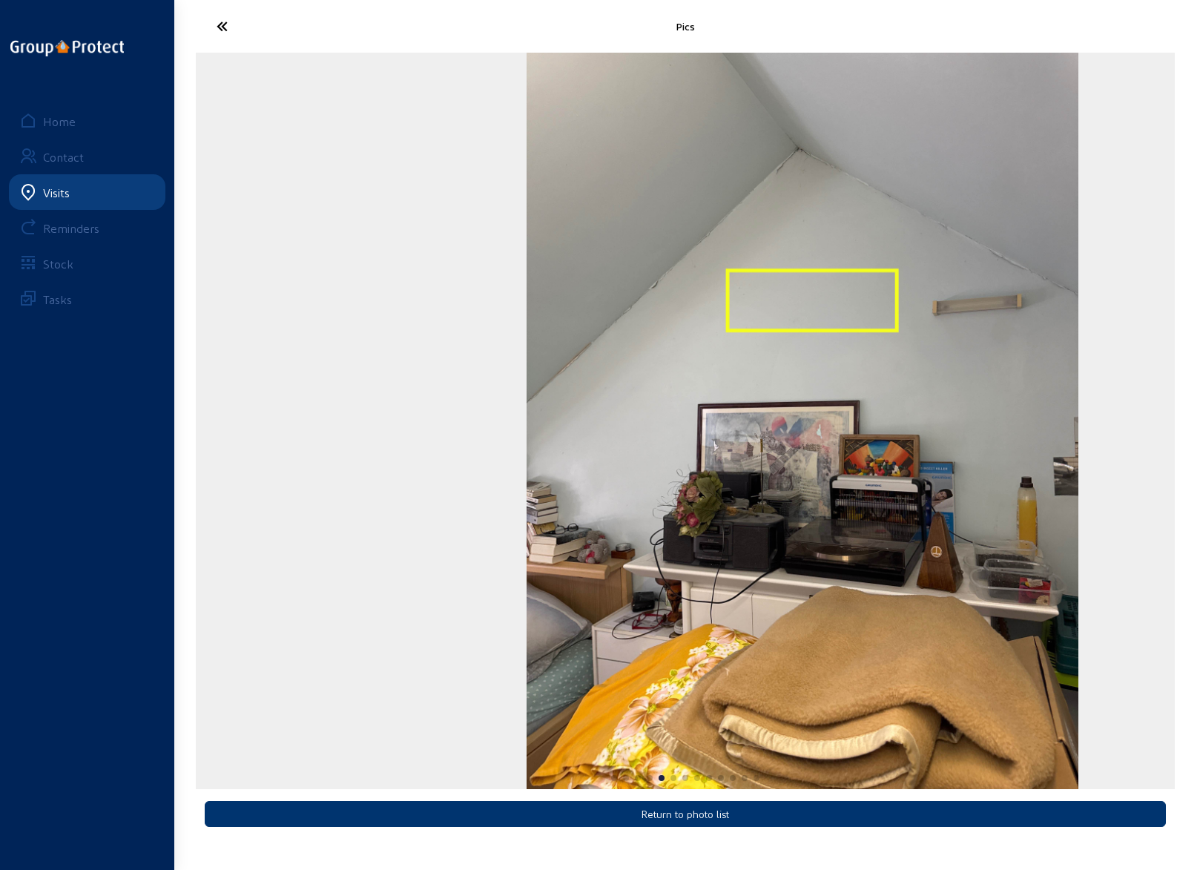
click at [937, 462] on img "5 / 13" at bounding box center [803, 421] width 553 height 736
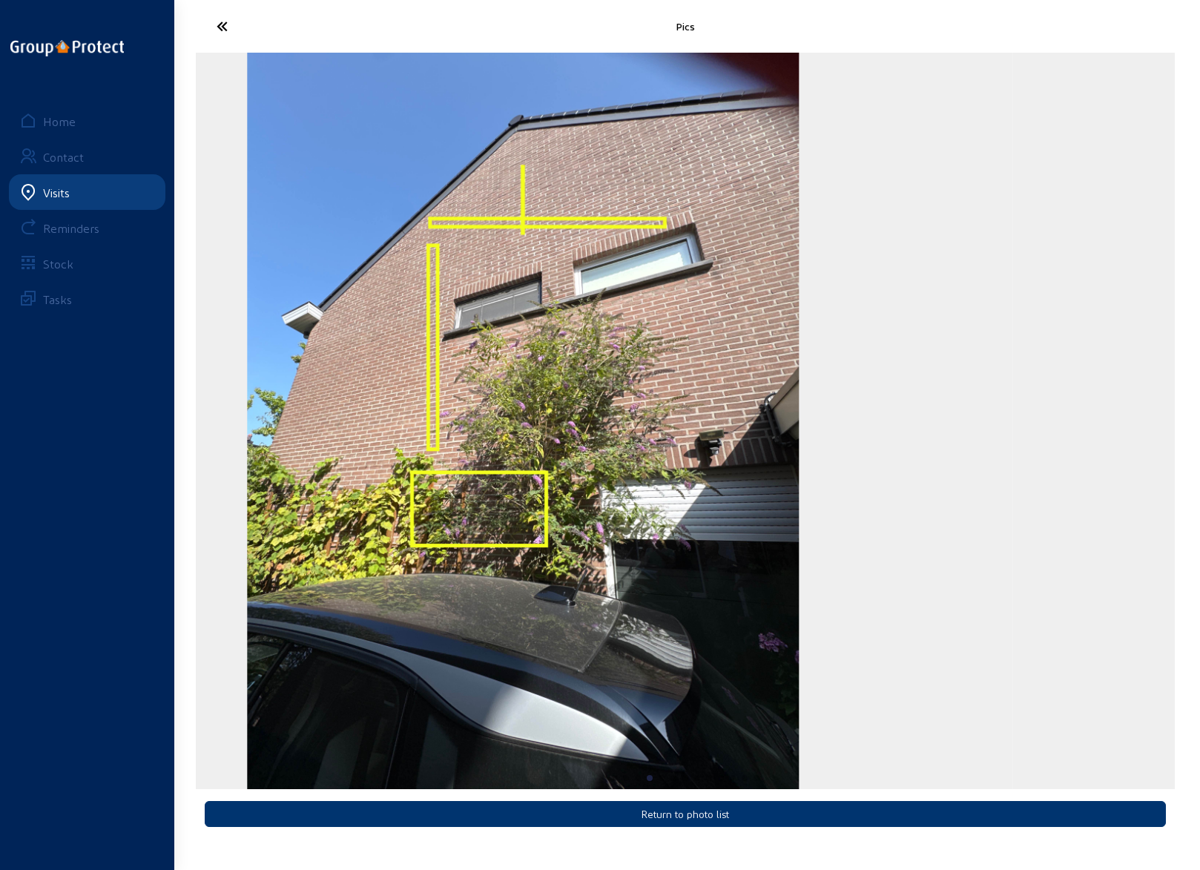
click at [688, 438] on img "4 / 13" at bounding box center [523, 421] width 553 height 736
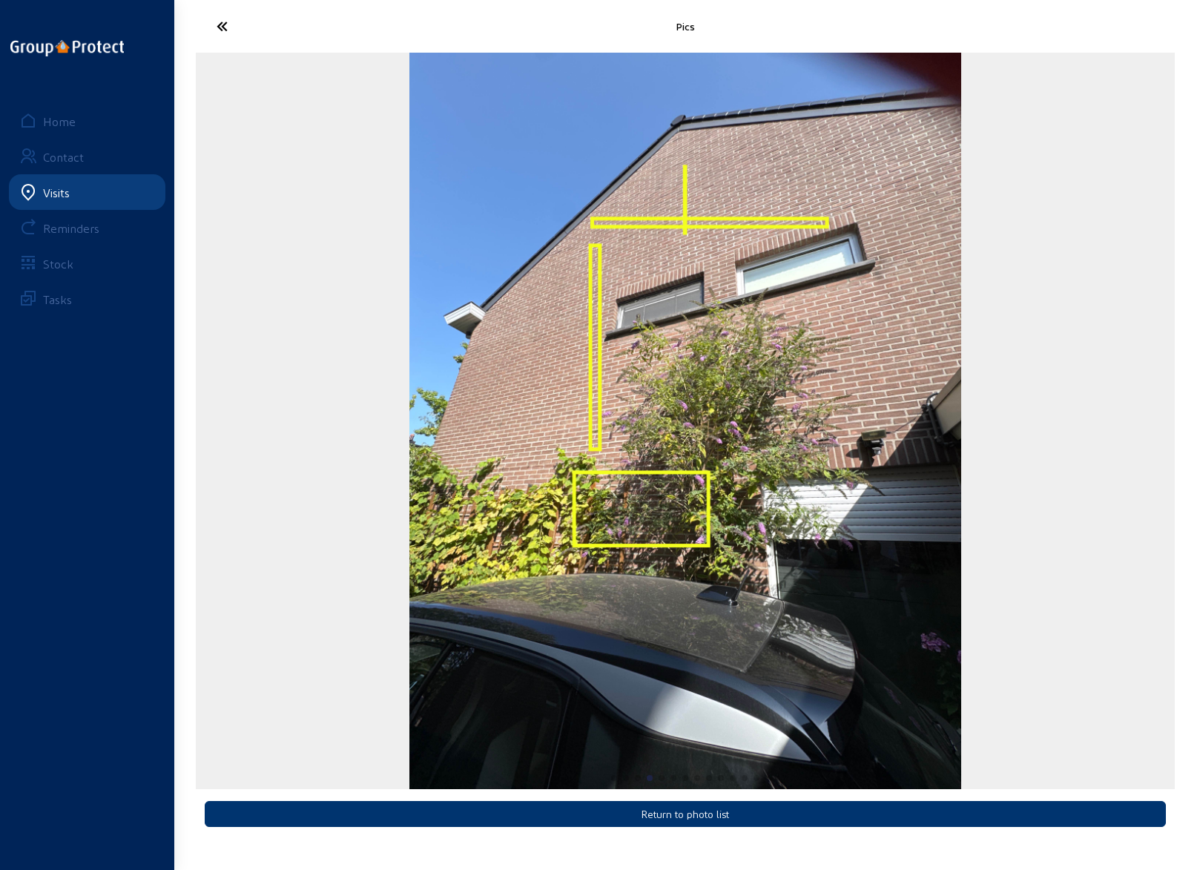
click at [205, 30] on cam-font-icon at bounding box center [277, 26] width 145 height 35
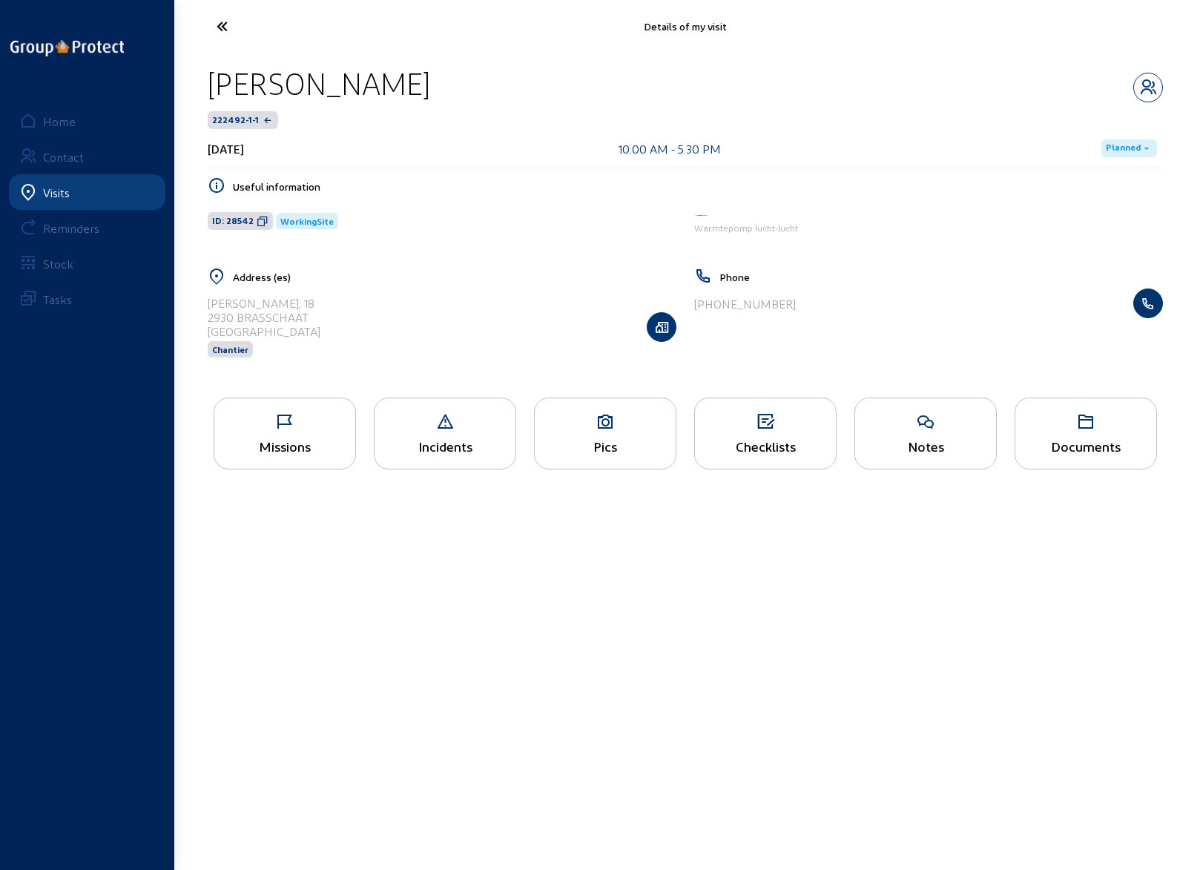
click at [219, 25] on icon at bounding box center [277, 26] width 136 height 26
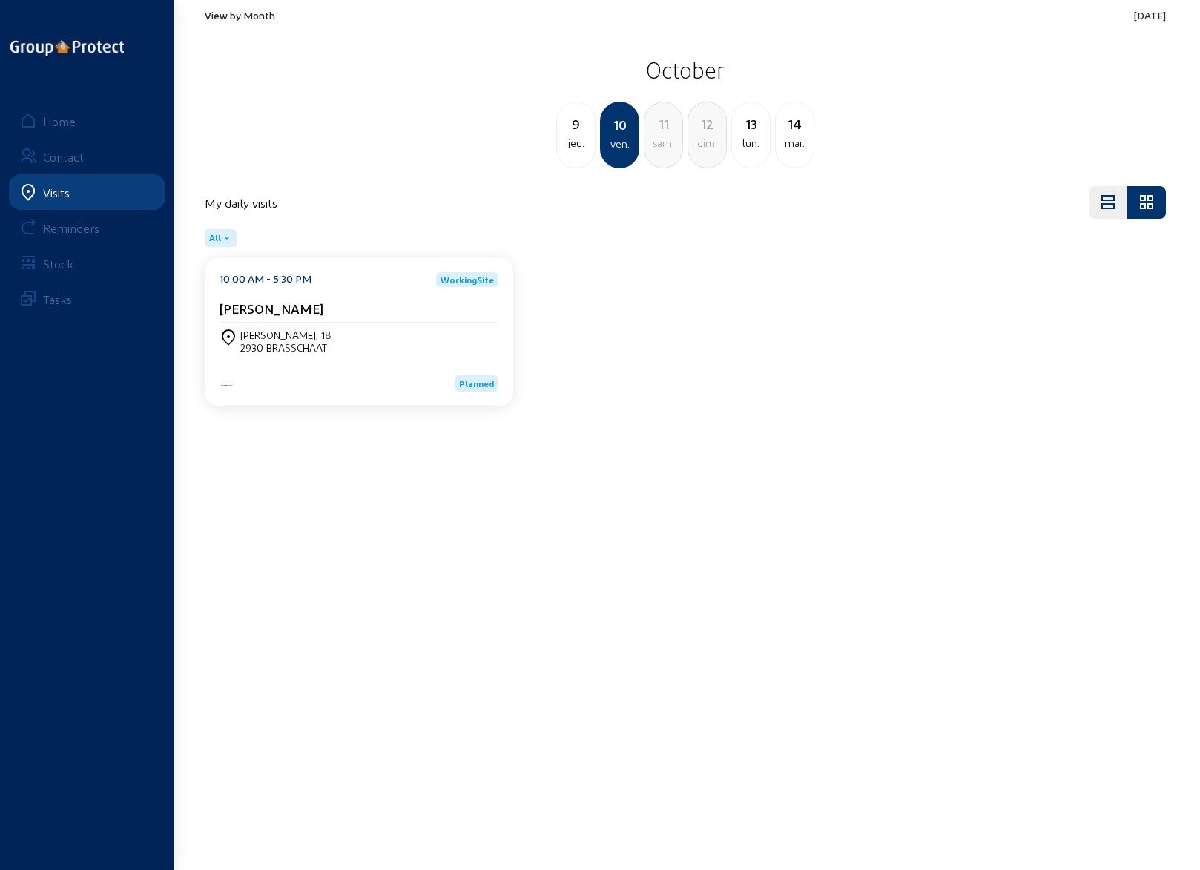
click at [575, 137] on div "jeu." at bounding box center [576, 143] width 38 height 18
click at [296, 334] on div "[STREET_ADDRESS]" at bounding box center [284, 335] width 88 height 13
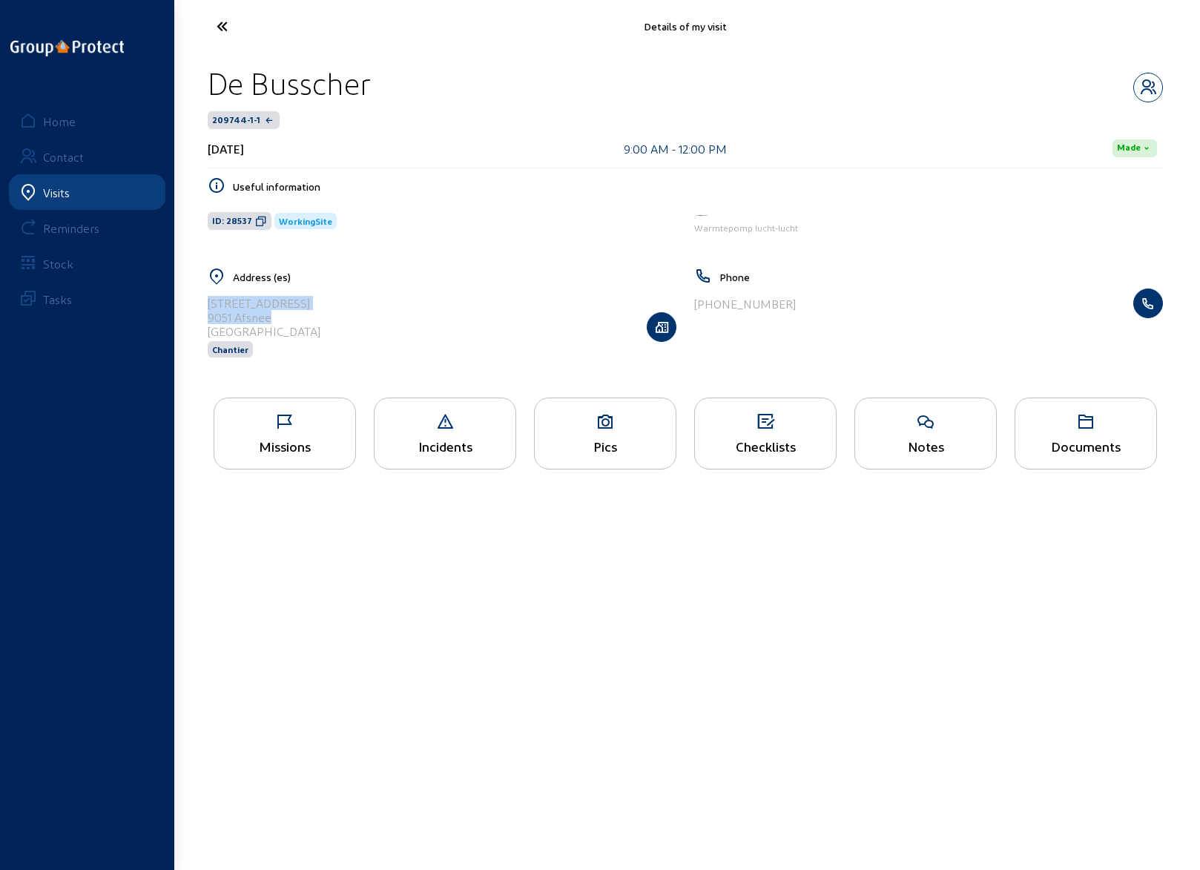
drag, startPoint x: 209, startPoint y: 302, endPoint x: 286, endPoint y: 319, distance: 79.0
click at [286, 319] on cam-list-title "[STREET_ADDRESS]" at bounding box center [264, 317] width 113 height 42
copy cam-list-title "[STREET_ADDRESS]"
click at [283, 431] on div "Missions" at bounding box center [285, 434] width 142 height 72
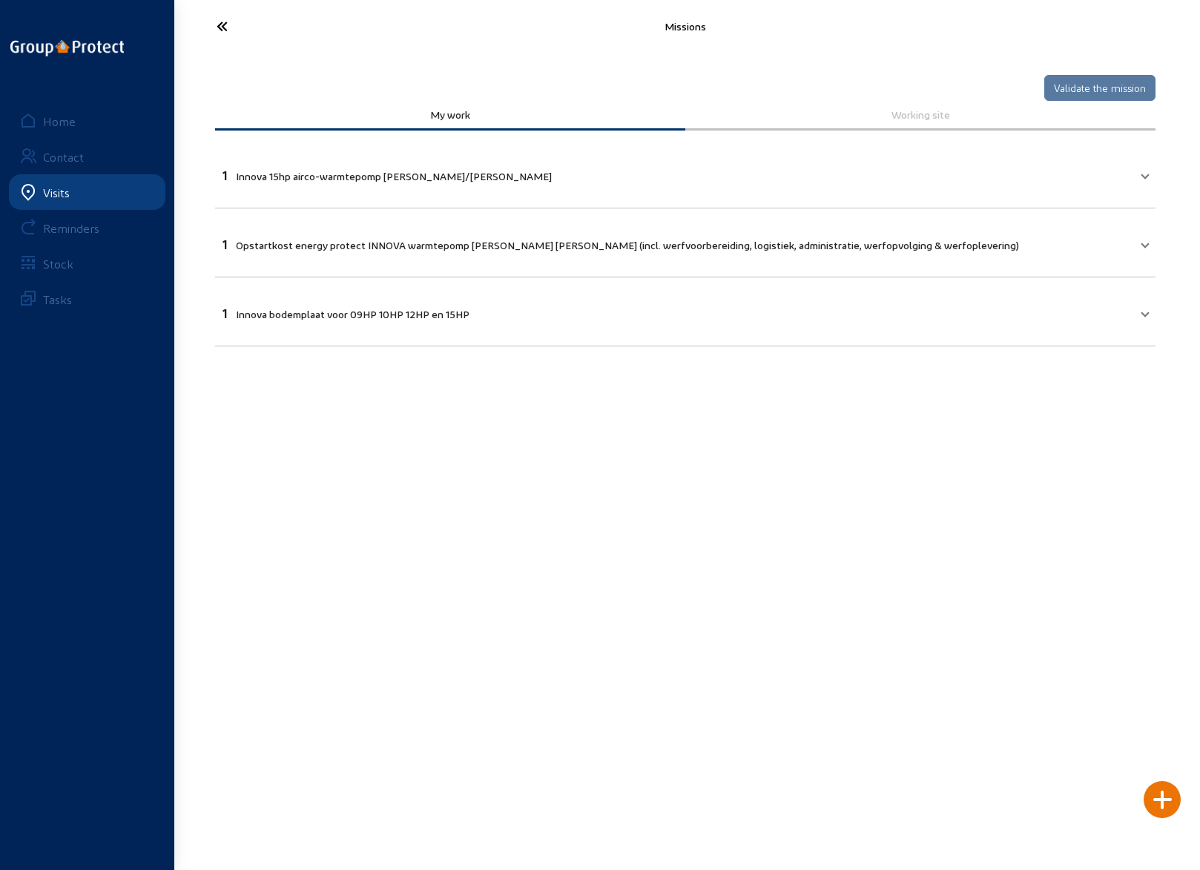
click at [224, 22] on icon at bounding box center [277, 26] width 136 height 26
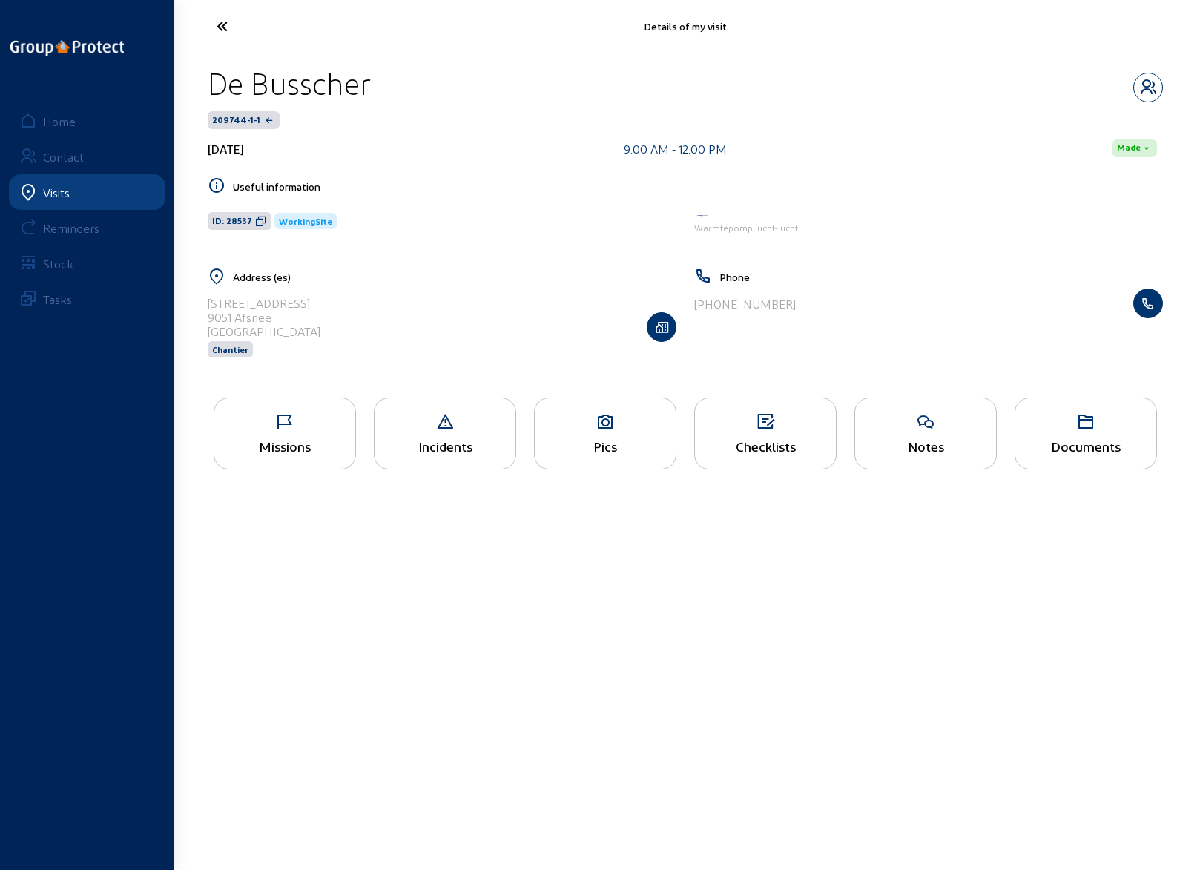
click at [224, 22] on icon at bounding box center [277, 26] width 136 height 26
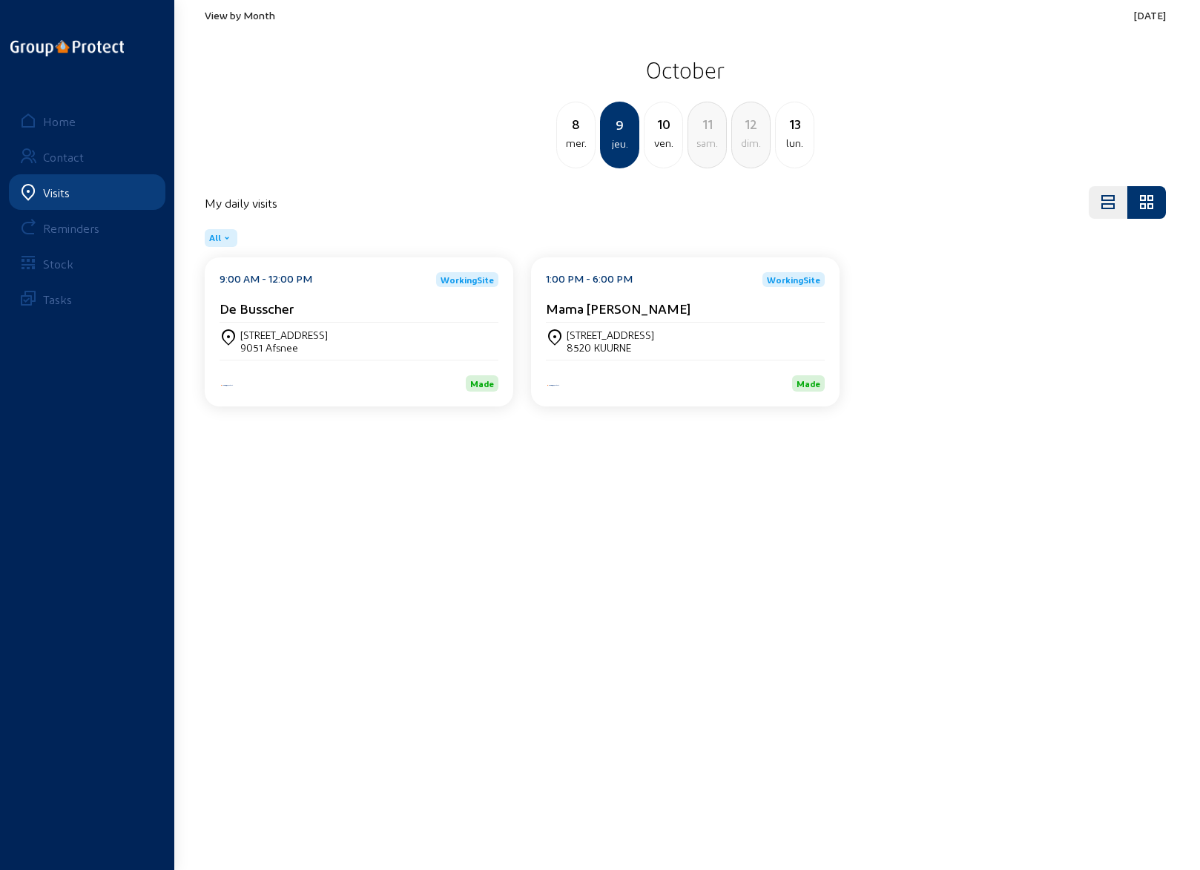
click at [592, 349] on div "8520 KUURNE" at bounding box center [611, 347] width 88 height 13
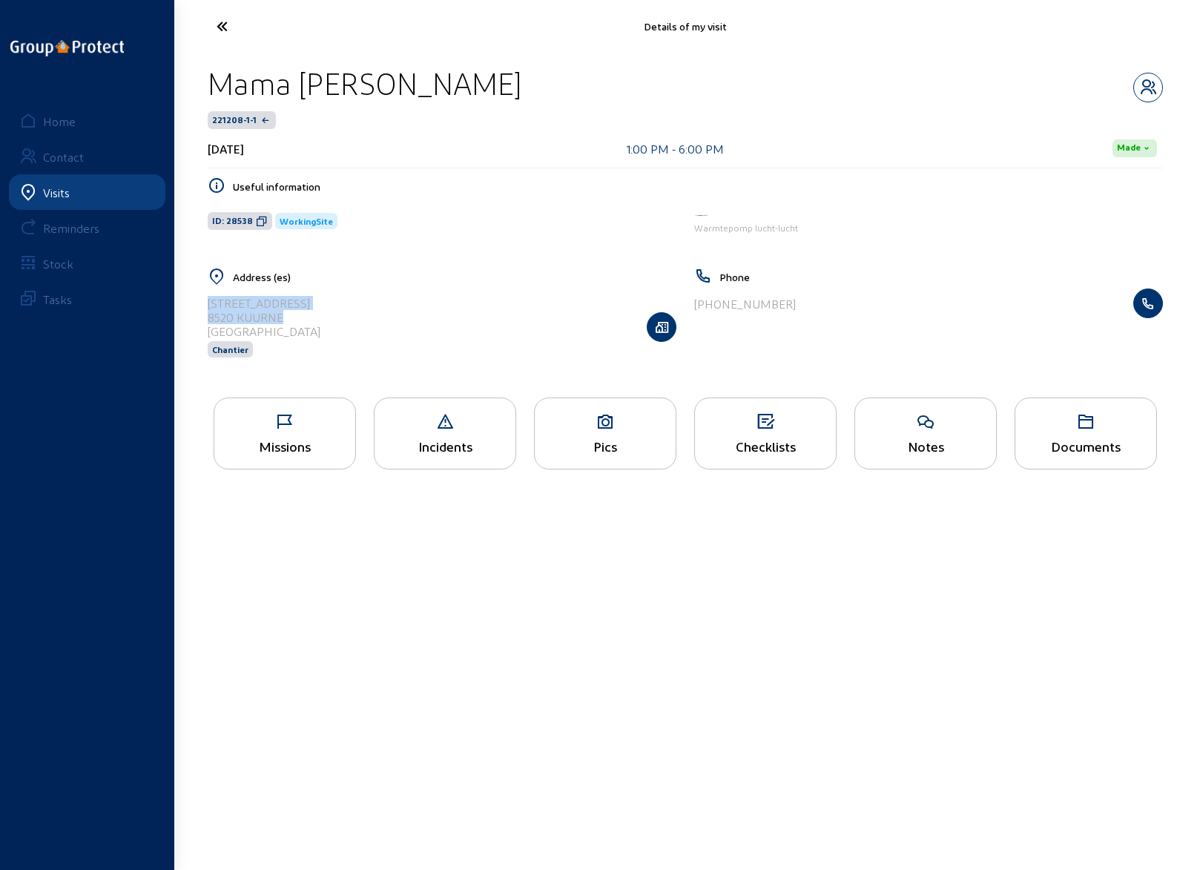
drag, startPoint x: 286, startPoint y: 317, endPoint x: 206, endPoint y: 303, distance: 80.6
click at [206, 303] on div "Address (es) [STREET_ADDRESS] Chantier" at bounding box center [442, 322] width 487 height 109
copy cam-list-title "Leiestraat, 66 8520 KUURNE"
click at [220, 29] on icon at bounding box center [277, 26] width 136 height 26
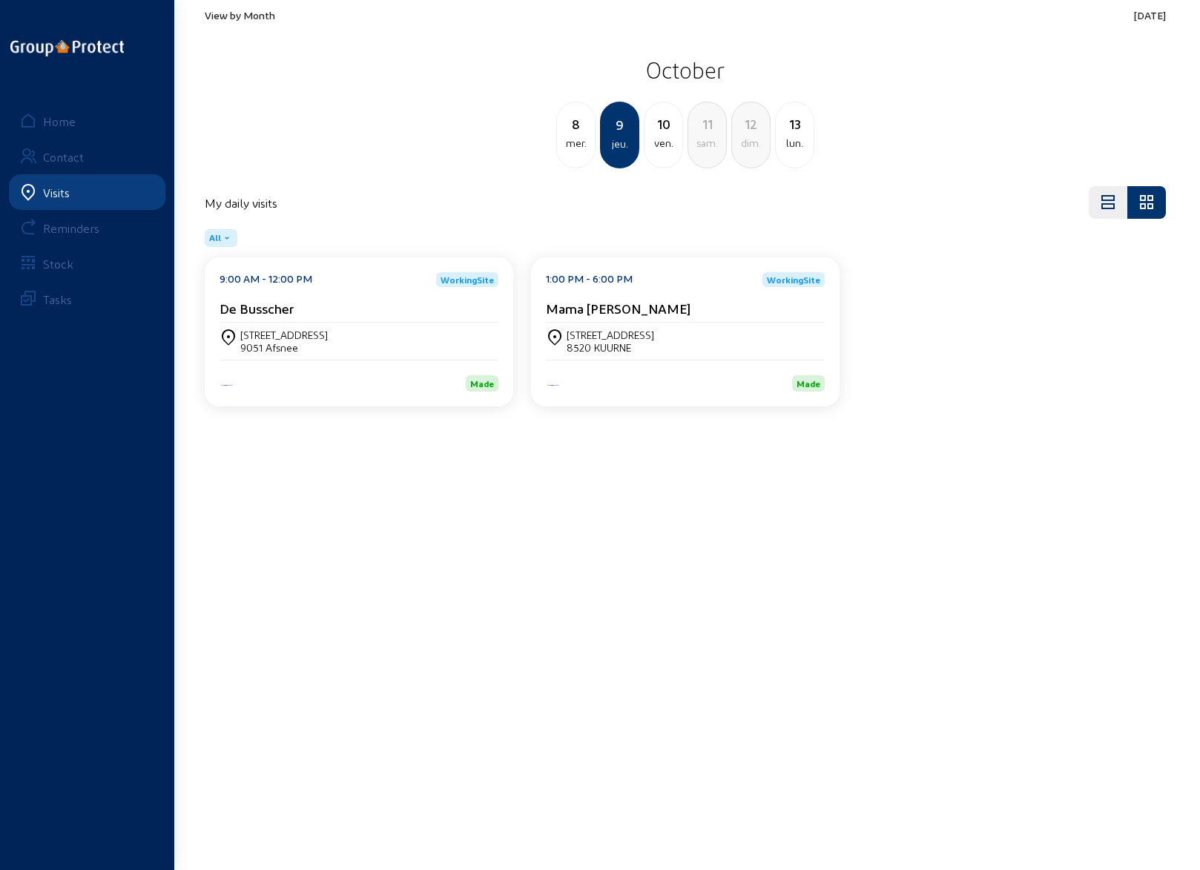
click at [670, 139] on div "ven." at bounding box center [664, 143] width 38 height 18
click at [283, 343] on div "2930 BRASSCHAAT" at bounding box center [285, 347] width 91 height 13
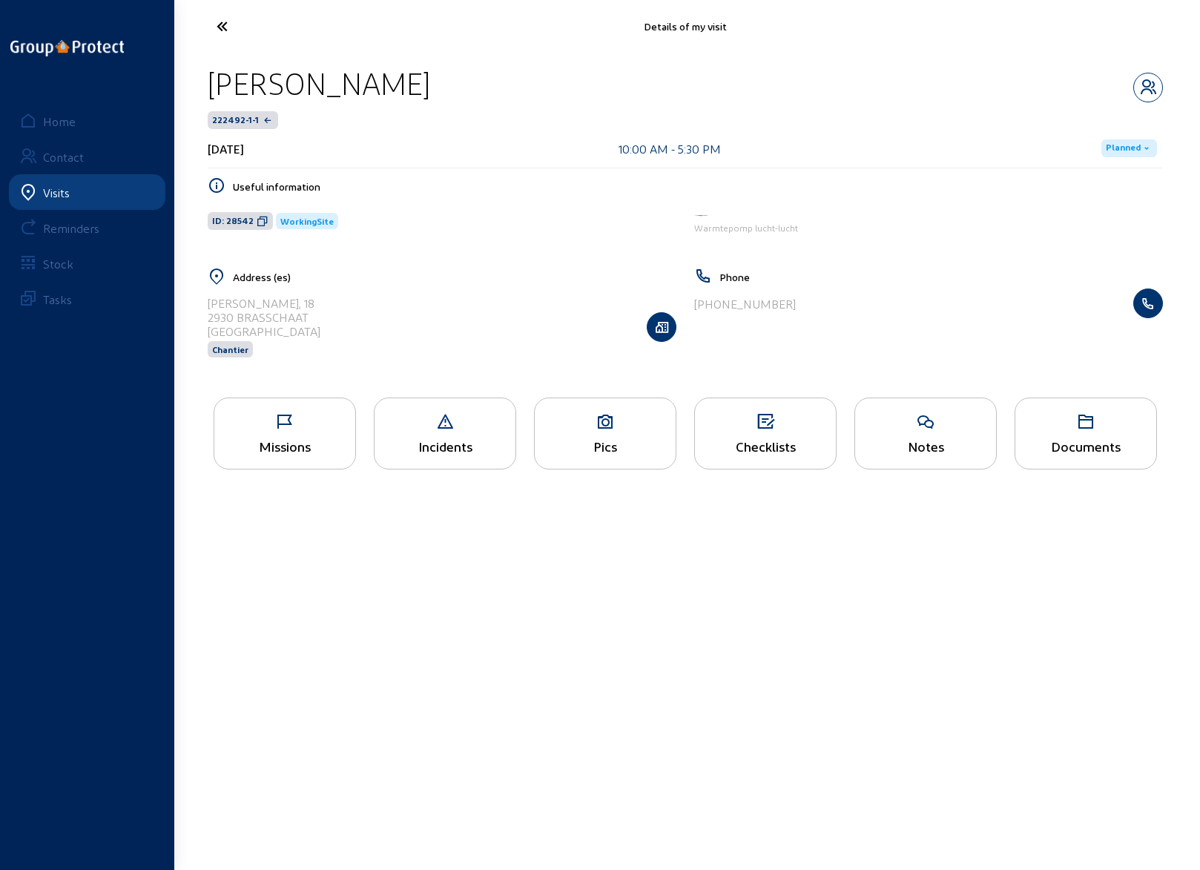
click at [581, 429] on icon at bounding box center [605, 422] width 141 height 18
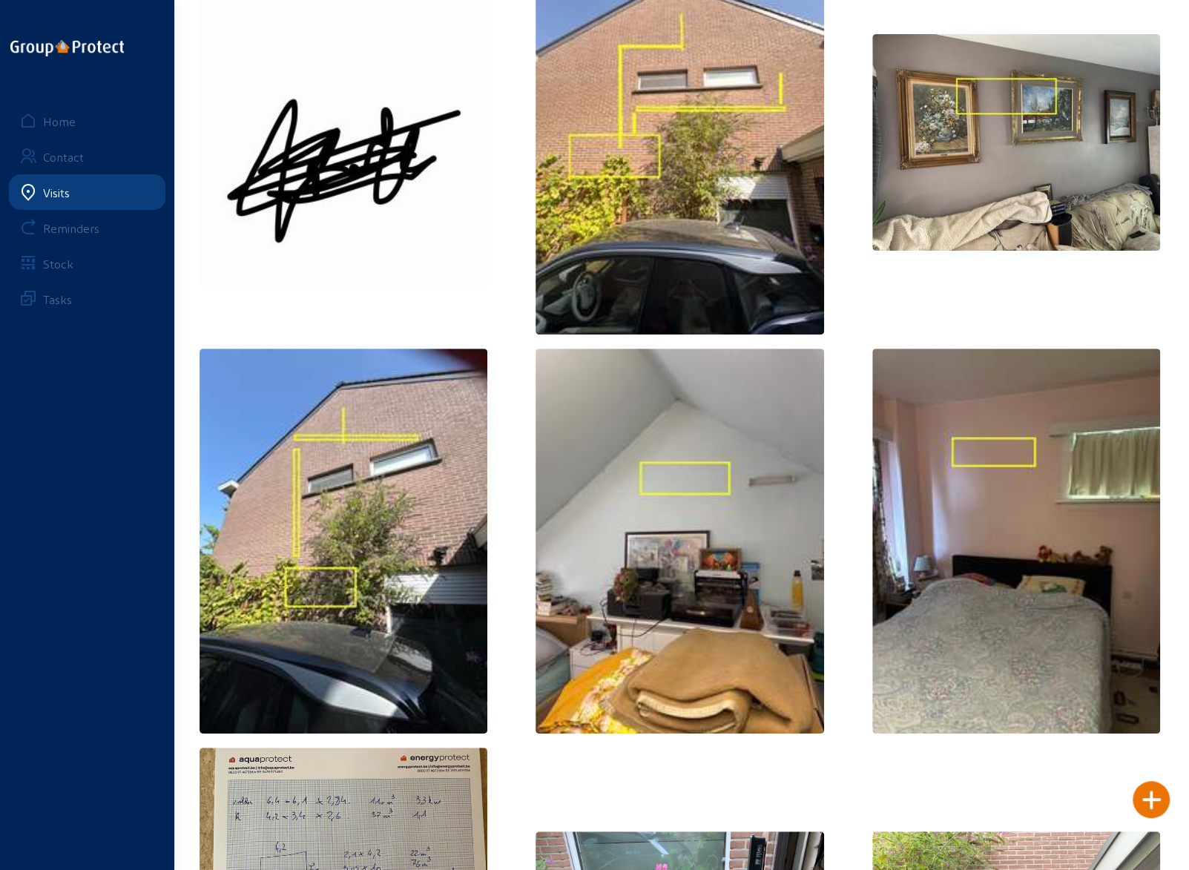
scroll to position [76, 0]
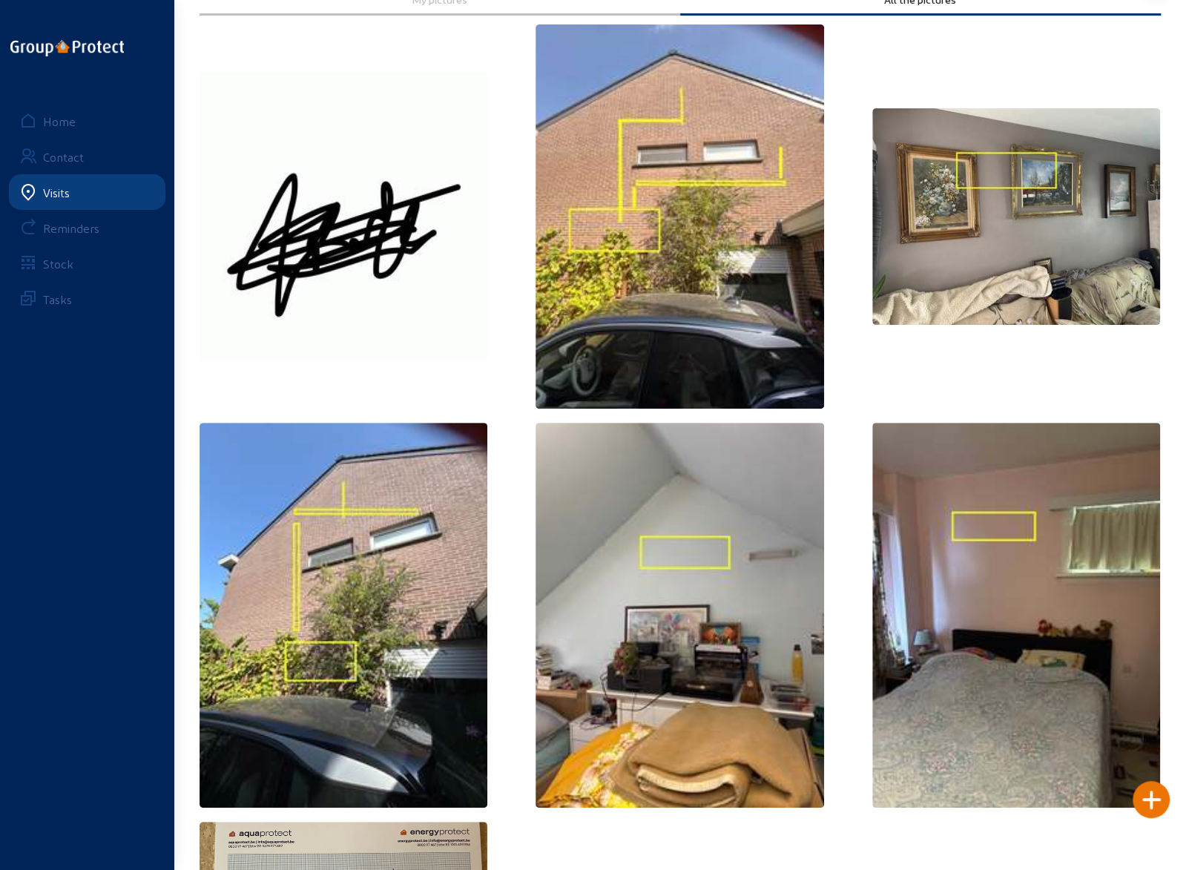
click at [983, 208] on img at bounding box center [1016, 216] width 289 height 217
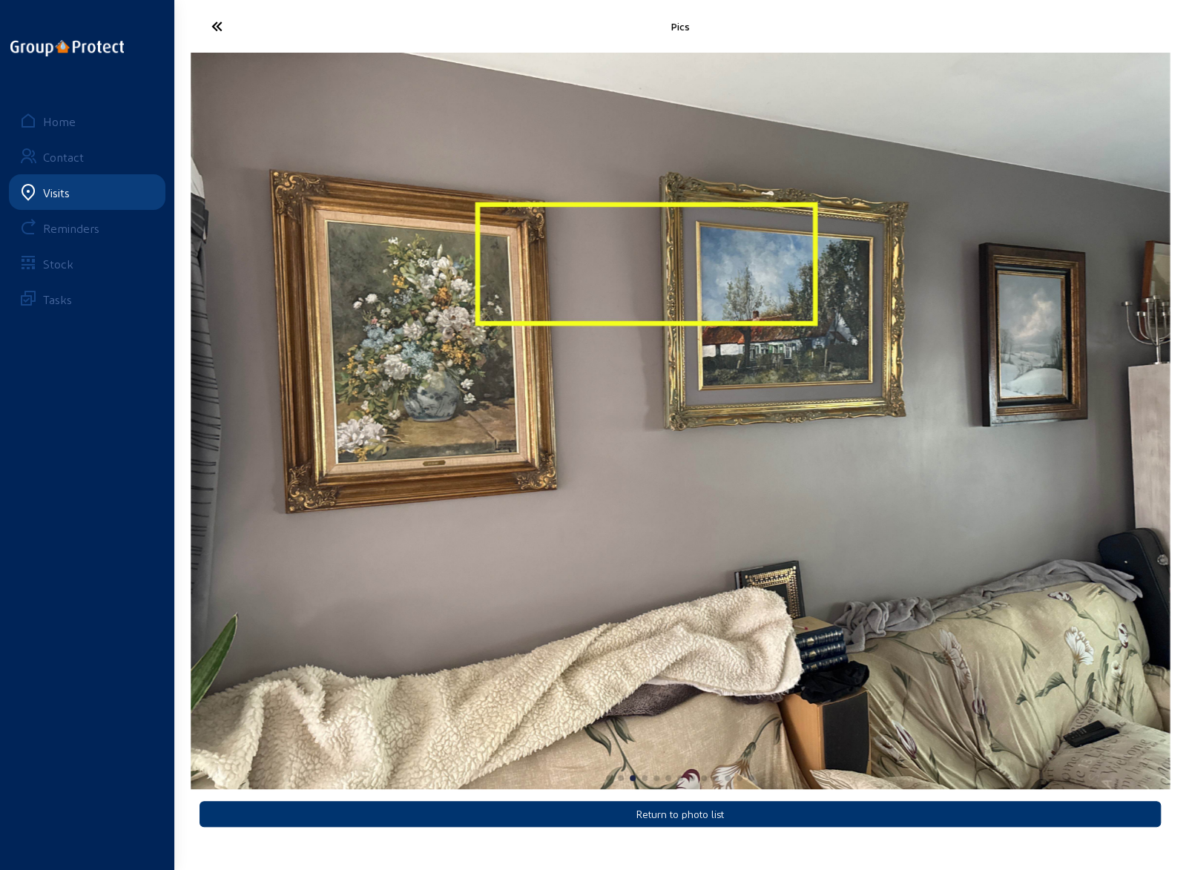
scroll to position [0, 0]
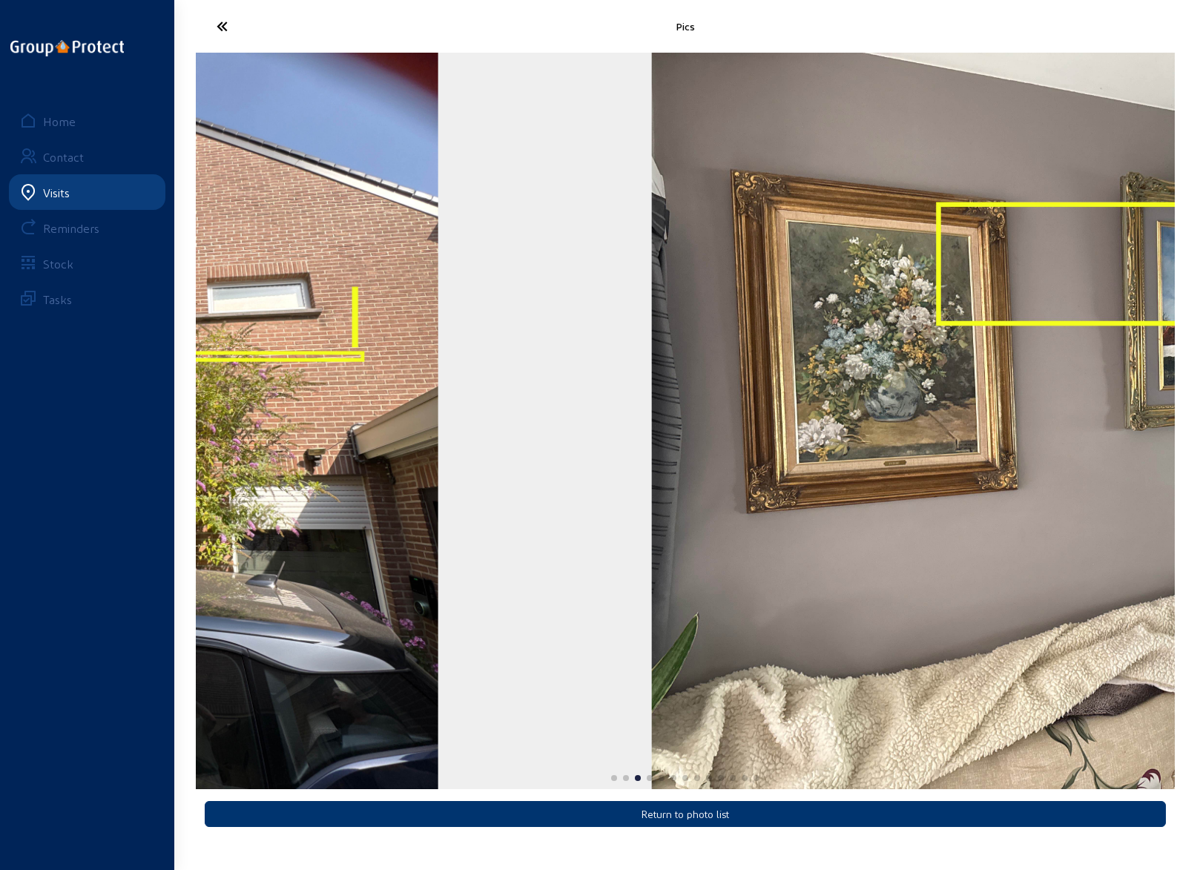
click at [973, 524] on img "3 / 13" at bounding box center [1141, 421] width 979 height 736
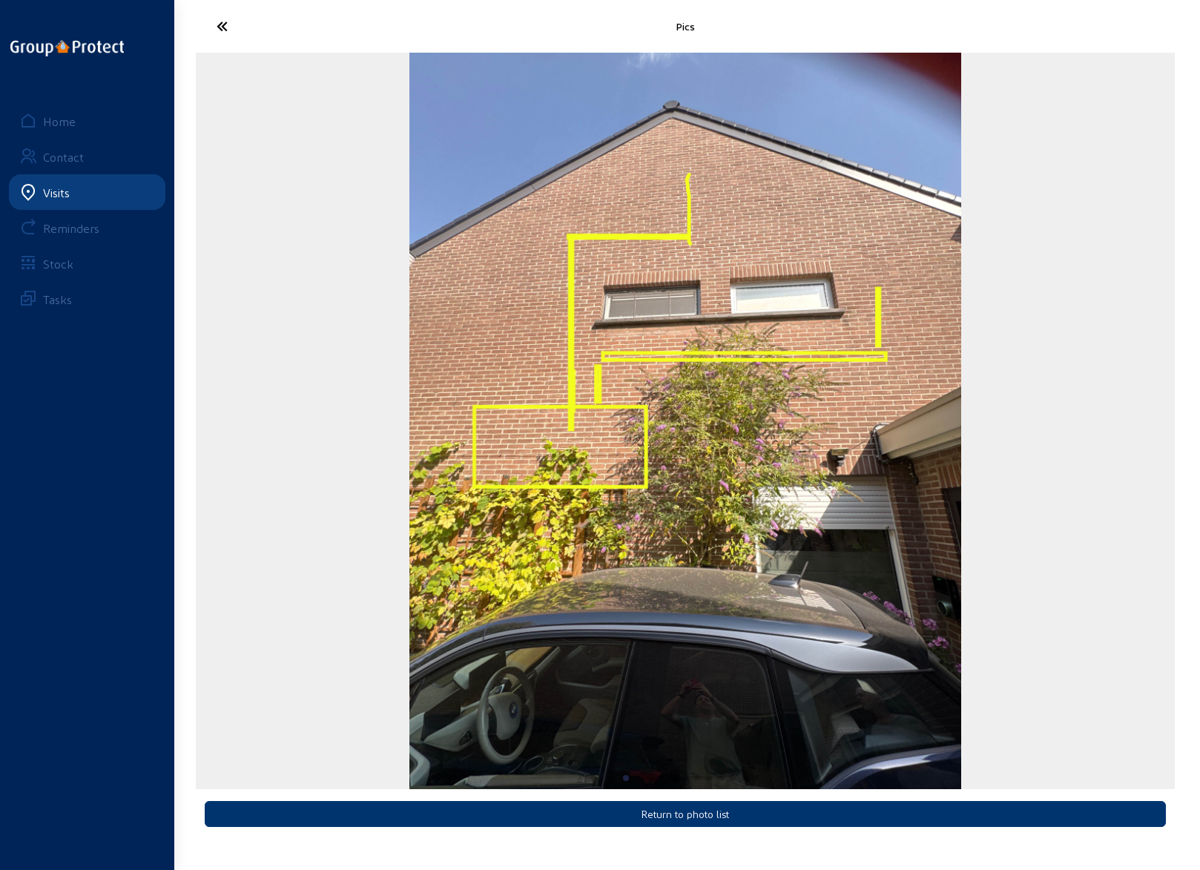
click at [223, 27] on icon at bounding box center [277, 26] width 136 height 26
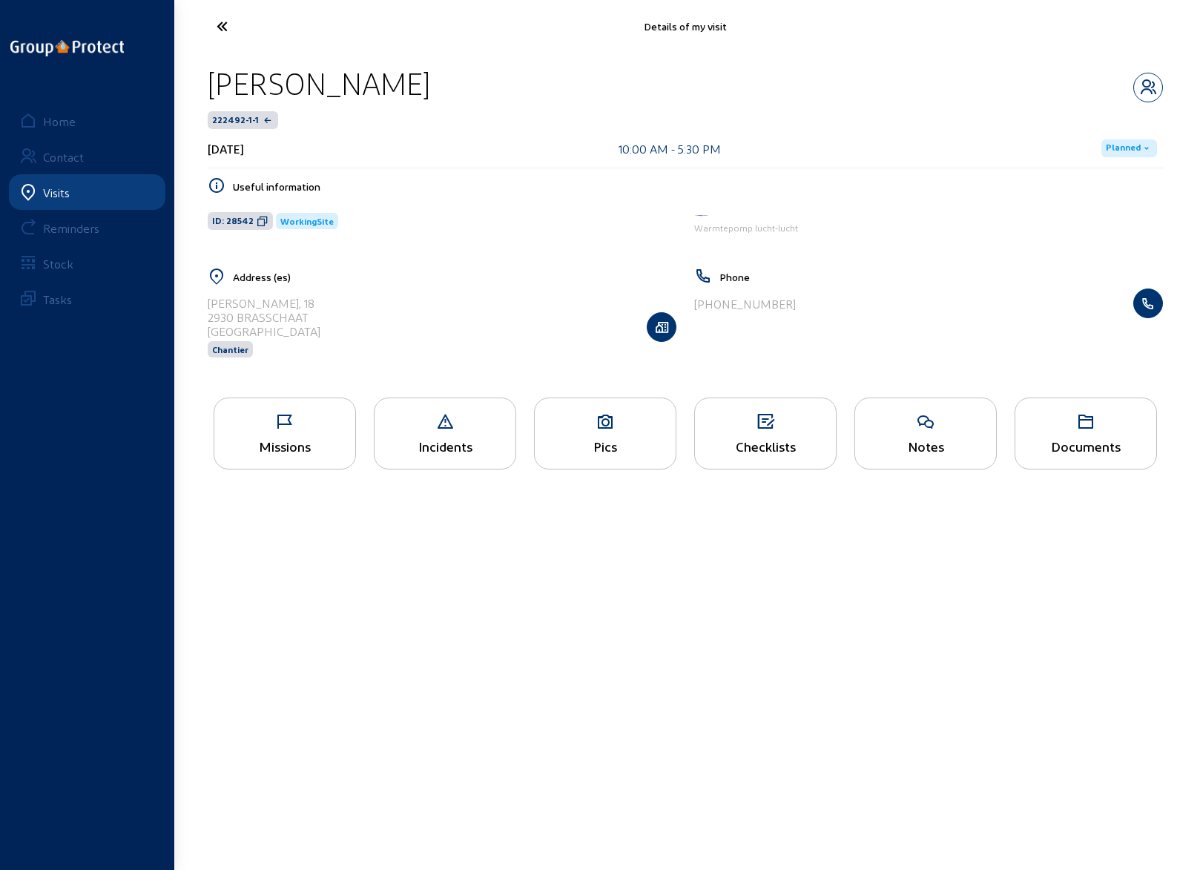
click at [613, 432] on div "Pics" at bounding box center [605, 434] width 142 height 72
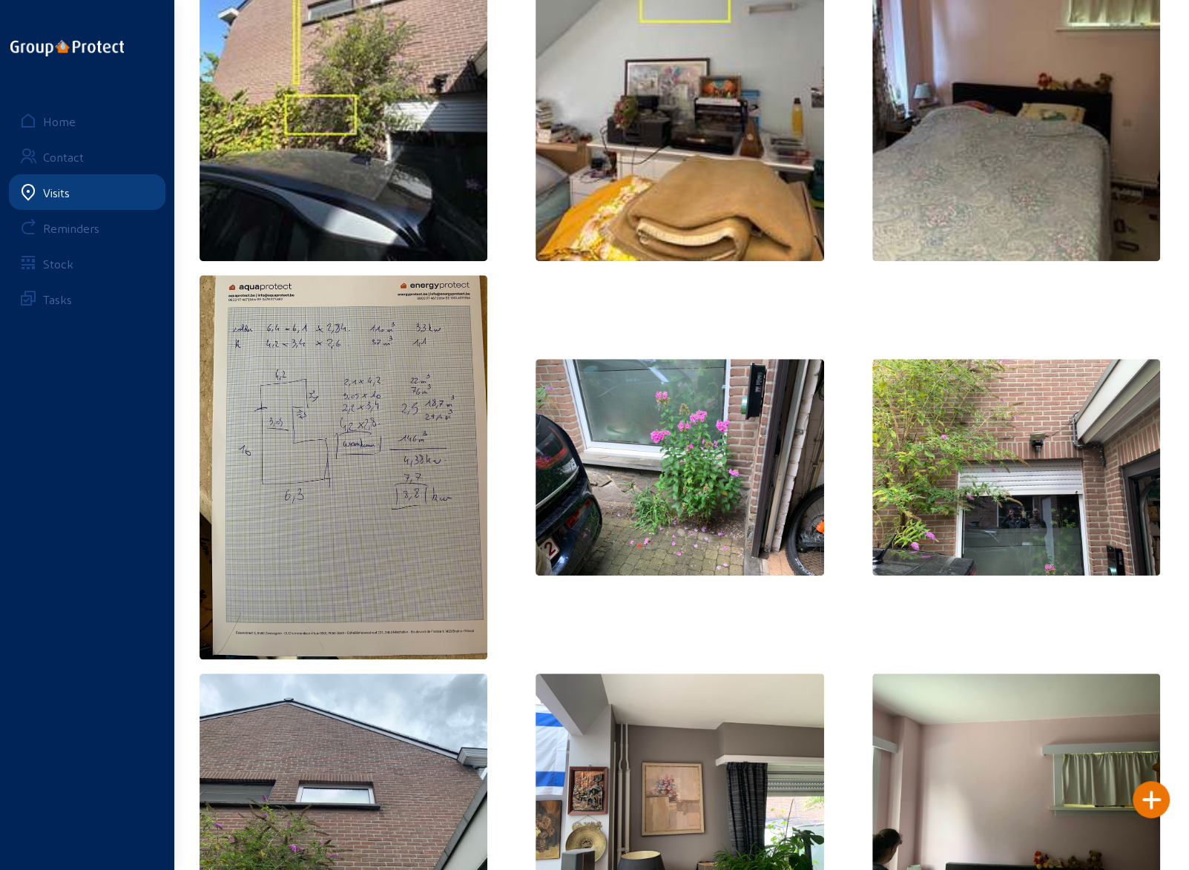
scroll to position [668, 0]
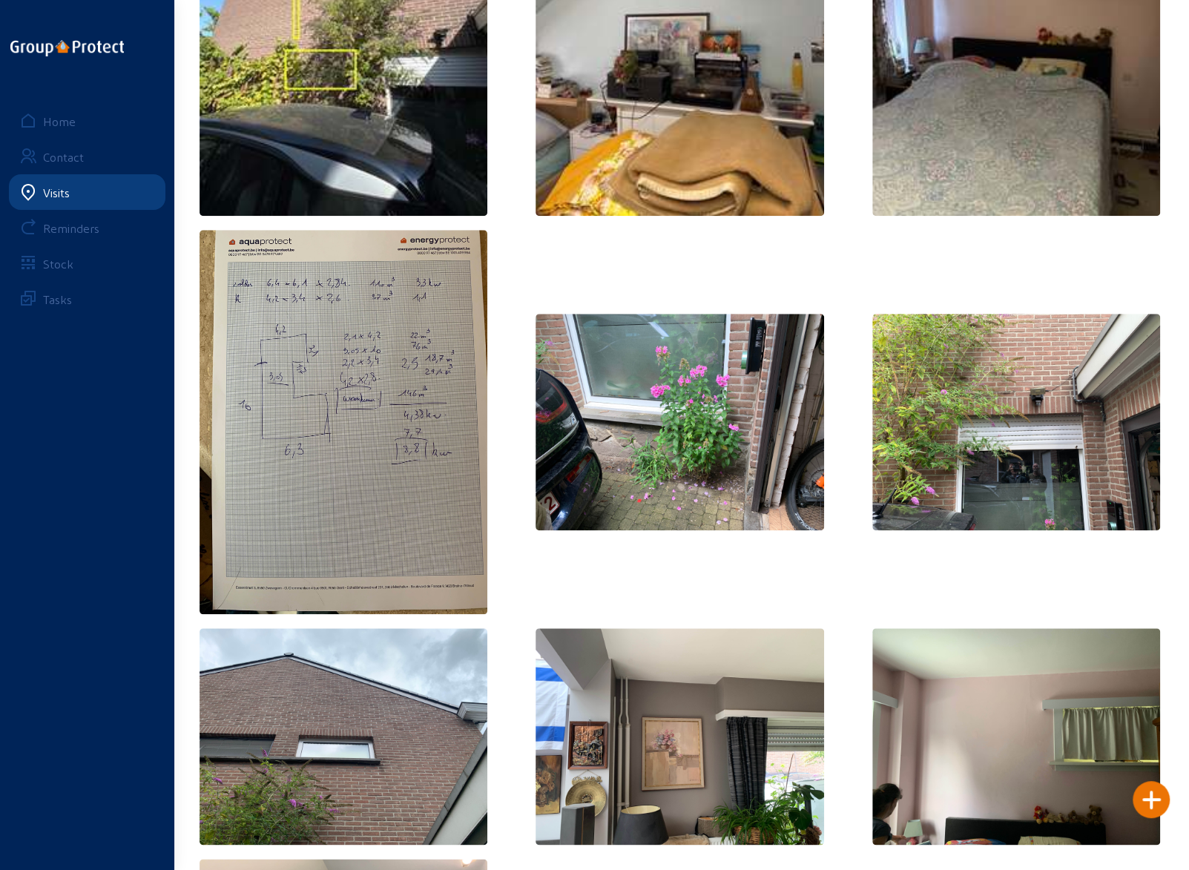
click at [614, 458] on img at bounding box center [679, 422] width 289 height 217
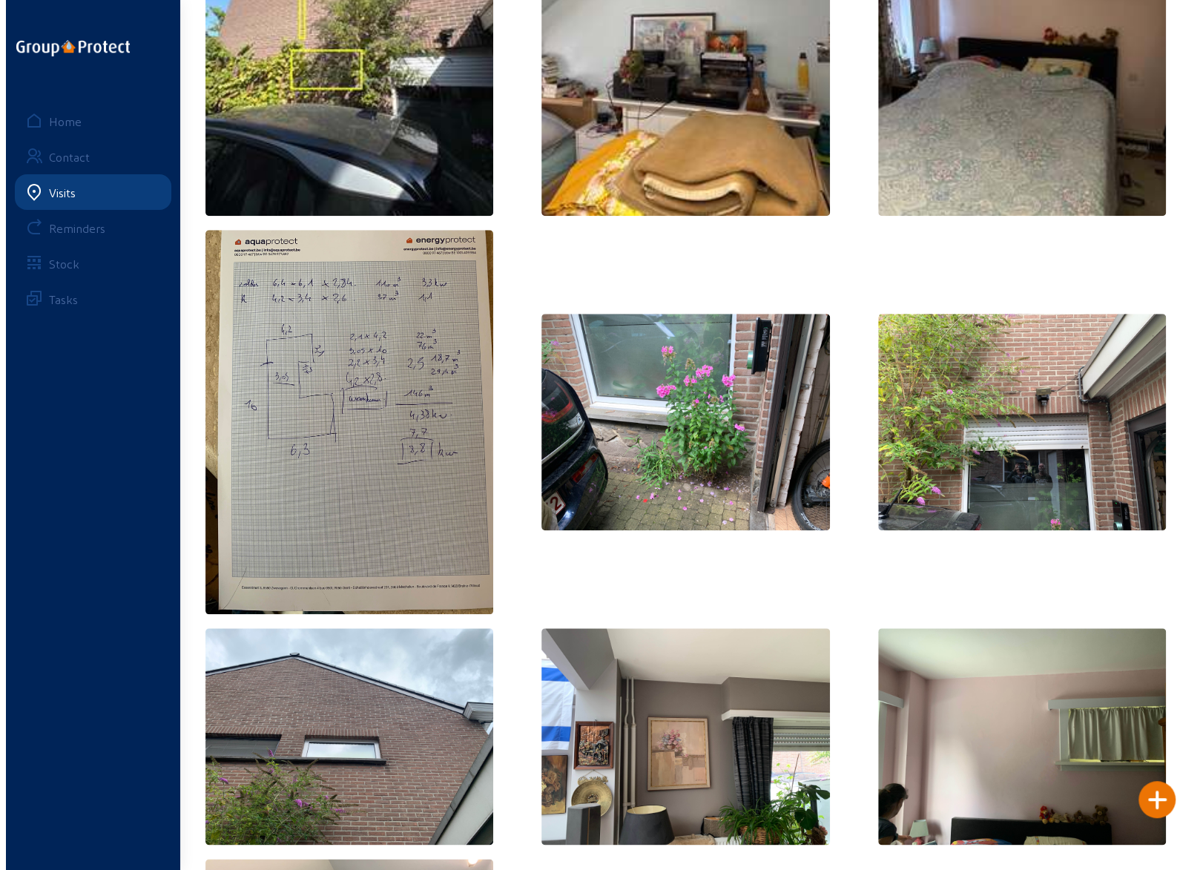
scroll to position [0, 0]
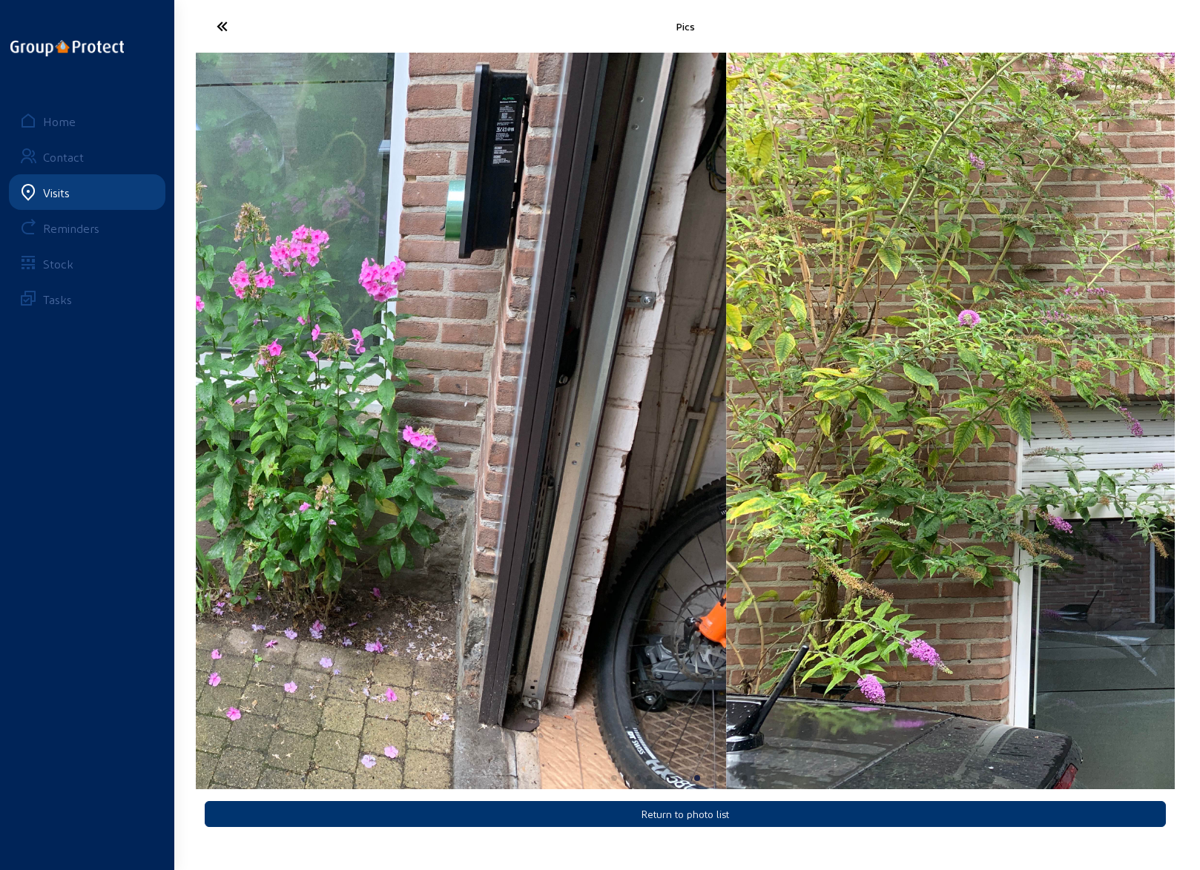
click at [240, 452] on img "8 / 13" at bounding box center [236, 421] width 979 height 736
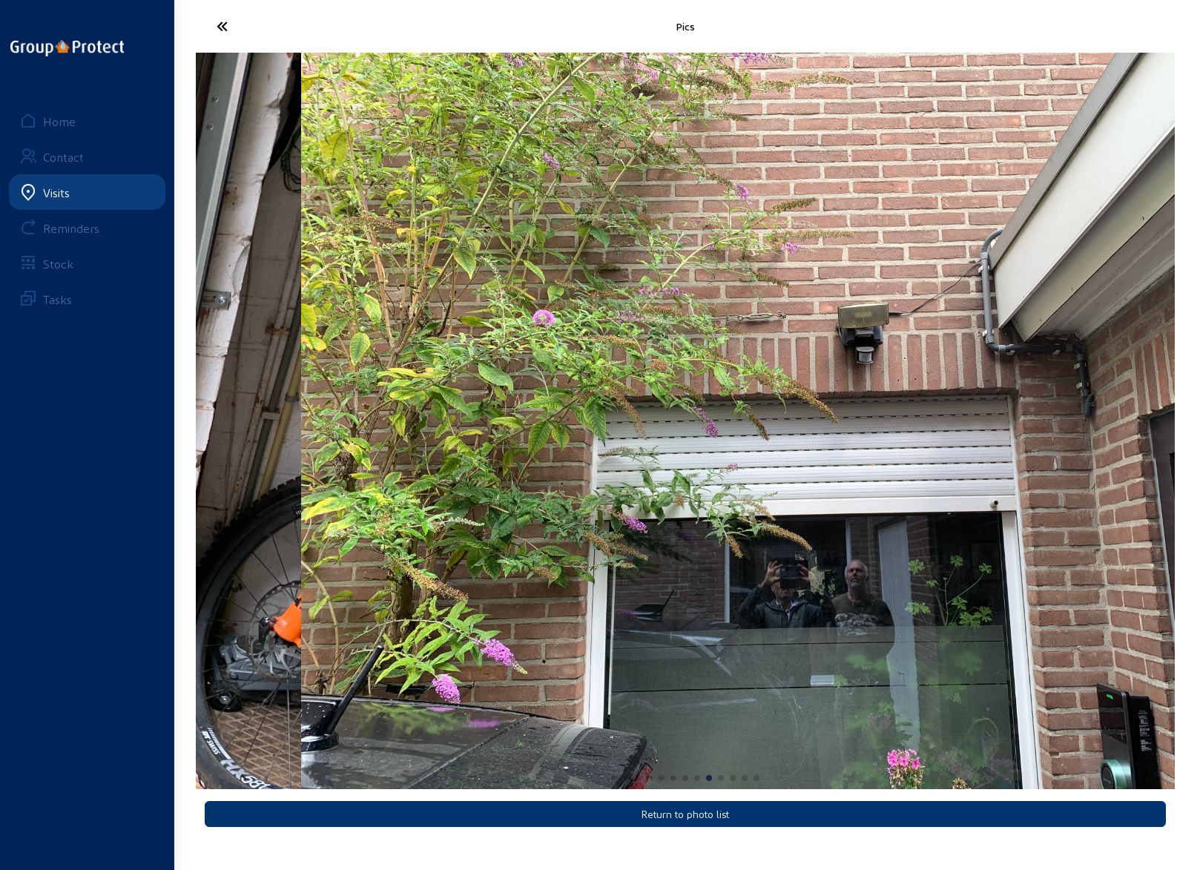
click at [897, 358] on img "9 / 13" at bounding box center [790, 421] width 979 height 736
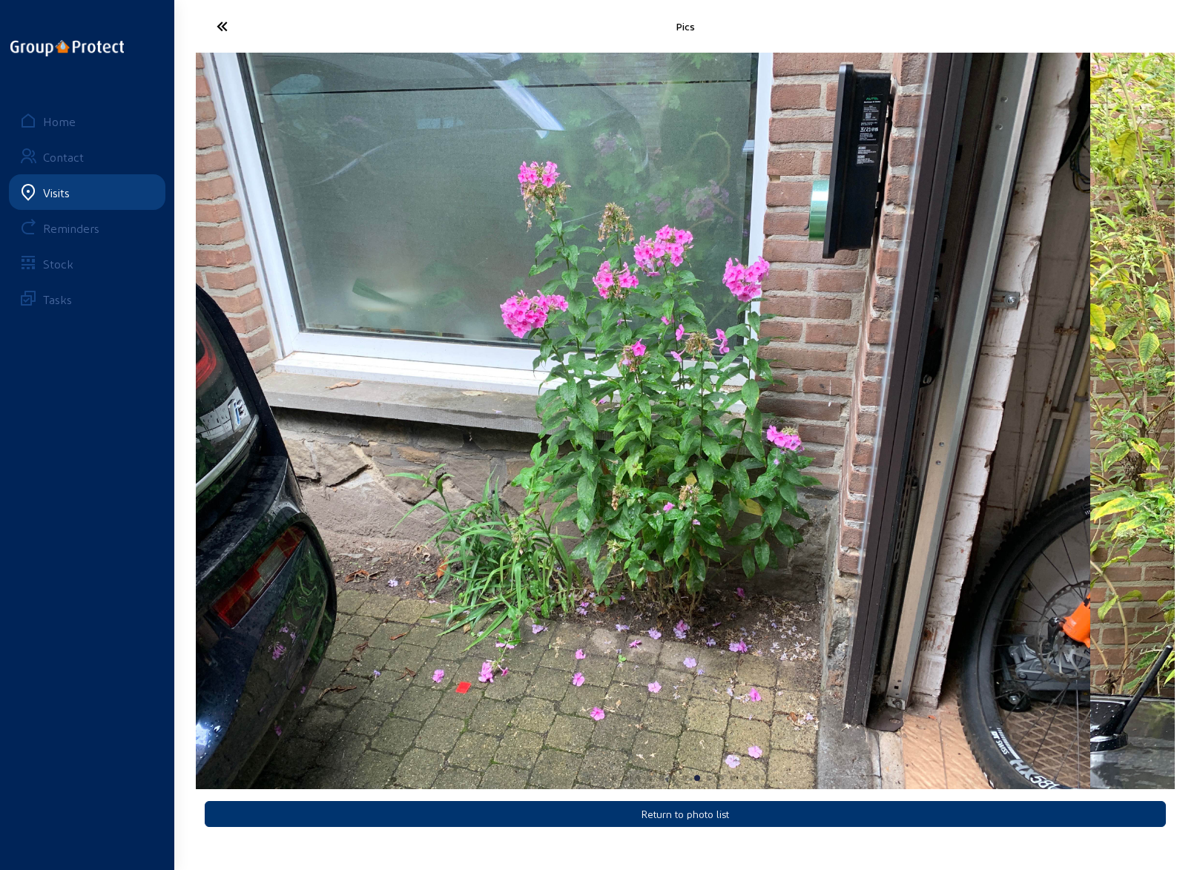
click at [416, 509] on img "8 / 13" at bounding box center [600, 421] width 979 height 736
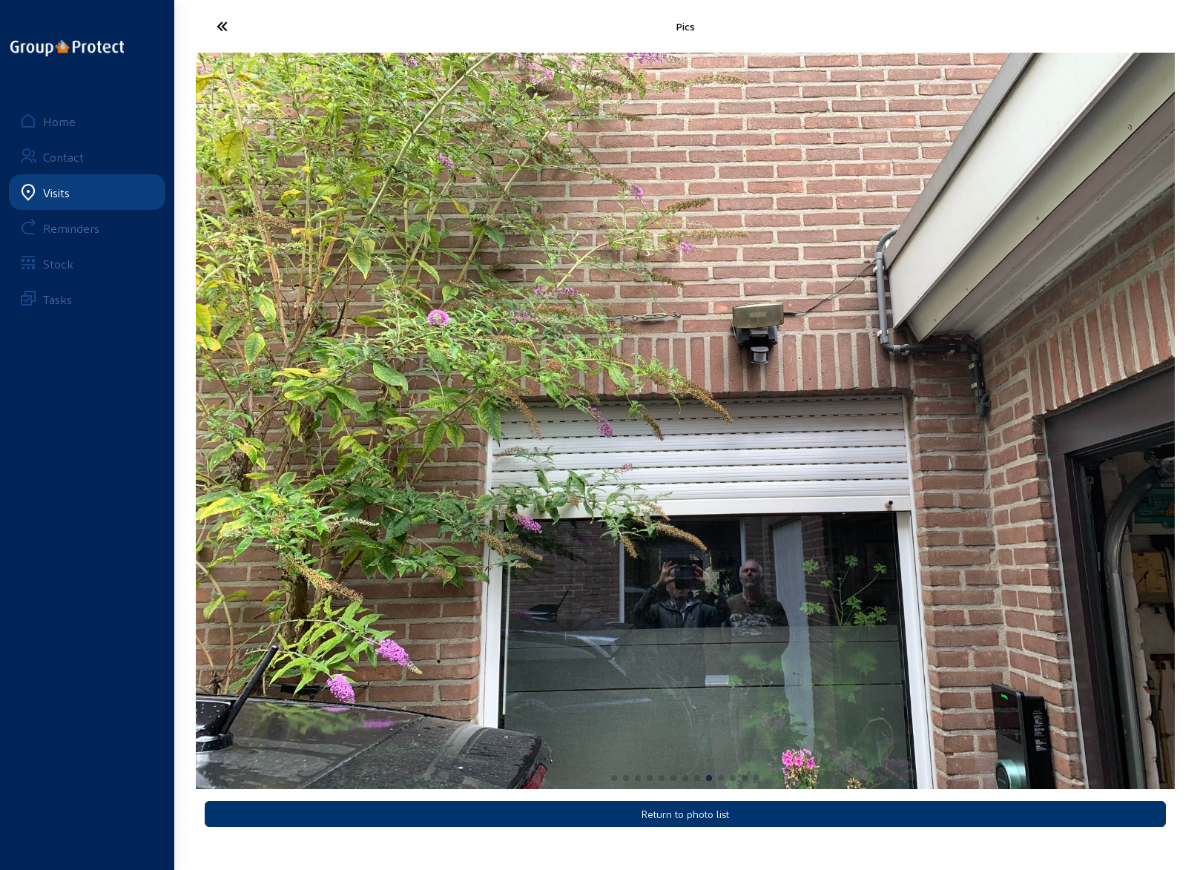
click at [878, 441] on img "9 / 13" at bounding box center [685, 421] width 979 height 736
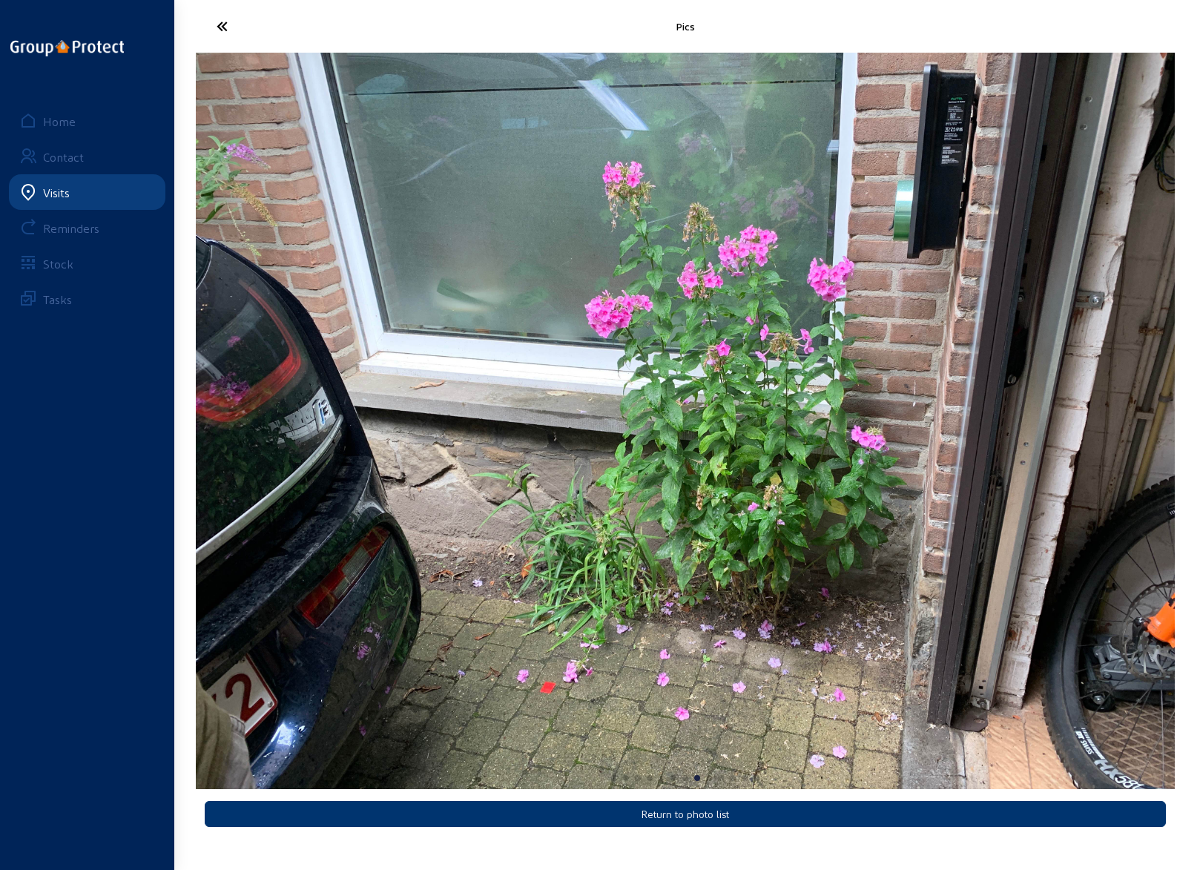
click at [959, 540] on img "8 / 13" at bounding box center [685, 421] width 979 height 736
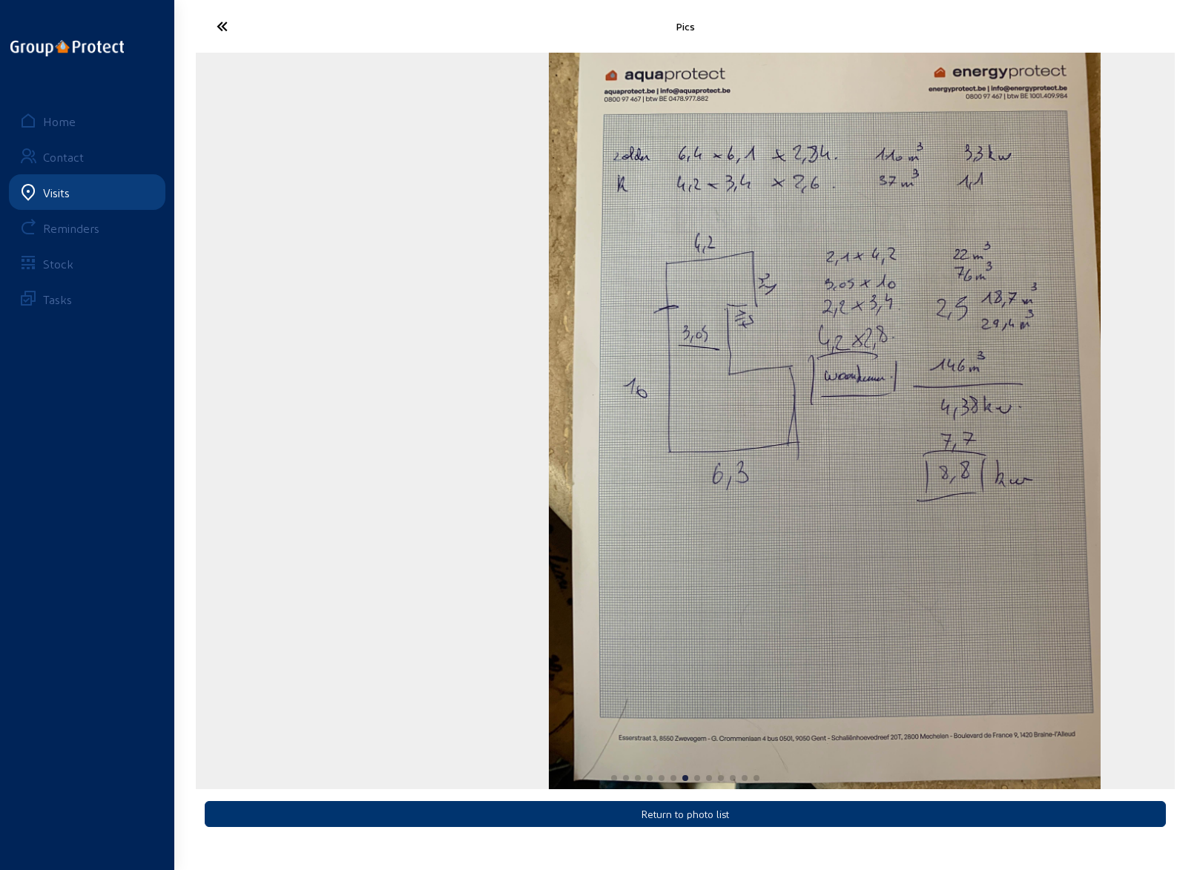
click at [930, 481] on img "7 / 13" at bounding box center [825, 421] width 553 height 736
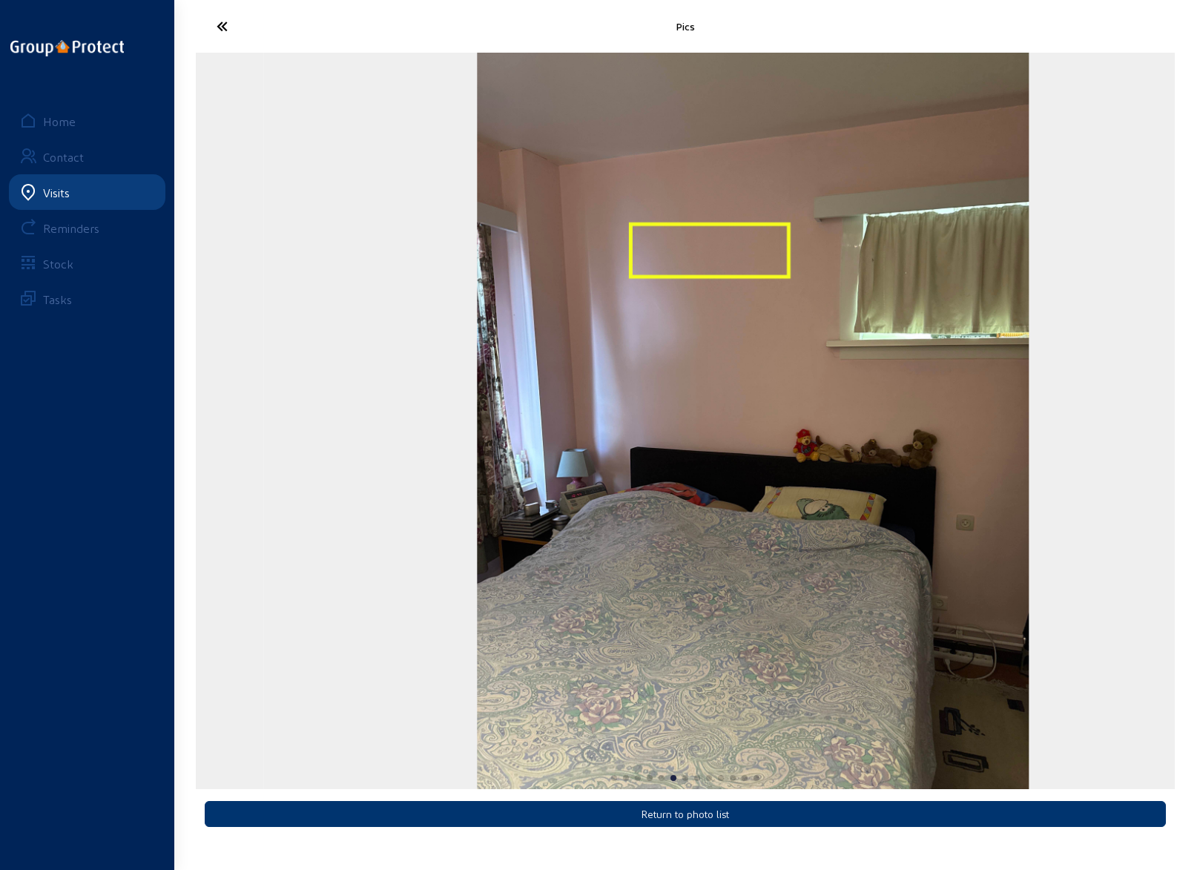
click at [985, 477] on img "6 / 13" at bounding box center [753, 421] width 553 height 736
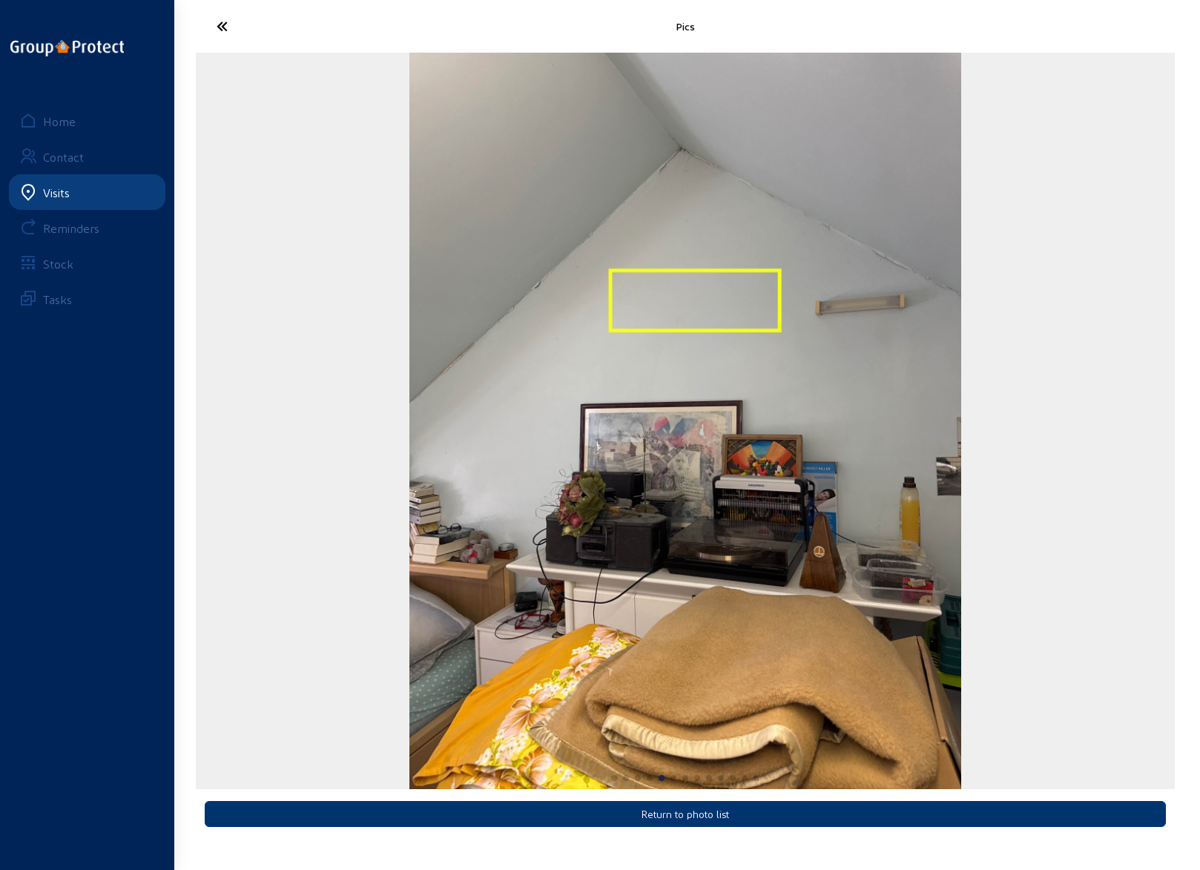
click at [900, 461] on img "5 / 13" at bounding box center [685, 421] width 553 height 736
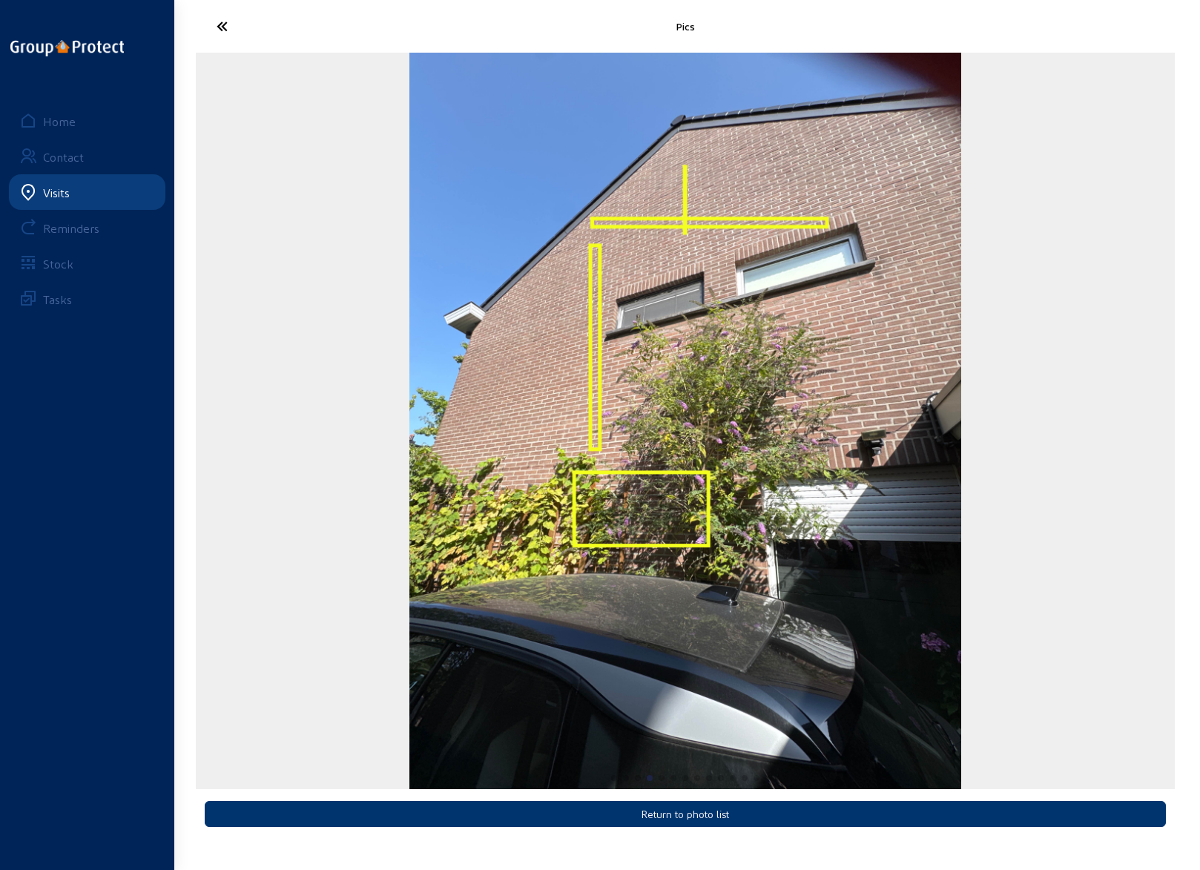
click at [584, 495] on img "4 / 13" at bounding box center [685, 421] width 553 height 736
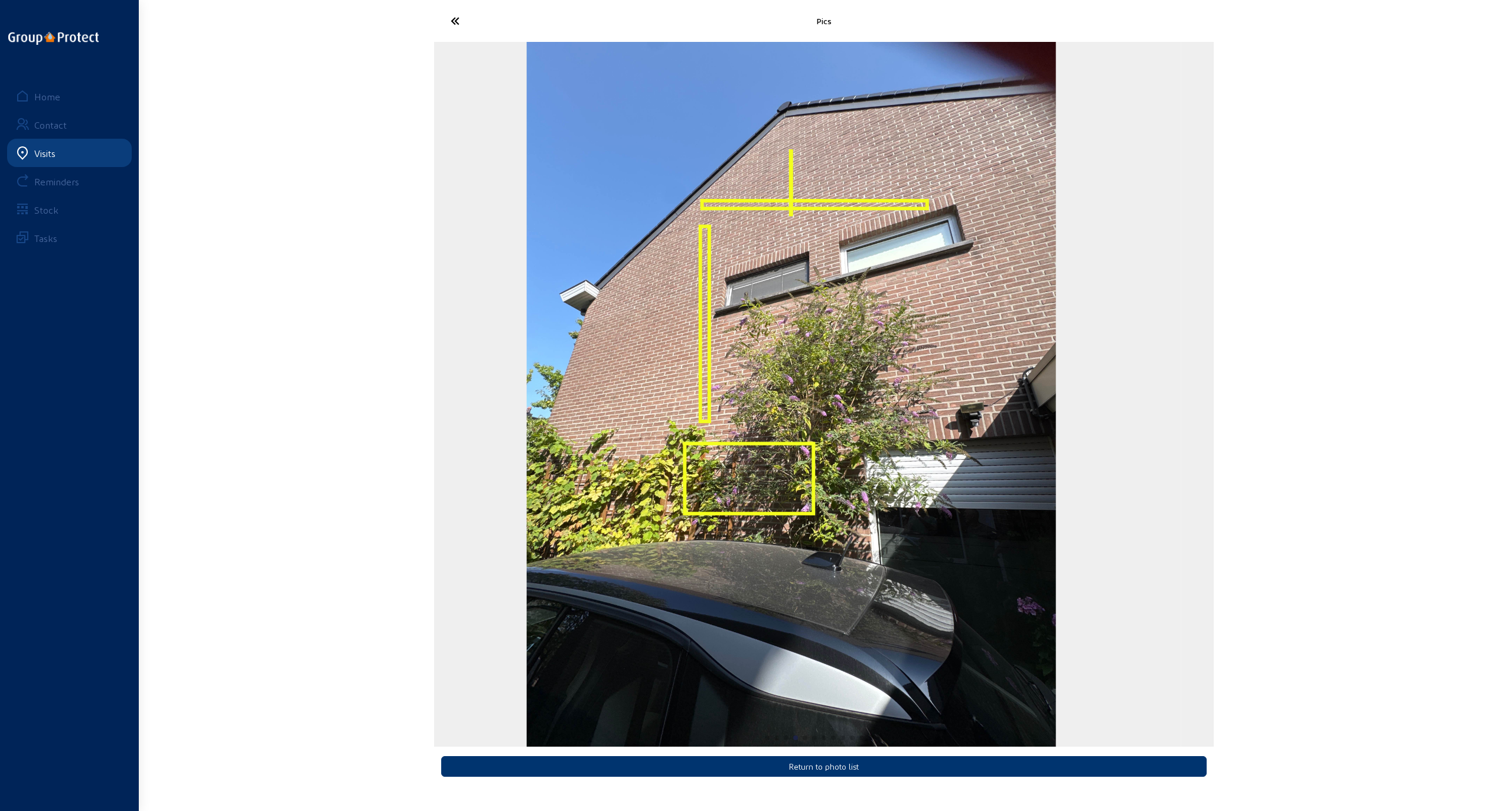
click at [652, 311] on img "4 / 13" at bounding box center [791, 395] width 529 height 705
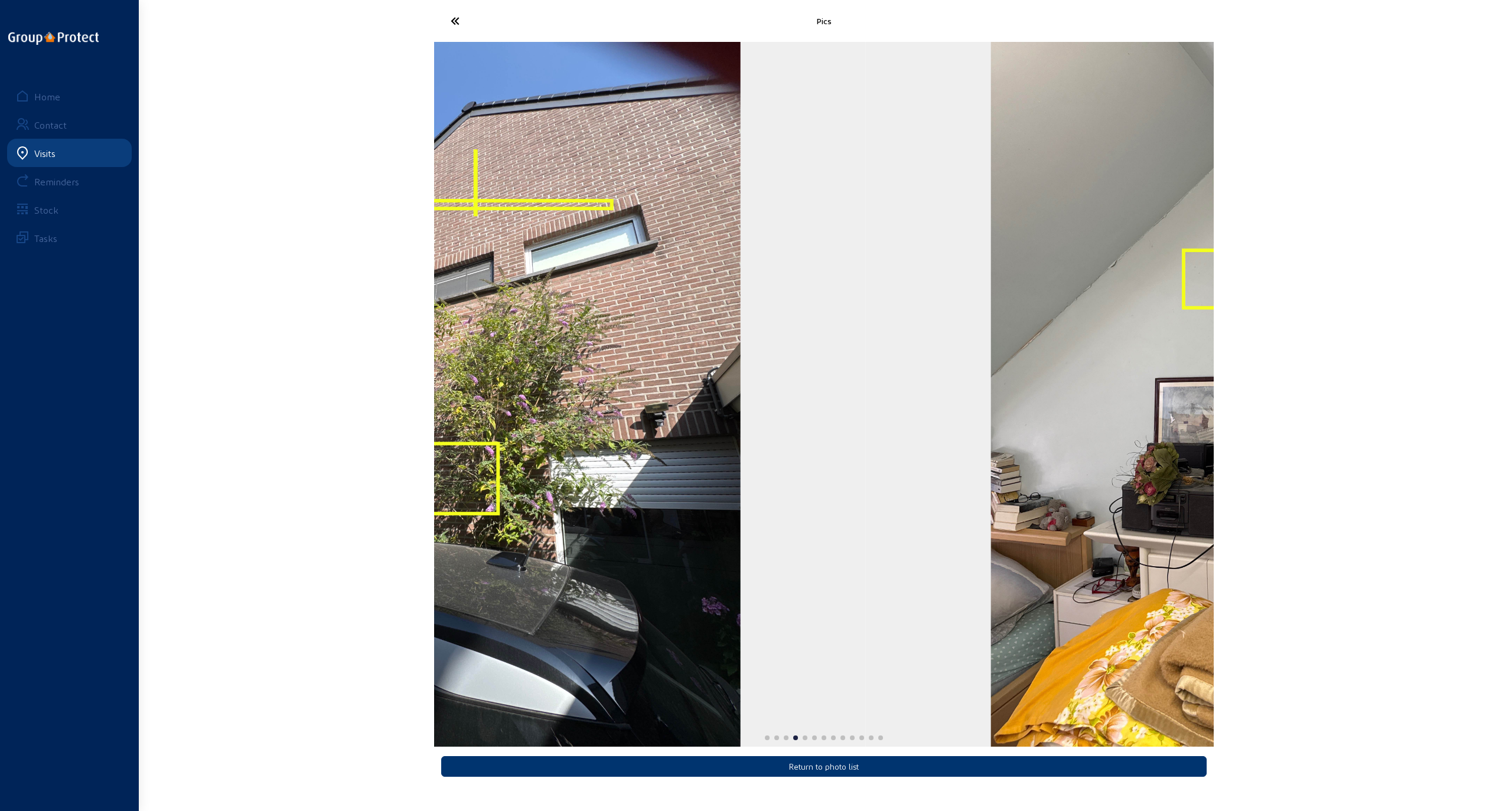
click at [549, 349] on img "4 / 13" at bounding box center [476, 395] width 529 height 705
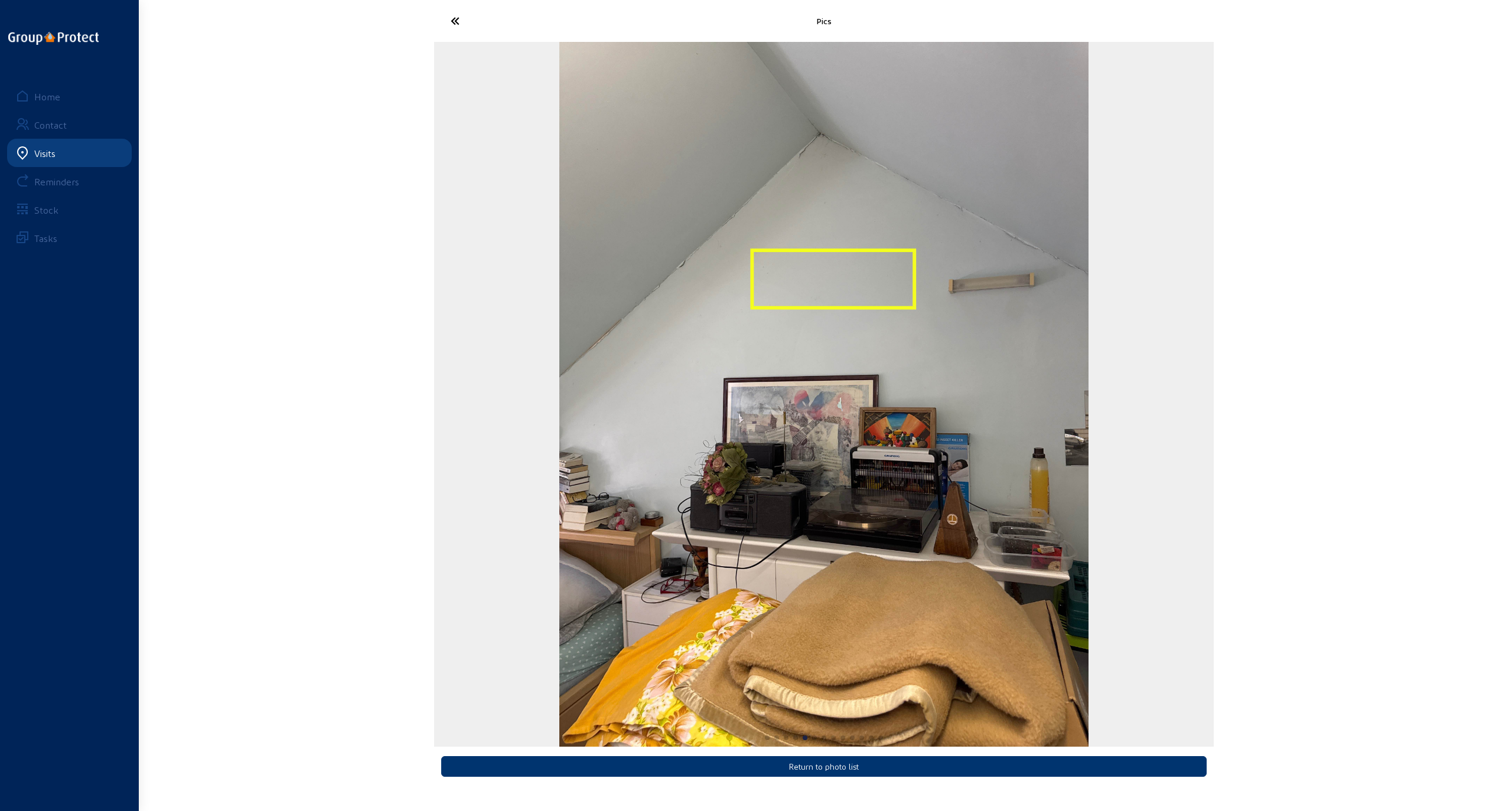
click at [560, 377] on img "5 / 13" at bounding box center [823, 395] width 529 height 705
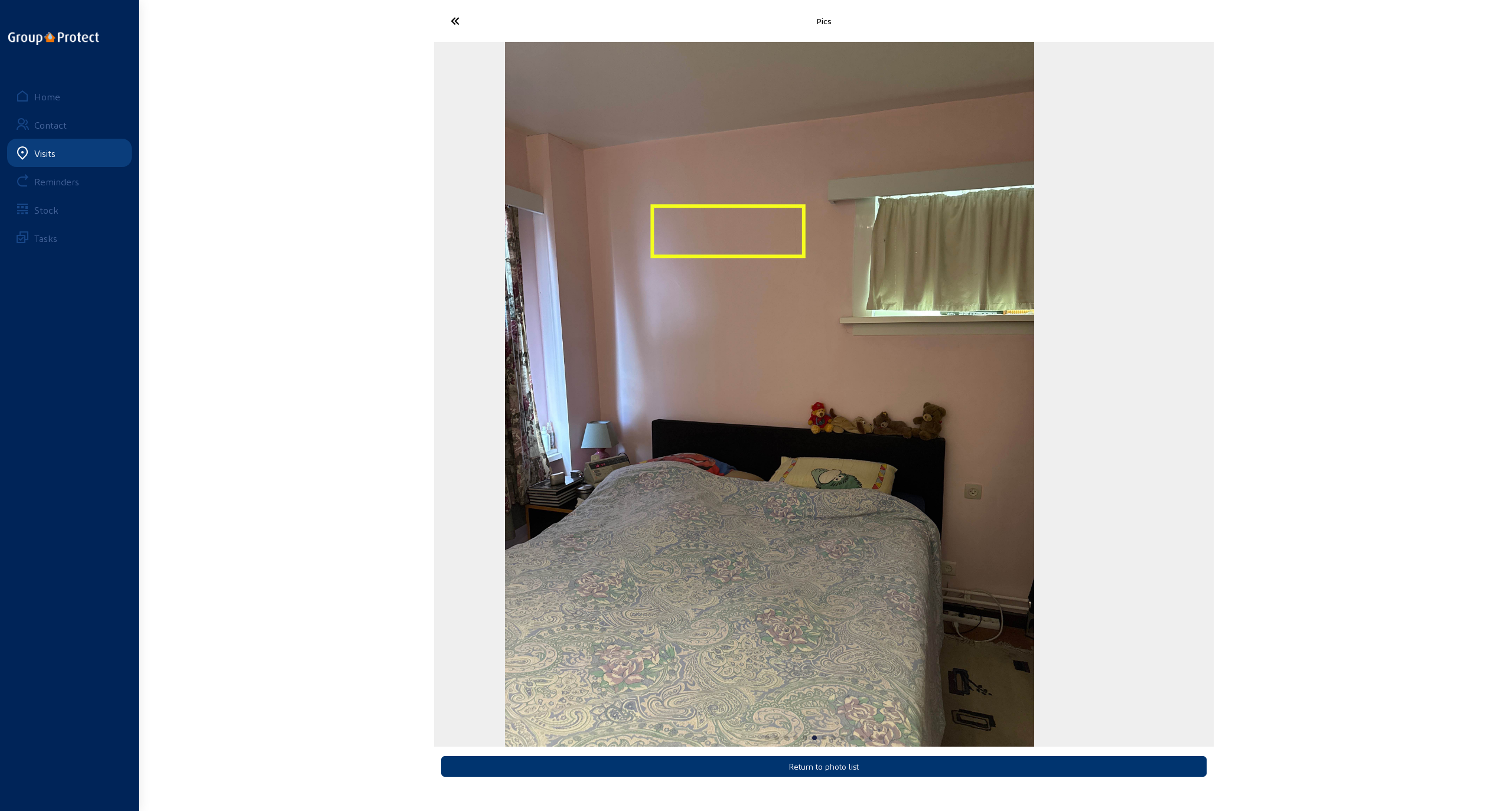
click at [936, 372] on img "6 / 13" at bounding box center [769, 395] width 529 height 705
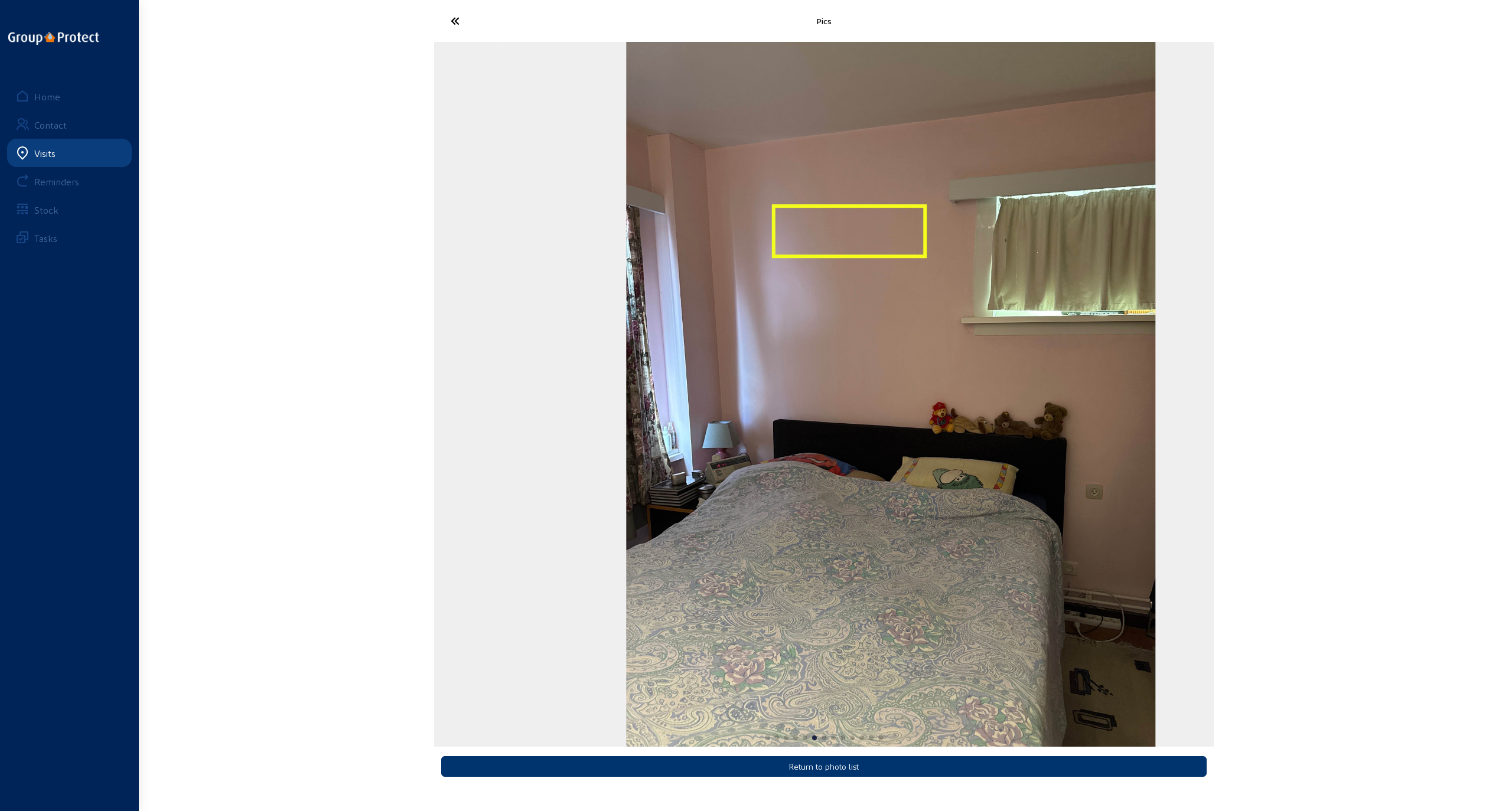
click at [955, 310] on img "6 / 13" at bounding box center [891, 395] width 529 height 705
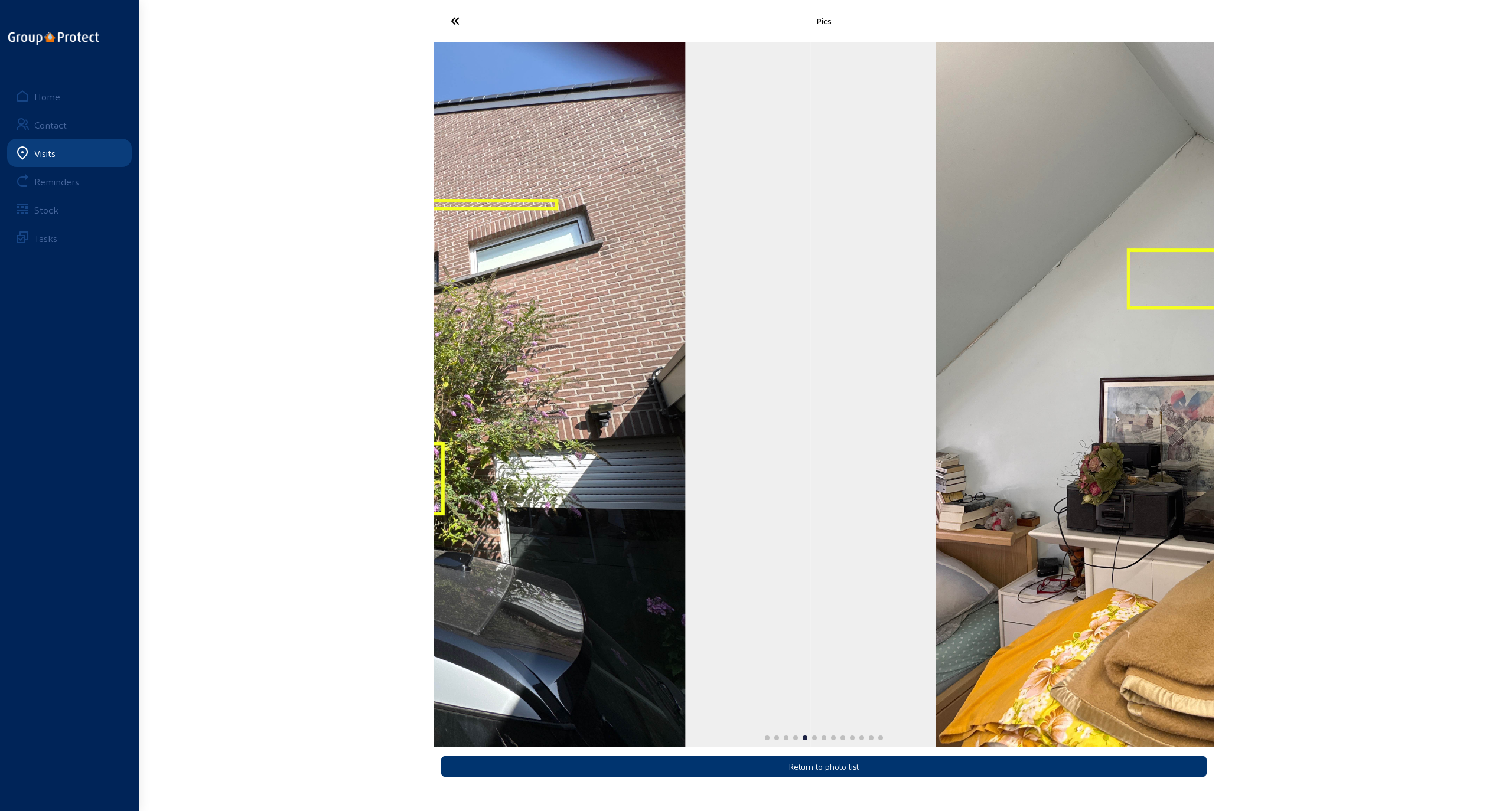
click at [955, 334] on img "5 / 13" at bounding box center [1201, 395] width 529 height 705
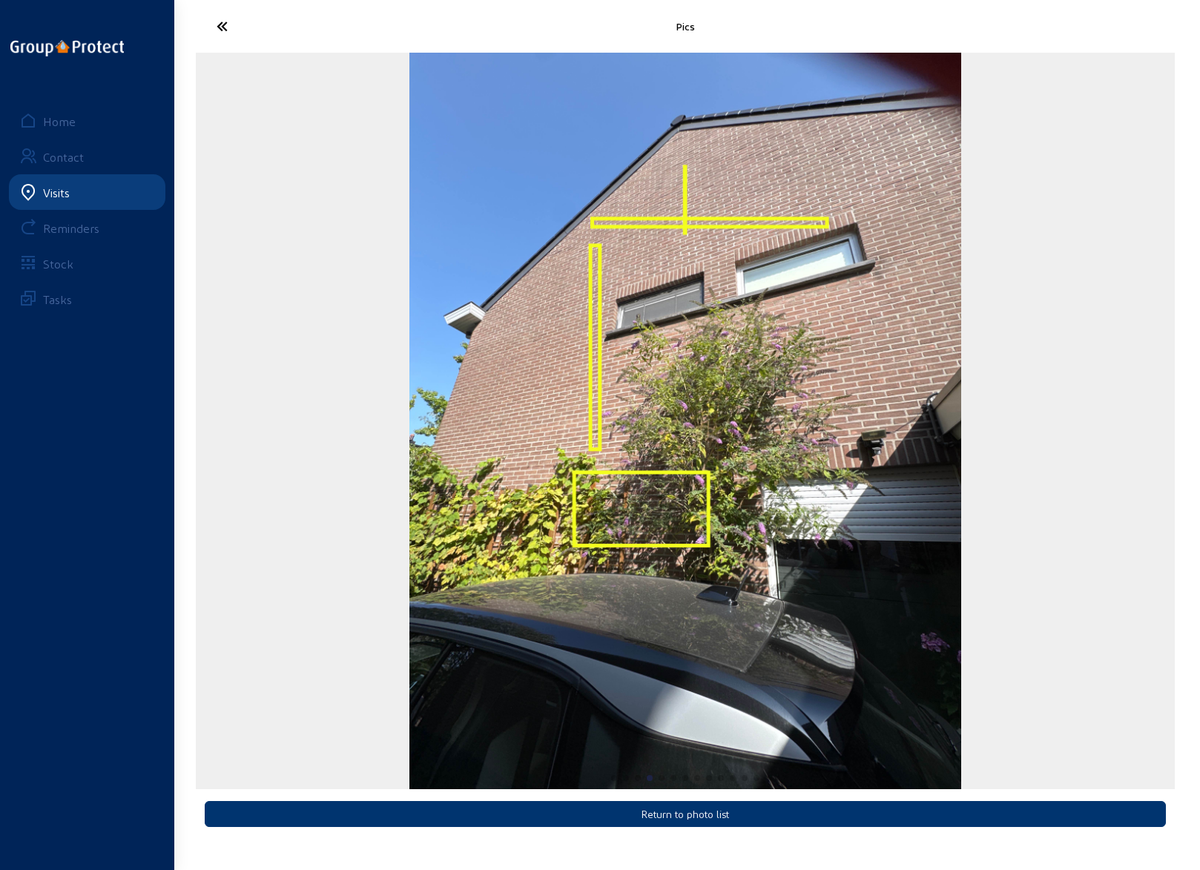
click at [226, 24] on icon at bounding box center [277, 26] width 136 height 26
